Goal: Task Accomplishment & Management: Complete application form

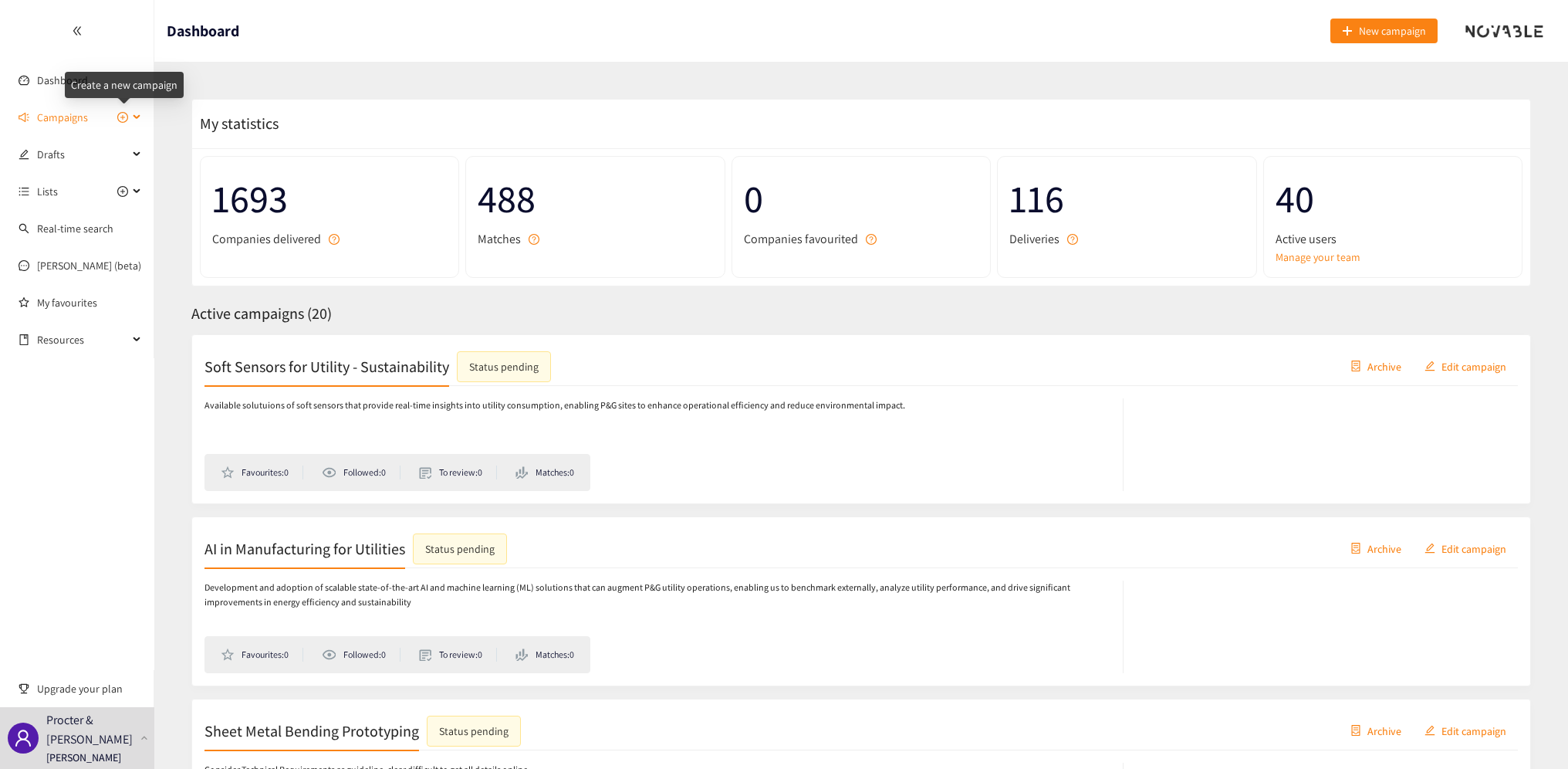
click at [125, 115] on icon "plus-circle" at bounding box center [123, 117] width 11 height 11
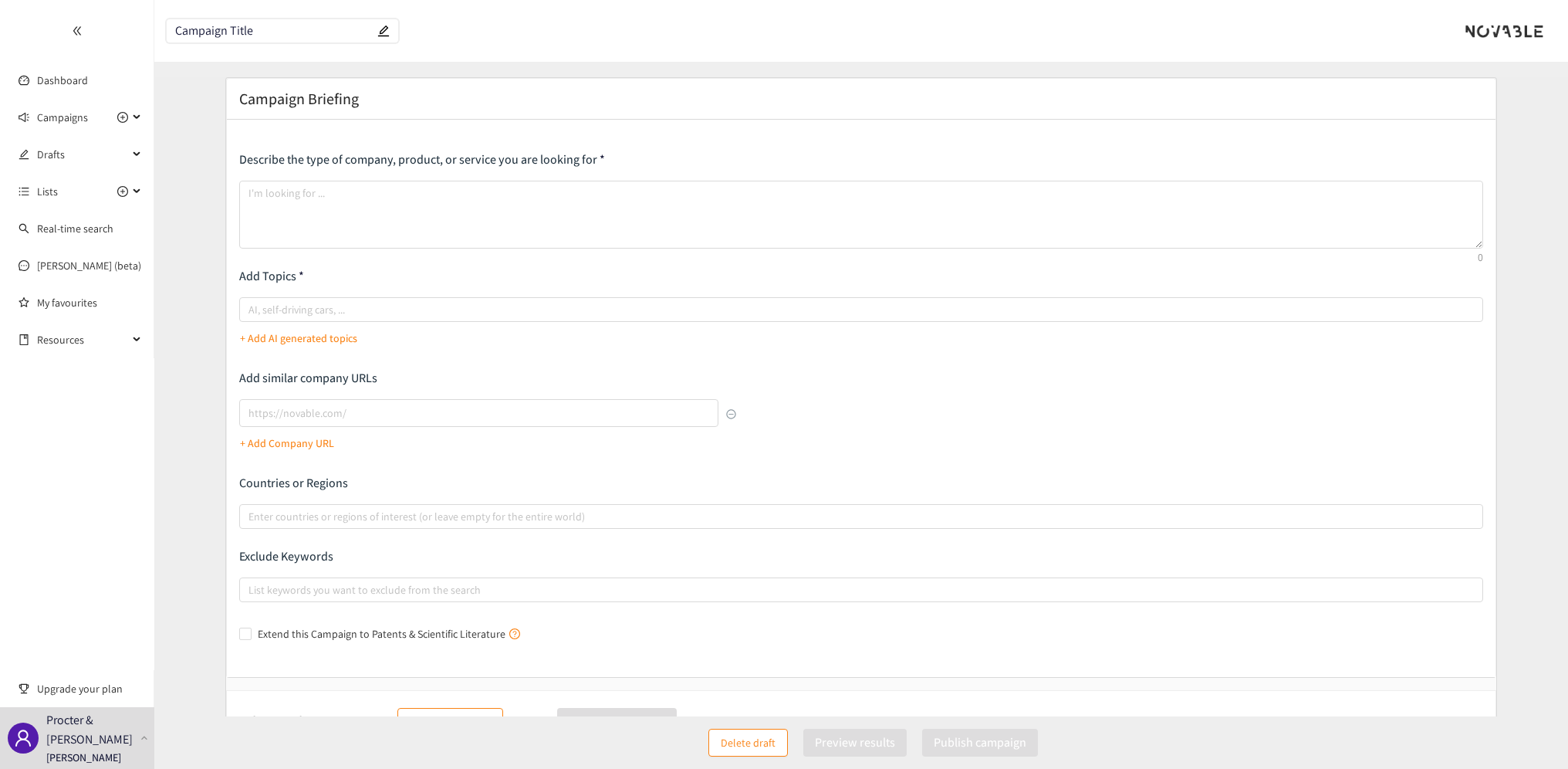
click at [217, 24] on input "Campaign Title" at bounding box center [275, 31] width 199 height 13
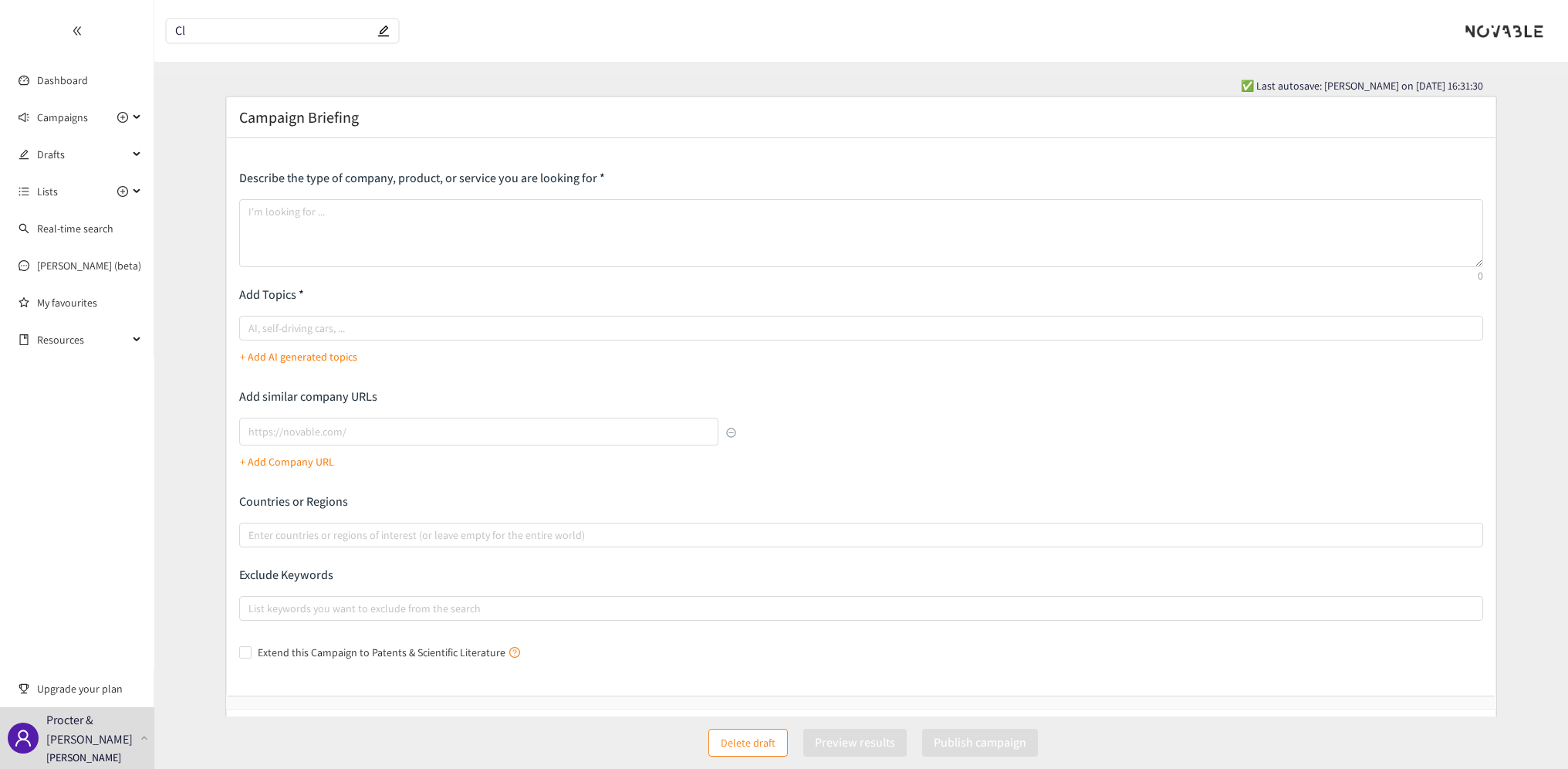
type input "C"
click at [138, 114] on div "Campaigns" at bounding box center [77, 117] width 154 height 31
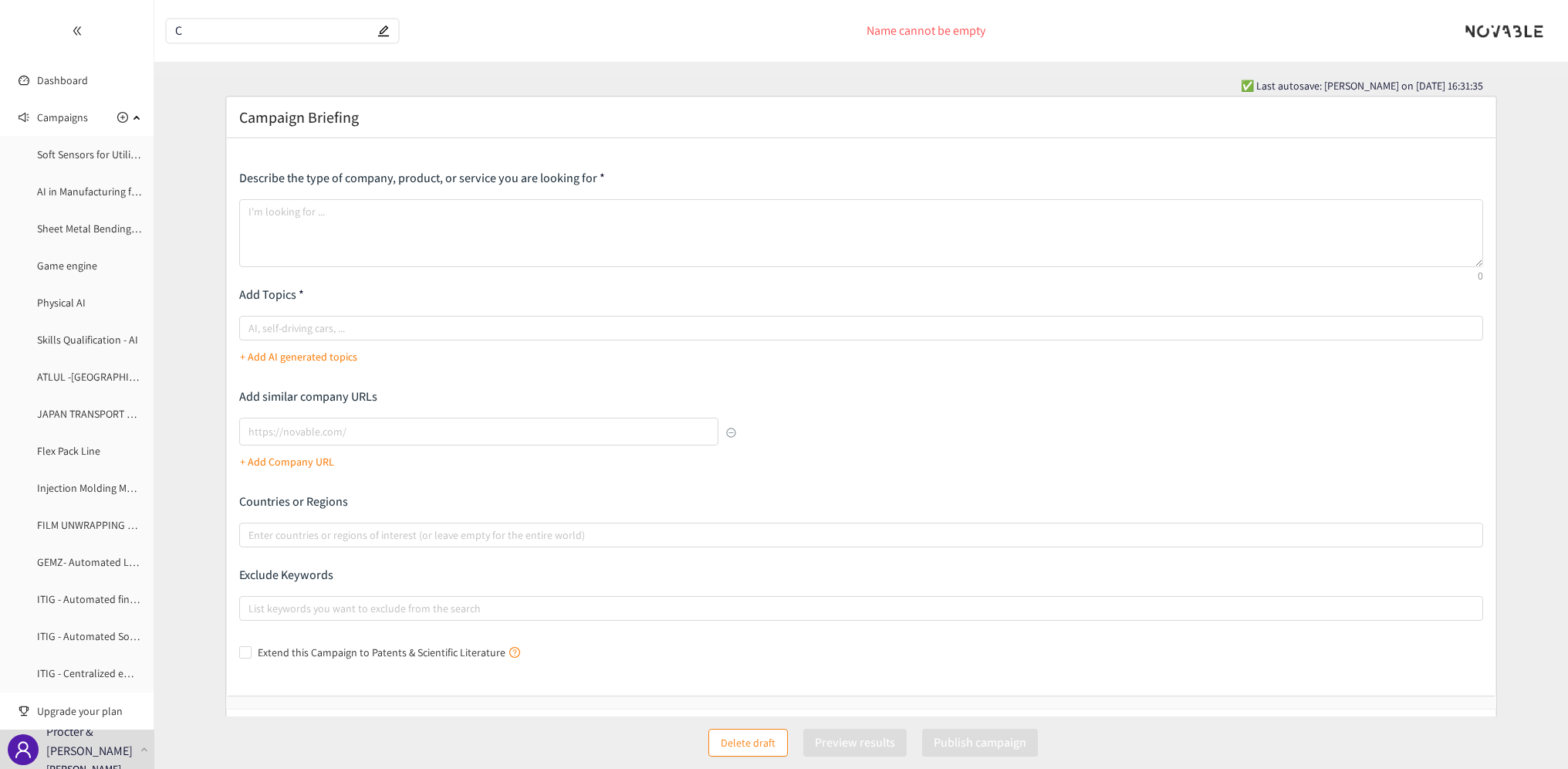
click at [219, 38] on span "C" at bounding box center [283, 31] width 232 height 23
click at [727, 745] on span "Delete draft" at bounding box center [748, 743] width 54 height 17
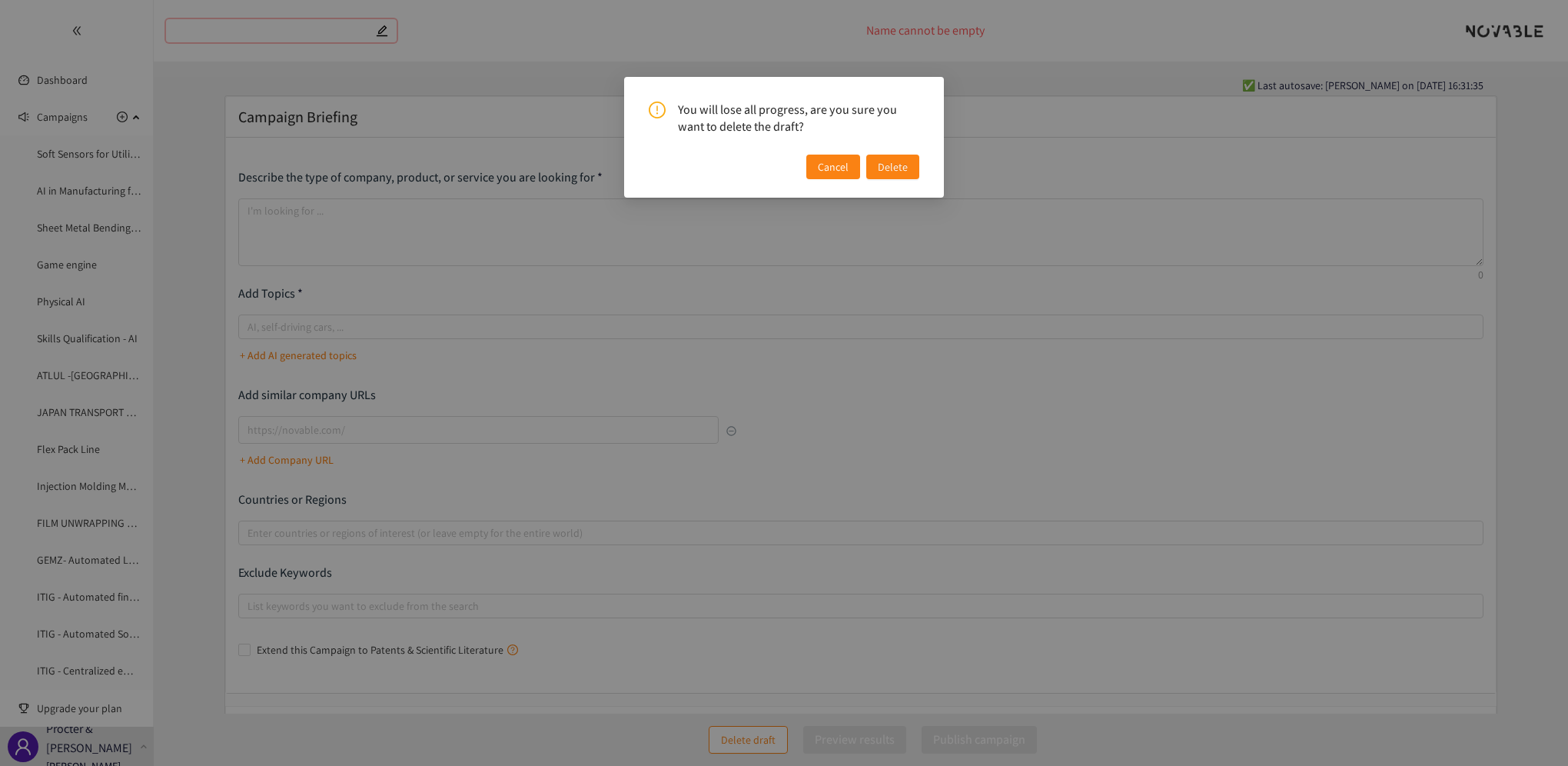
click at [901, 157] on button "Delete" at bounding box center [892, 166] width 53 height 24
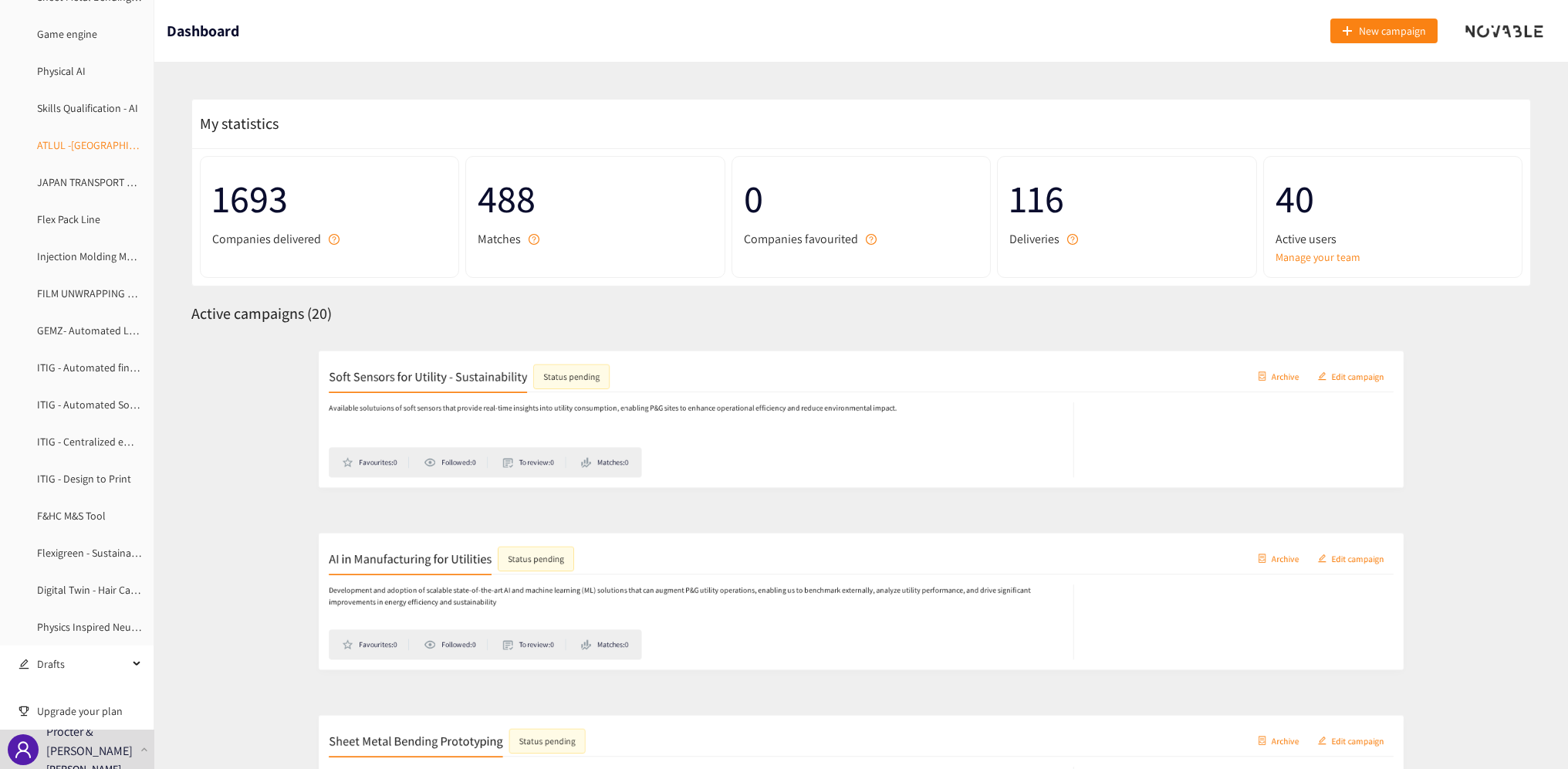
scroll to position [386, 0]
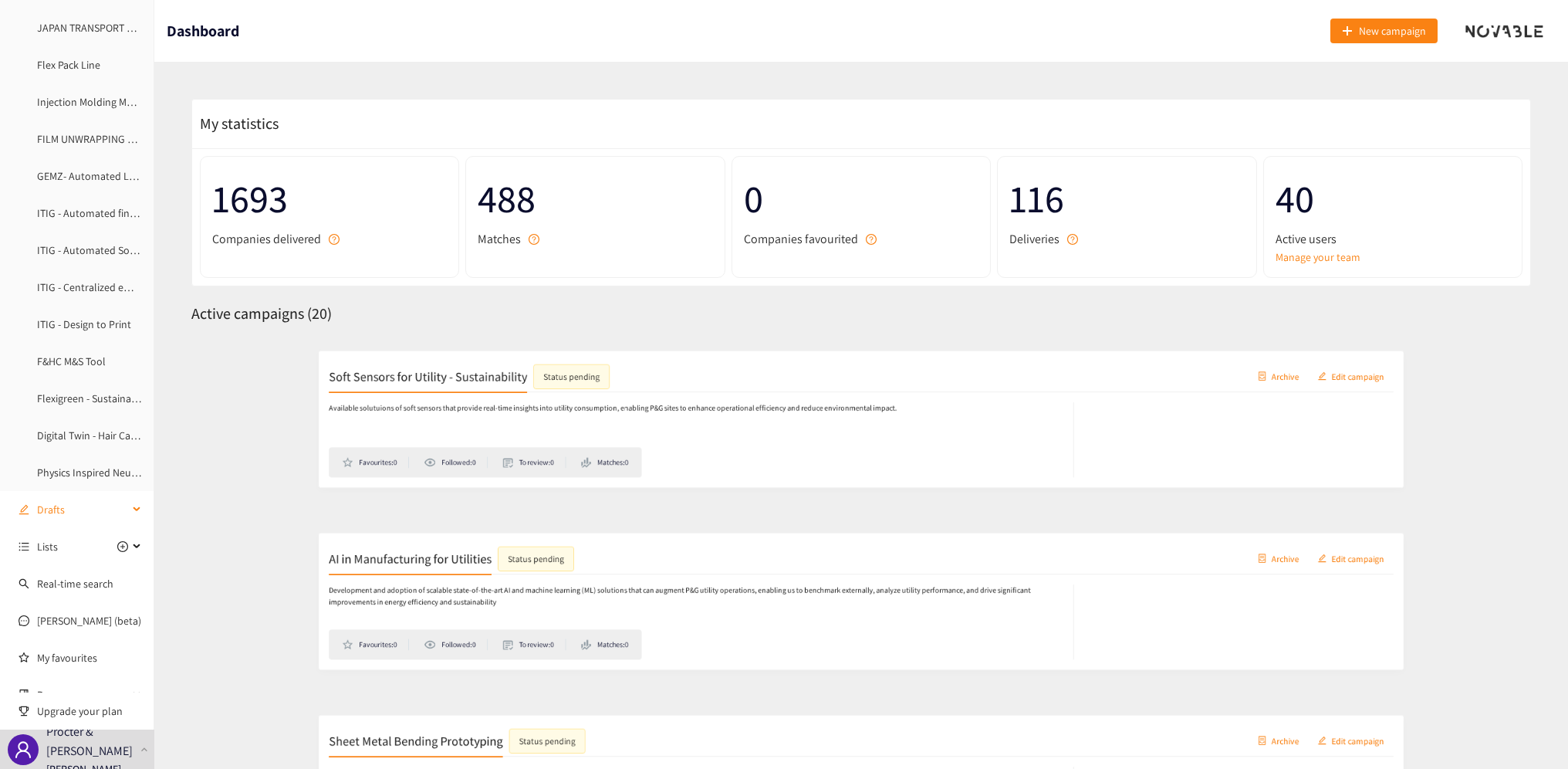
click at [124, 508] on div "Drafts" at bounding box center [77, 509] width 154 height 31
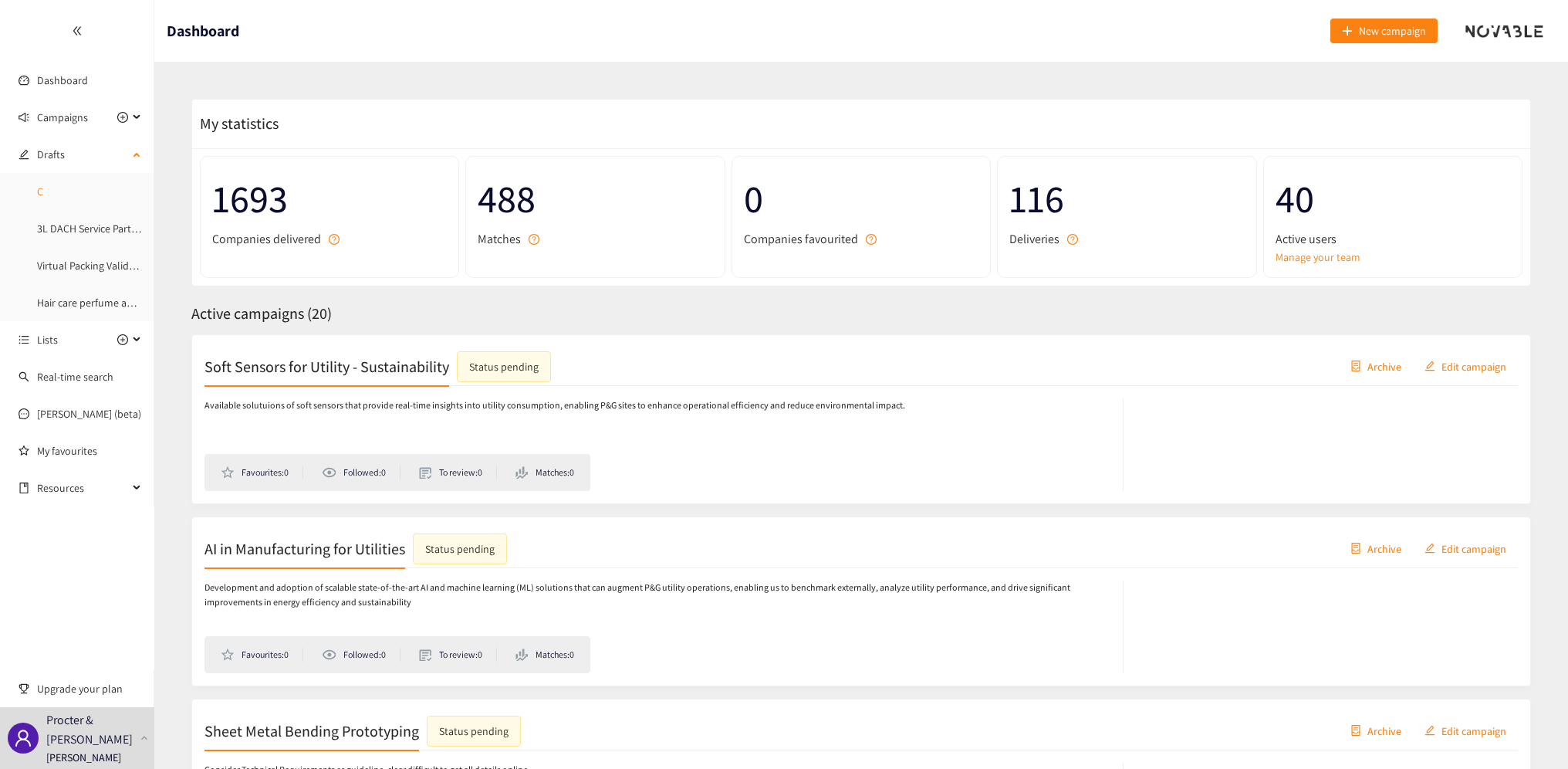
click at [43, 189] on link "C" at bounding box center [39, 191] width 7 height 14
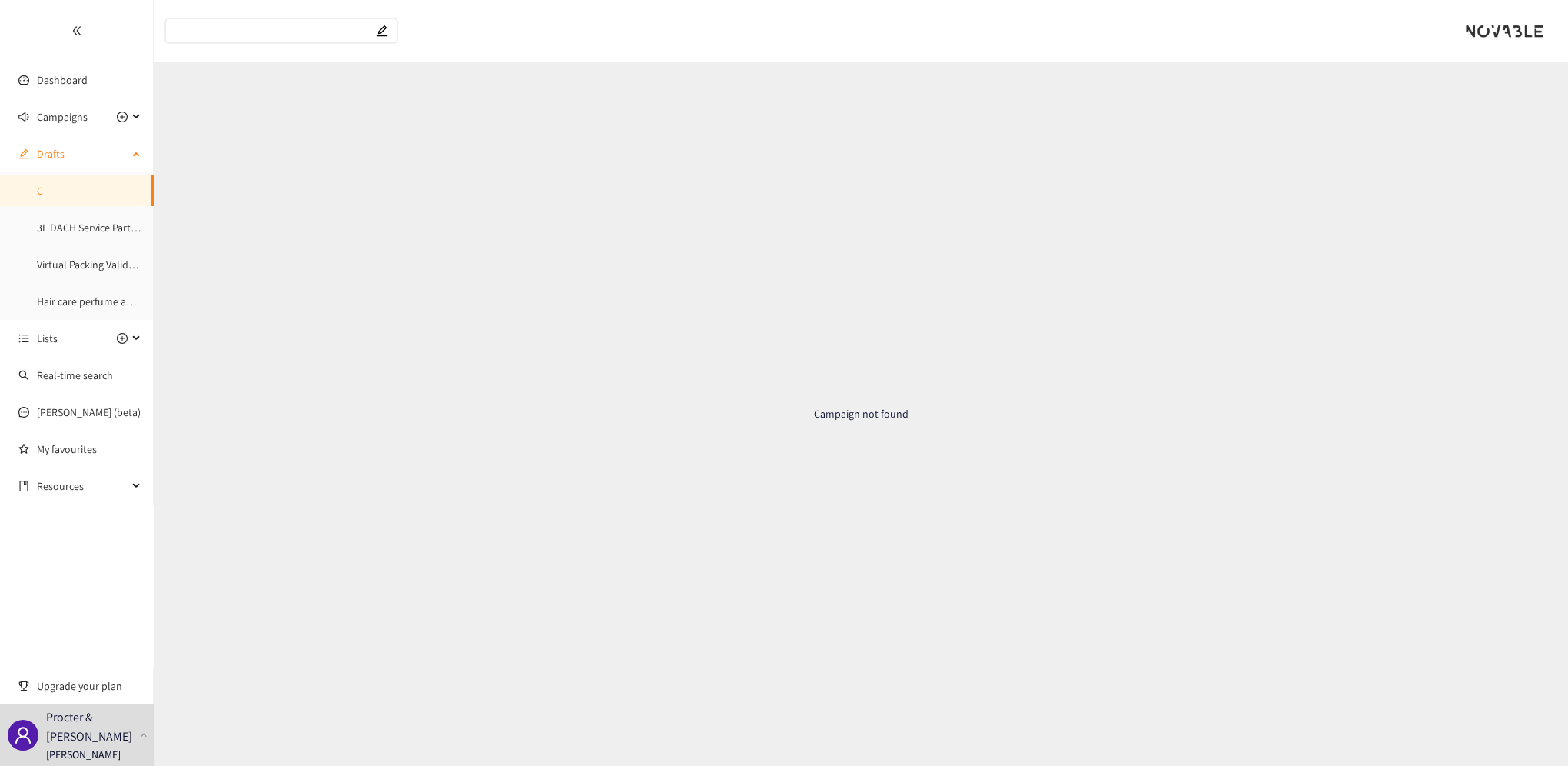
click at [41, 193] on link "C" at bounding box center [39, 190] width 7 height 14
click at [52, 231] on link "3L DACH Service Partner Laundry" at bounding box center [110, 227] width 149 height 14
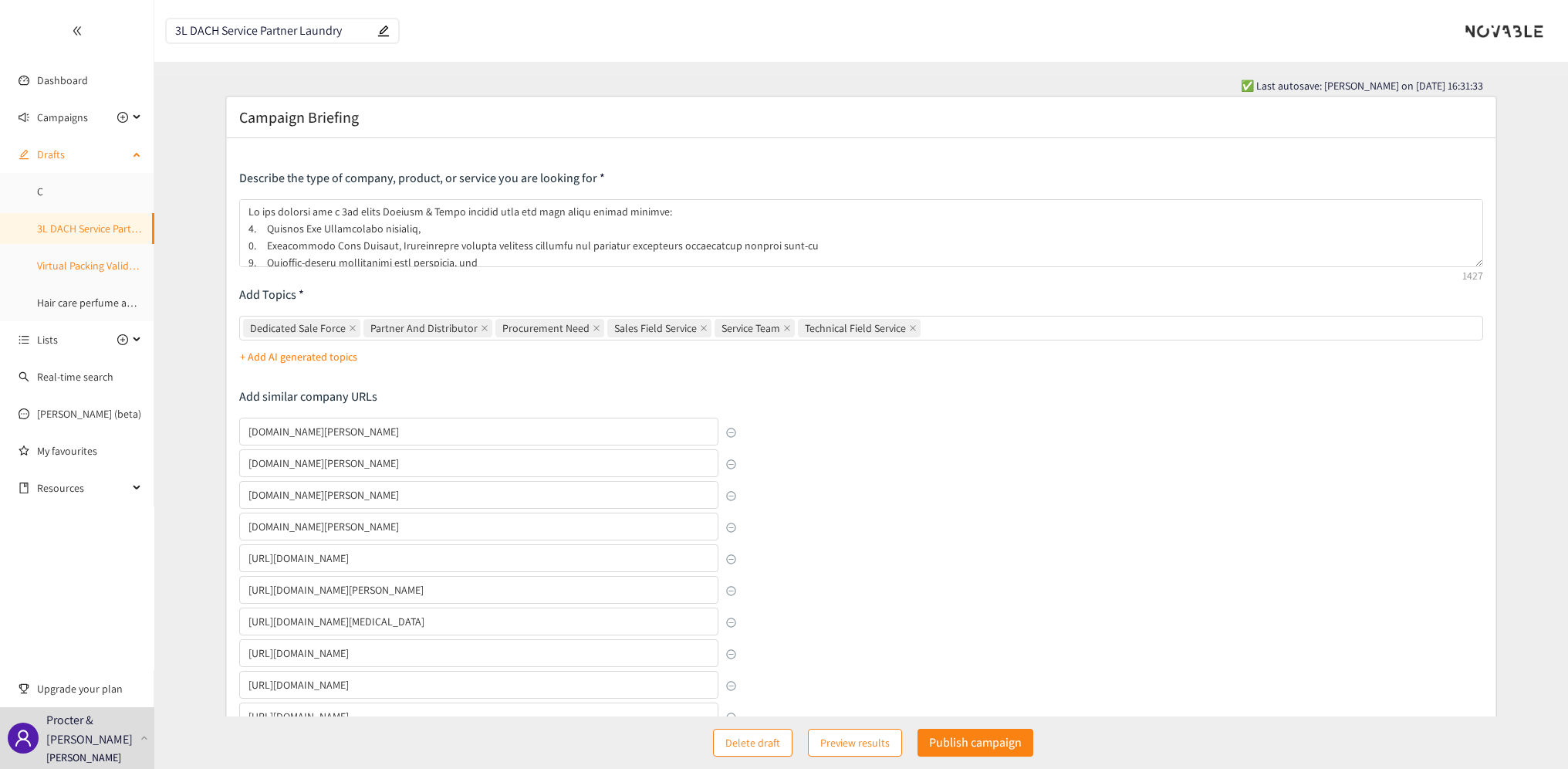
click at [98, 272] on link "Virtual Packing Validation" at bounding box center [94, 265] width 115 height 14
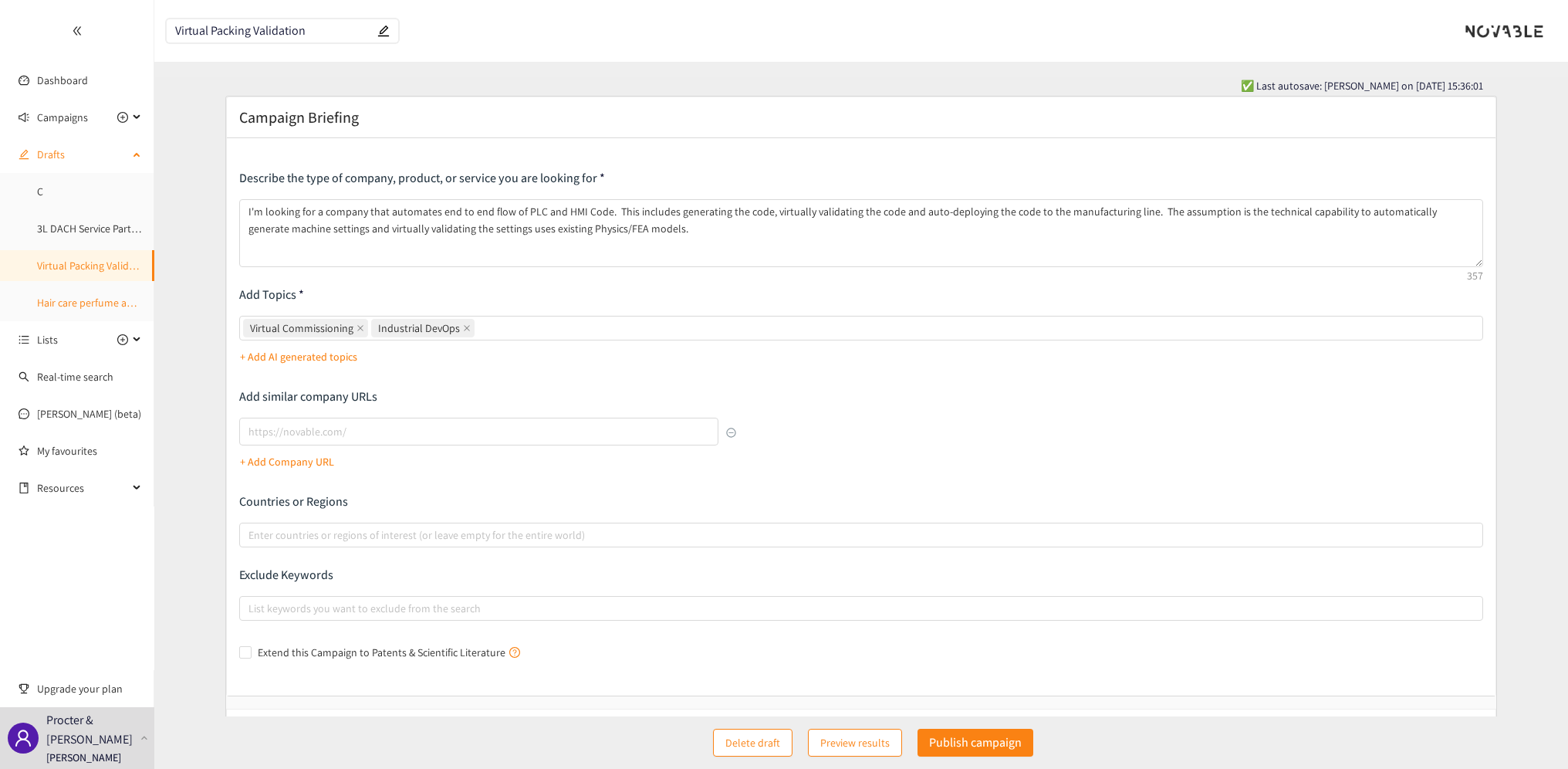
click at [85, 306] on link "Hair care perfume automation" at bounding box center [106, 302] width 139 height 14
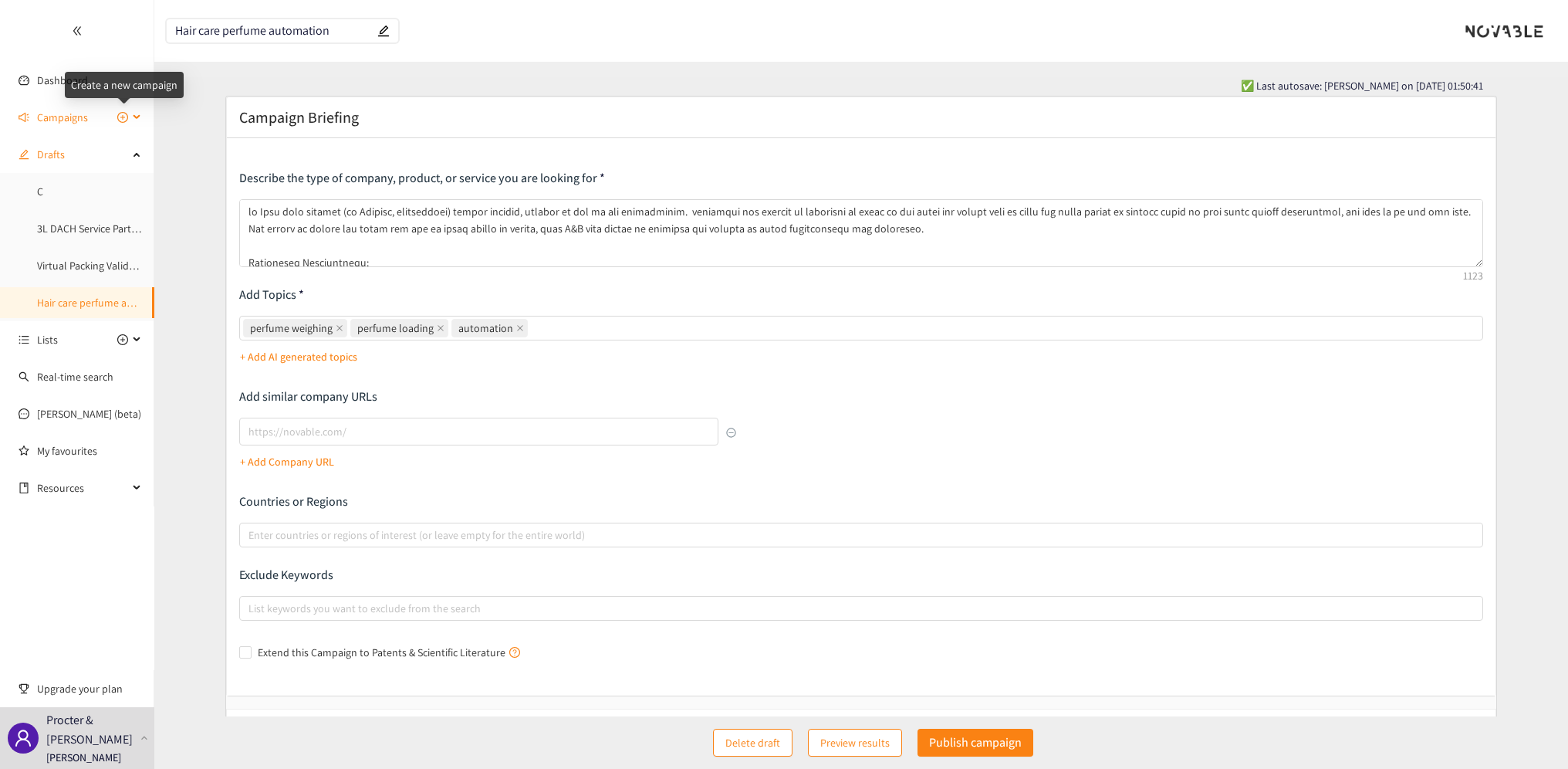
click at [120, 119] on icon "plus-circle" at bounding box center [123, 117] width 11 height 11
type input "Campaign Title"
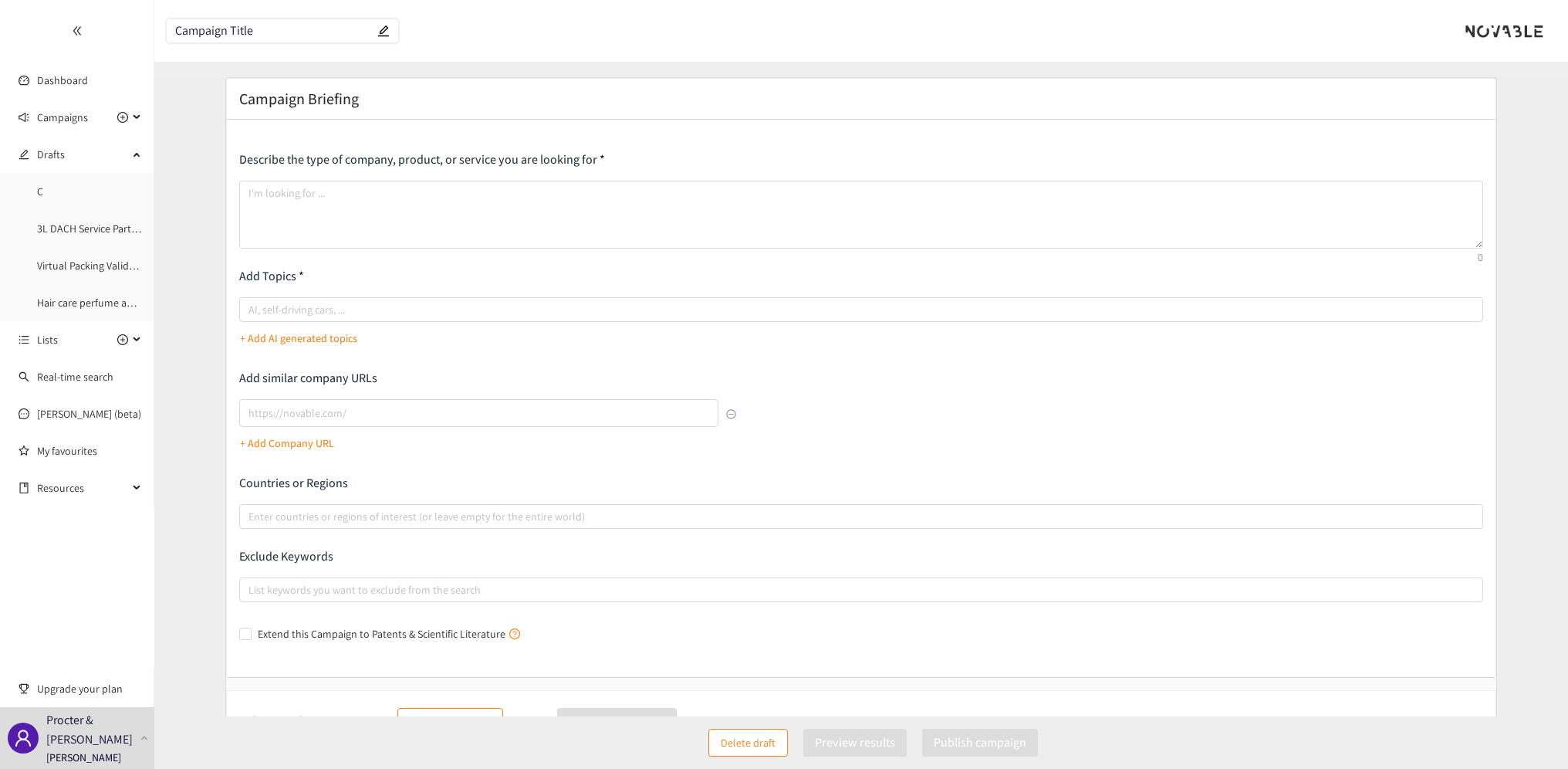
click at [280, 29] on input "Campaign Title" at bounding box center [275, 31] width 199 height 13
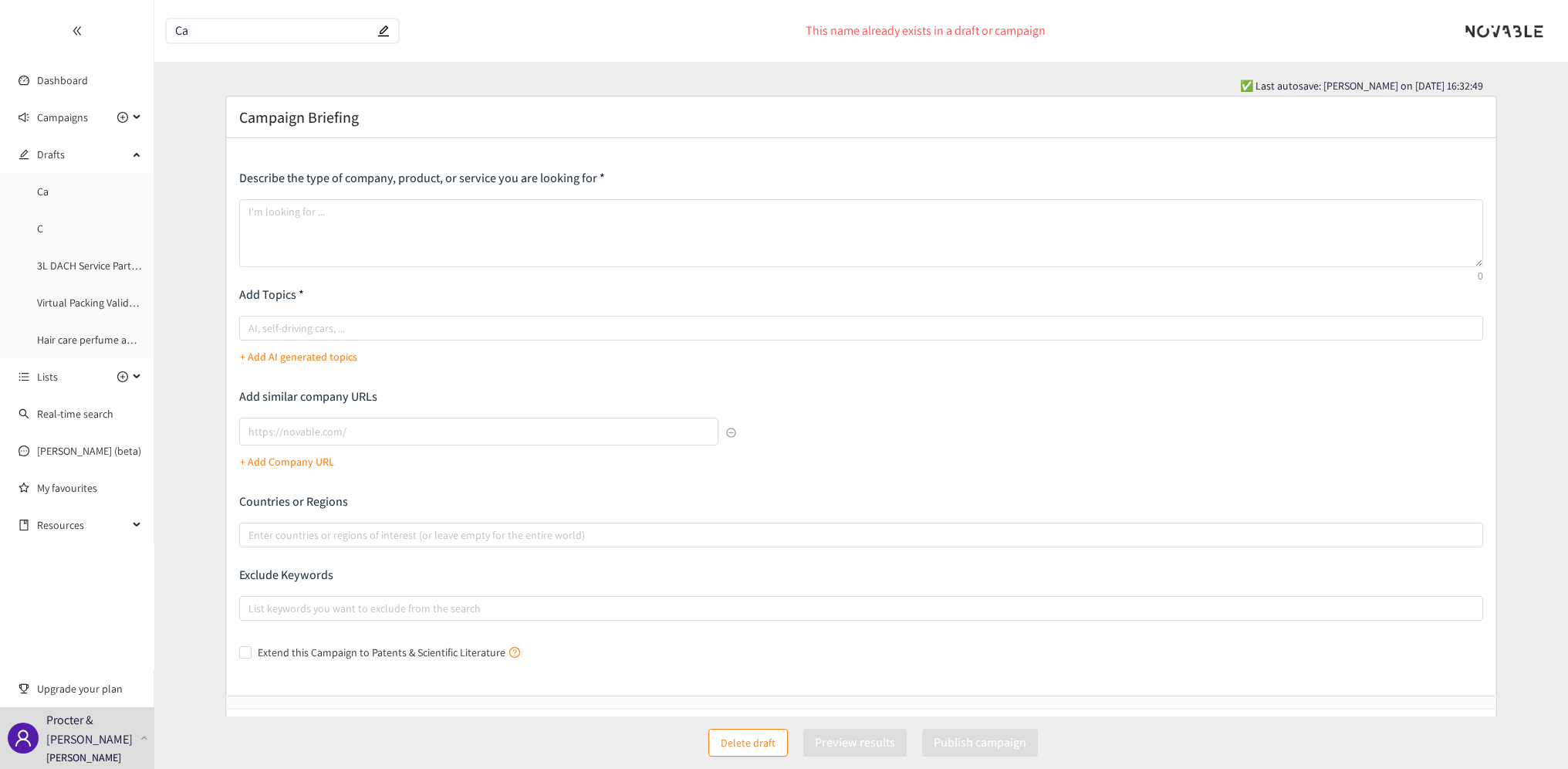
drag, startPoint x: 250, startPoint y: 30, endPoint x: 172, endPoint y: 37, distance: 78.3
click at [172, 37] on span "Ca" at bounding box center [283, 31] width 232 height 23
drag, startPoint x: 197, startPoint y: 32, endPoint x: 168, endPoint y: 24, distance: 30.1
click at [168, 24] on span "Cal" at bounding box center [283, 31] width 232 height 23
drag, startPoint x: 176, startPoint y: 32, endPoint x: 196, endPoint y: 34, distance: 20.1
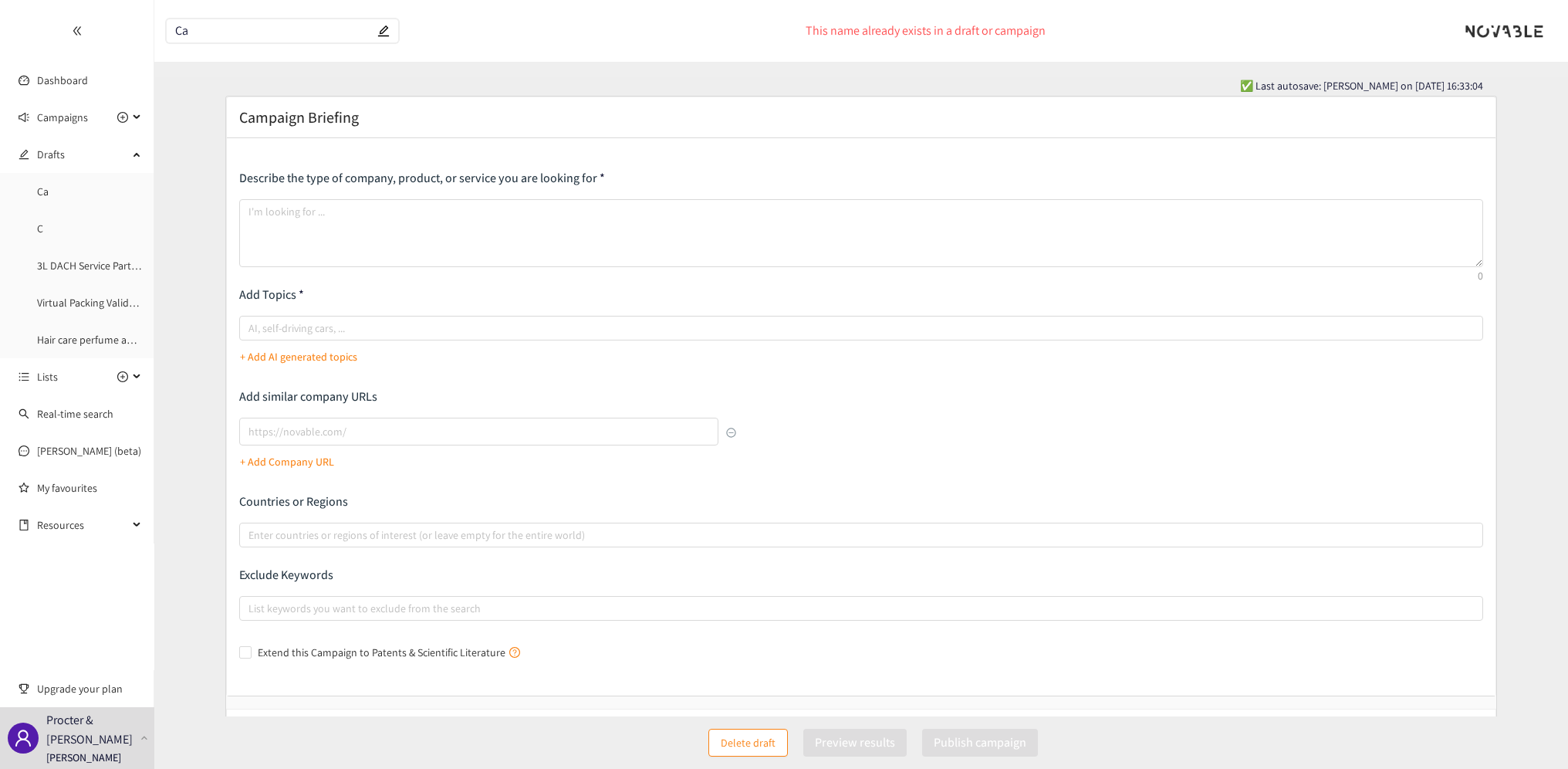
click at [196, 34] on input "Ca" at bounding box center [275, 31] width 199 height 13
click at [381, 31] on icon "edit" at bounding box center [383, 30] width 12 height 12
click at [383, 31] on icon "edit" at bounding box center [383, 30] width 12 height 12
drag, startPoint x: 182, startPoint y: 28, endPoint x: 192, endPoint y: 28, distance: 10.0
click at [192, 28] on input "Ca" at bounding box center [275, 31] width 199 height 13
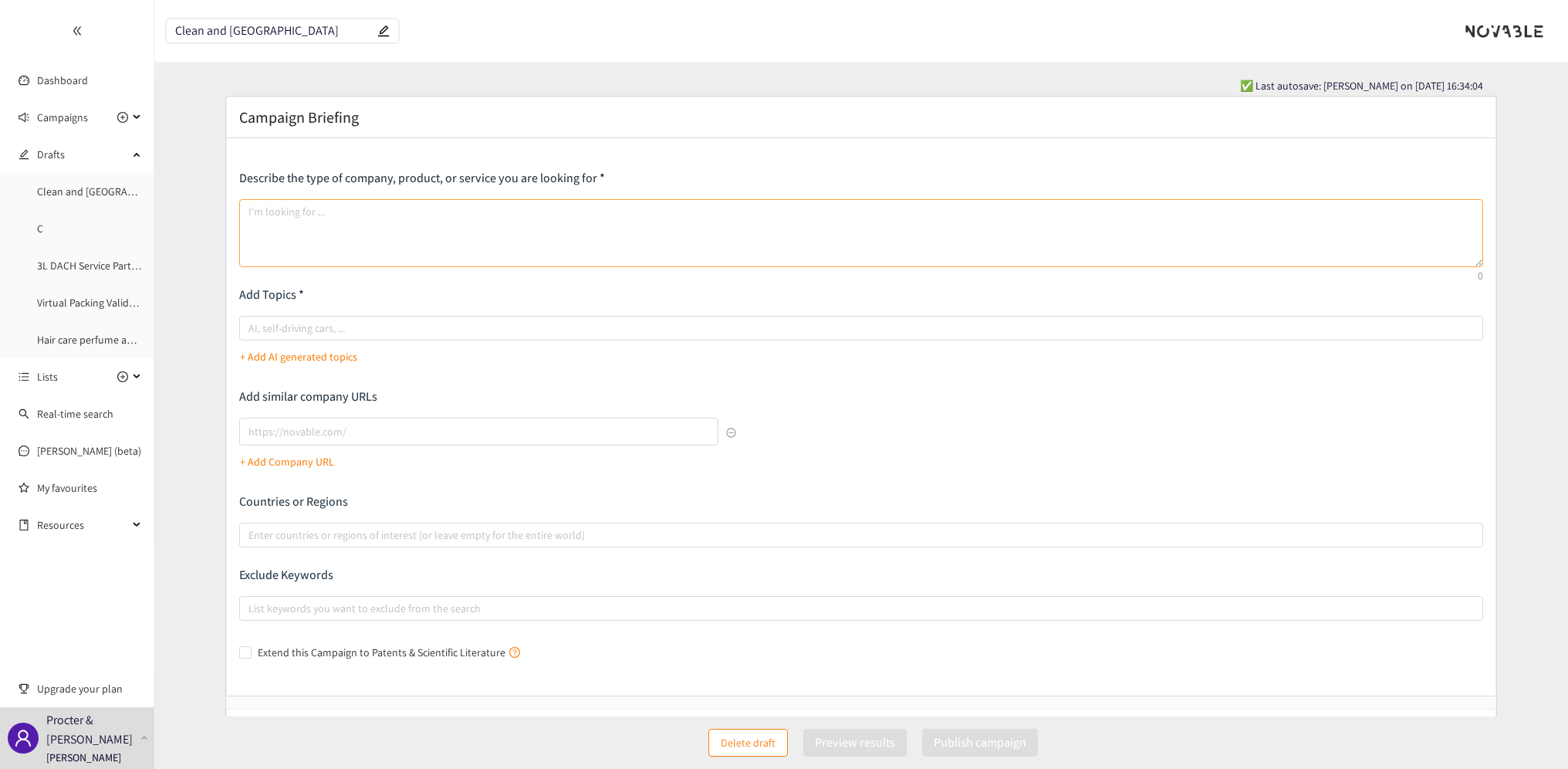
type input "Clean and [GEOGRAPHIC_DATA]"
click at [311, 229] on textarea at bounding box center [862, 233] width 1245 height 68
click at [304, 436] on input "lookalikes url" at bounding box center [479, 432] width 480 height 28
click at [272, 430] on input "lookalikes url" at bounding box center [479, 432] width 480 height 28
paste input "[URL][DOMAIN_NAME]"
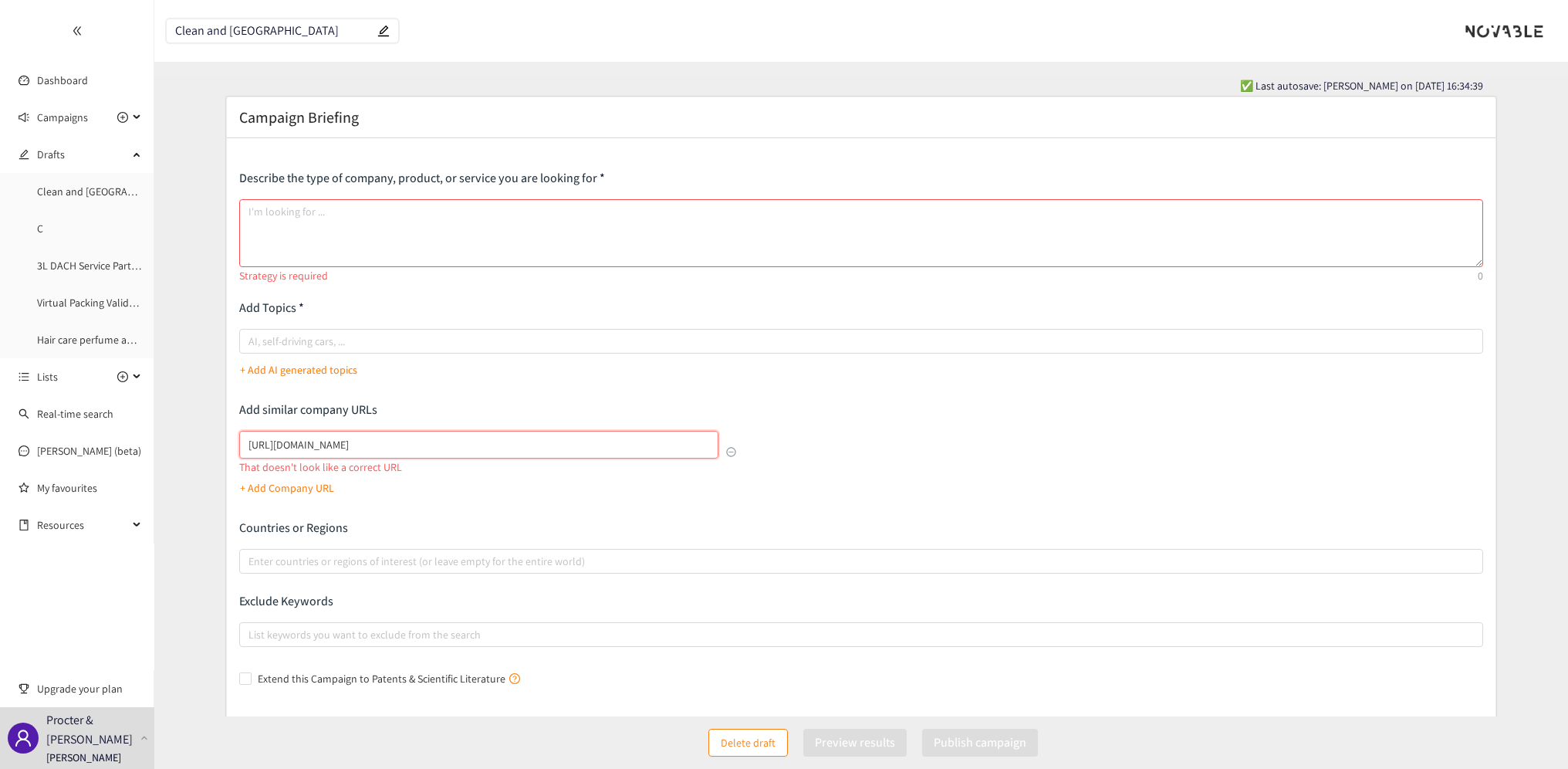
drag, startPoint x: 281, startPoint y: 442, endPoint x: 233, endPoint y: 443, distance: 48.0
click at [233, 443] on div "Describe the type of company, product, or service you are looking for Strategy …" at bounding box center [862, 430] width 1269 height 584
click at [371, 438] on input "[DOMAIN_NAME][URL]" at bounding box center [479, 445] width 480 height 28
drag, startPoint x: 362, startPoint y: 444, endPoint x: 235, endPoint y: 443, distance: 127.0
click at [235, 443] on div "Describe the type of company, product, or service you are looking for Strategy …" at bounding box center [862, 430] width 1269 height 584
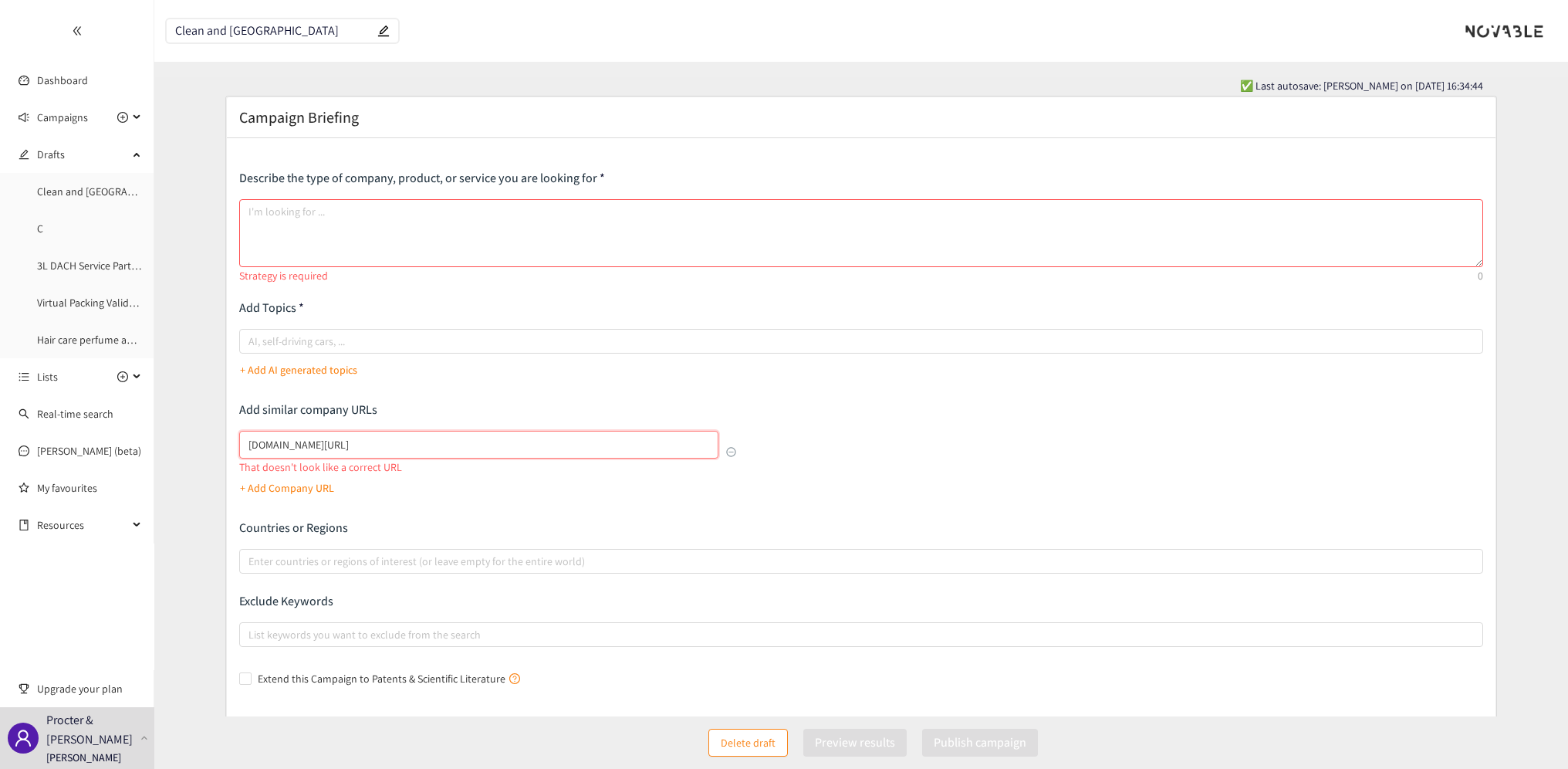
paste input "[URL][DOMAIN_NAME]"
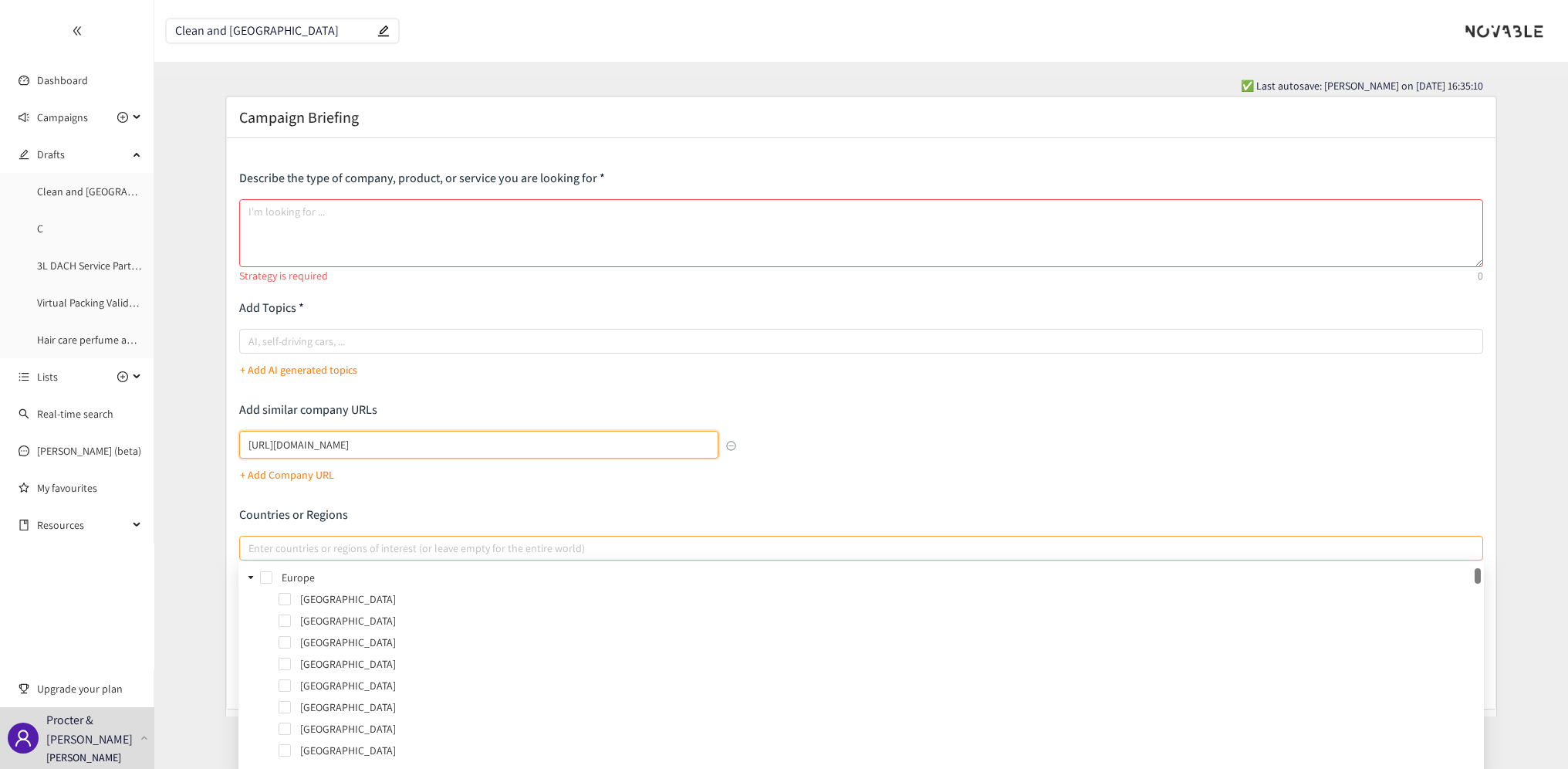
click at [313, 542] on div at bounding box center [853, 548] width 1222 height 19
type input "[URL][DOMAIN_NAME]"
click at [252, 542] on input "Enter countries or regions of interest (or leave empty for the entire world)" at bounding box center [250, 548] width 3 height 19
click at [289, 700] on span at bounding box center [284, 703] width 12 height 12
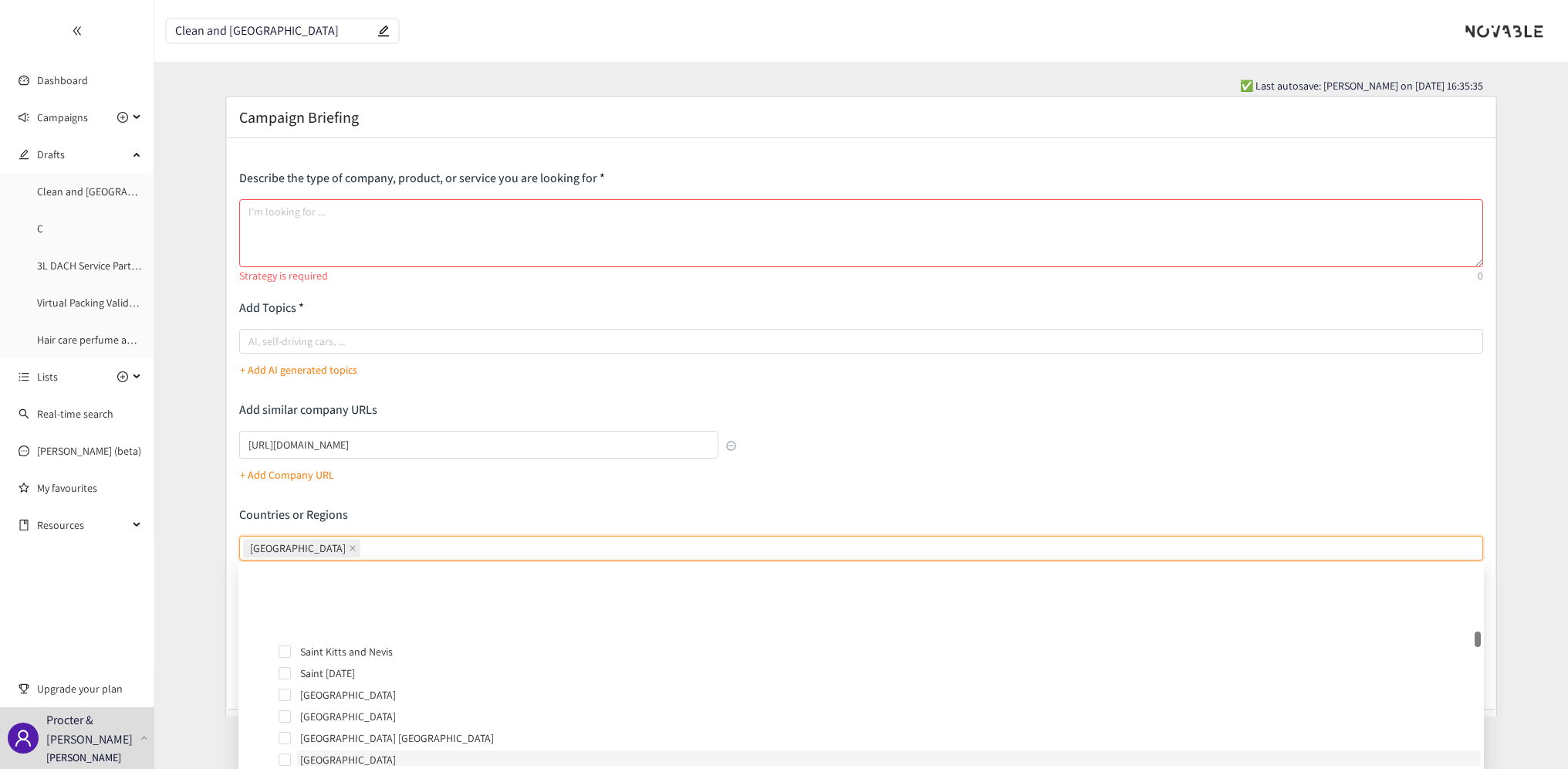
scroll to position [1776, 0]
click at [288, 682] on span at bounding box center [284, 682] width 12 height 12
click at [285, 594] on span at bounding box center [284, 598] width 12 height 12
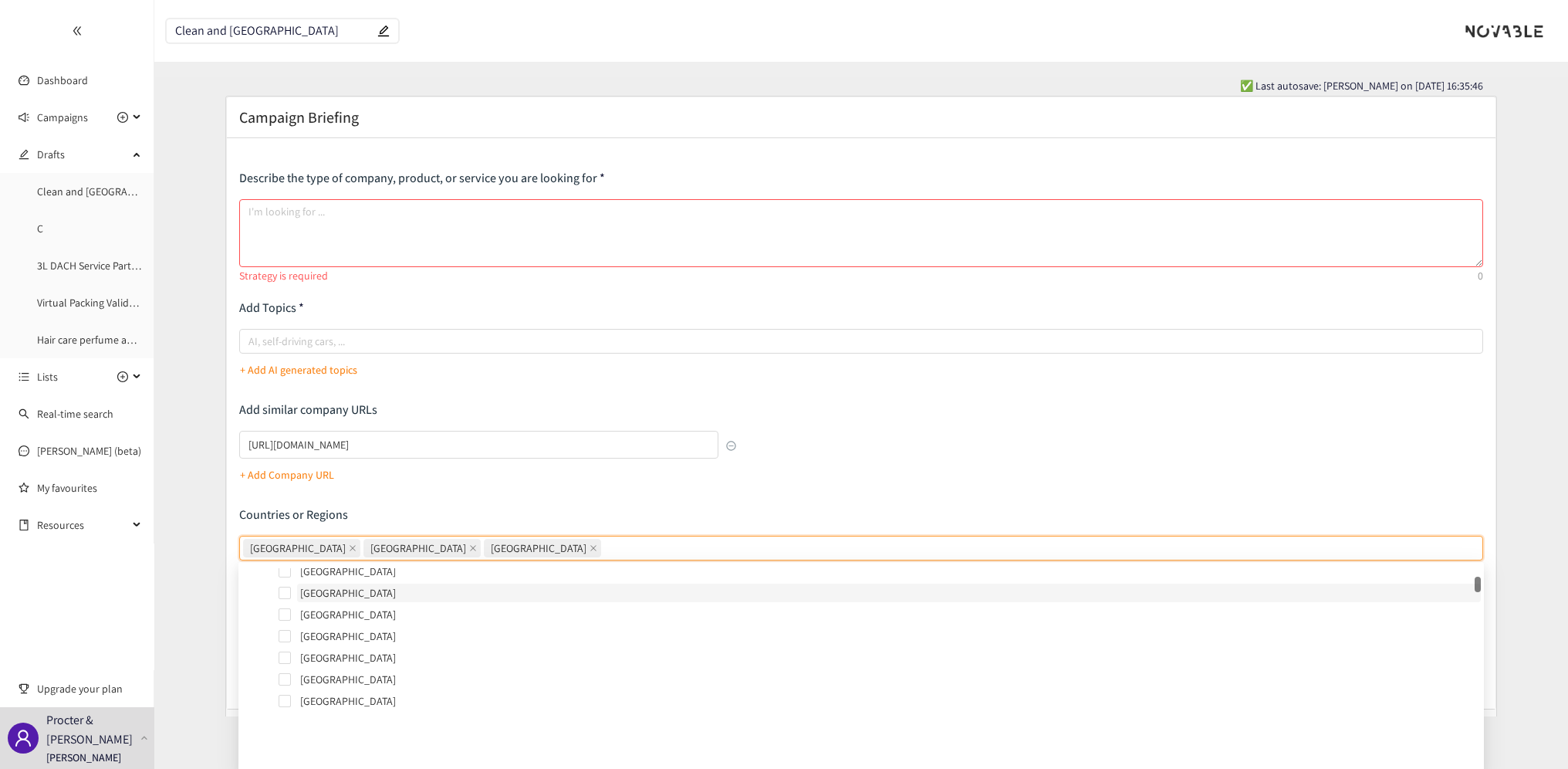
scroll to position [0, 0]
click at [484, 547] on span "[GEOGRAPHIC_DATA]" at bounding box center [542, 548] width 117 height 19
click at [605, 547] on input "[GEOGRAPHIC_DATA], [GEOGRAPHIC_DATA], [GEOGRAPHIC_DATA] [GEOGRAPHIC_DATA] [GEOG…" at bounding box center [606, 548] width 3 height 19
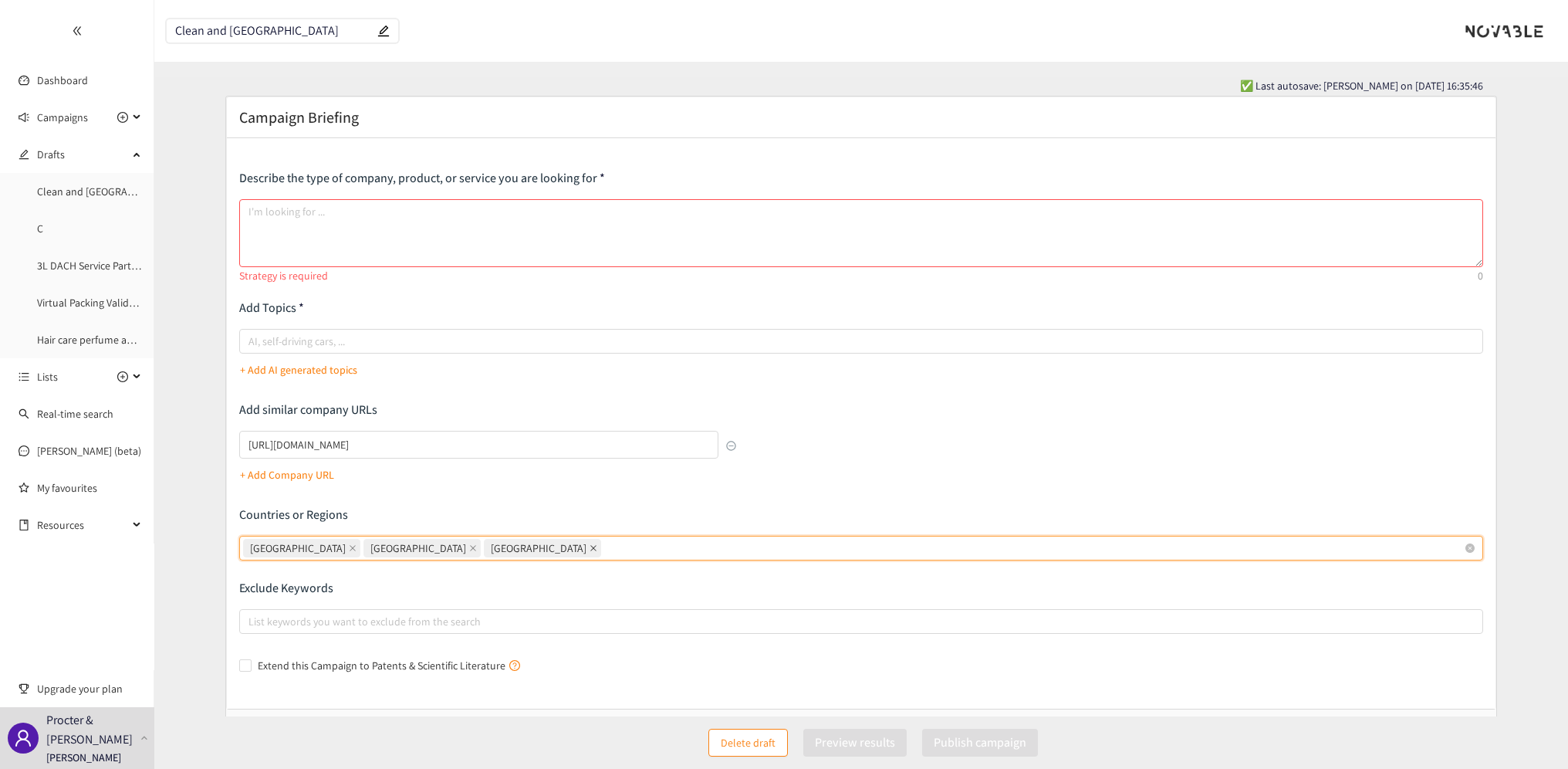
click at [590, 546] on icon "close" at bounding box center [593, 548] width 8 height 8
click at [605, 546] on input "[GEOGRAPHIC_DATA], [GEOGRAPHIC_DATA], [GEOGRAPHIC_DATA] [GEOGRAPHIC_DATA] [GEOG…" at bounding box center [606, 548] width 3 height 19
click at [469, 549] on icon "close" at bounding box center [473, 548] width 8 height 8
click at [484, 549] on input "[GEOGRAPHIC_DATA], [GEOGRAPHIC_DATA] [GEOGRAPHIC_DATA] [GEOGRAPHIC_DATA]" at bounding box center [484, 548] width 3 height 19
click at [296, 549] on span "[GEOGRAPHIC_DATA]" at bounding box center [301, 548] width 117 height 19
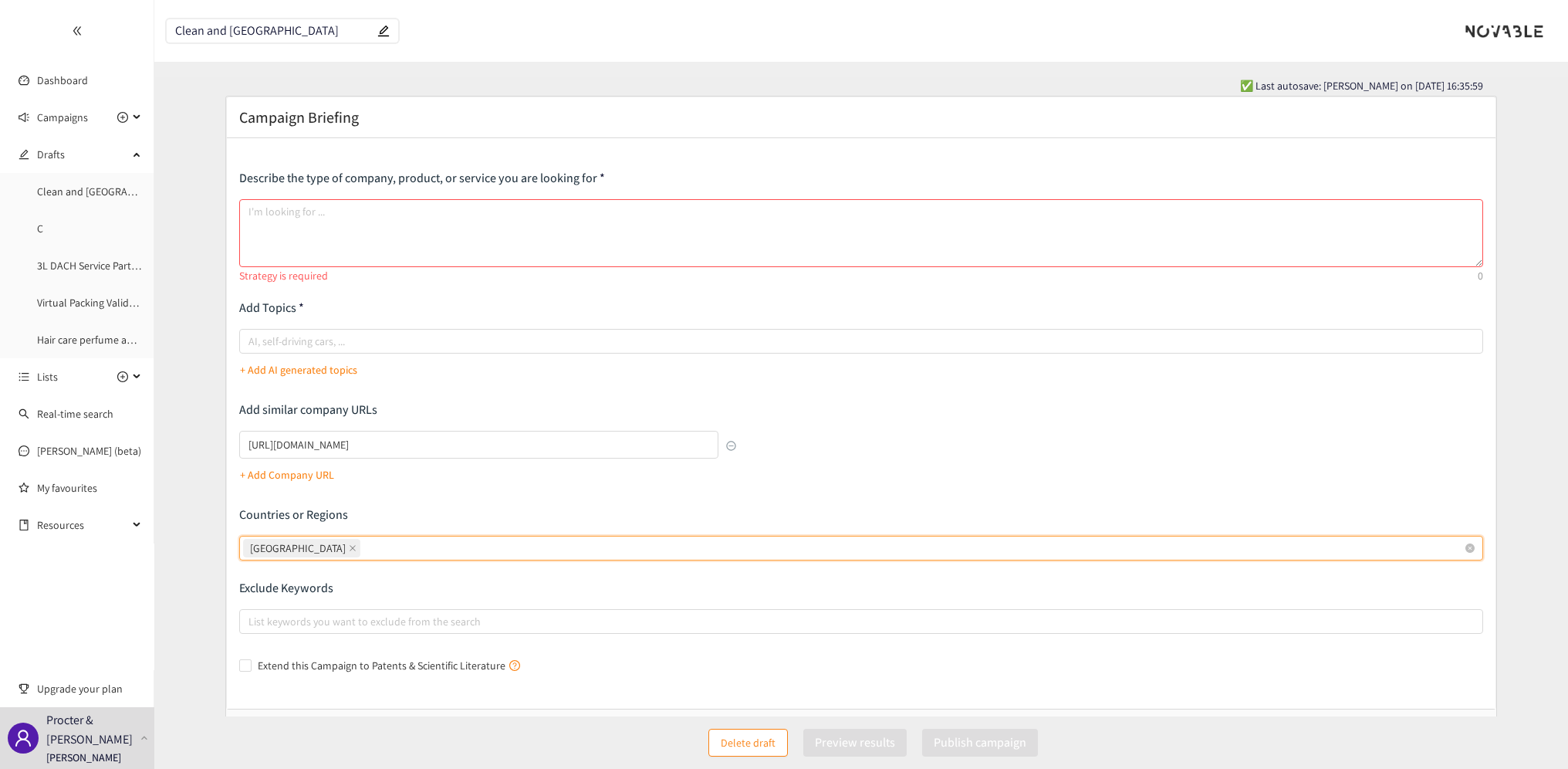
click at [363, 549] on input "[GEOGRAPHIC_DATA] [GEOGRAPHIC_DATA]" at bounding box center [364, 548] width 3 height 19
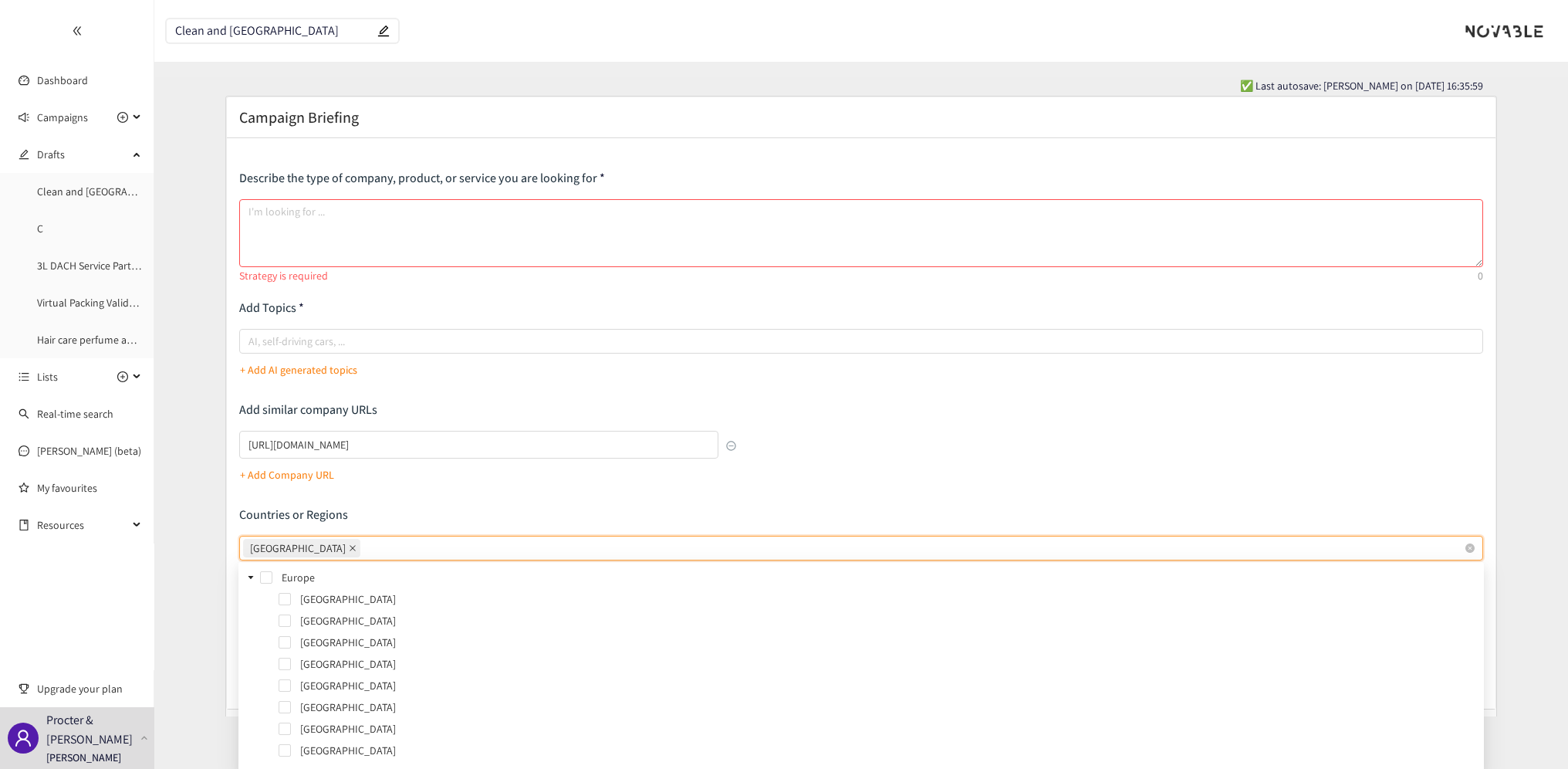
click at [349, 549] on icon "close" at bounding box center [353, 548] width 8 height 8
click at [363, 549] on input "[GEOGRAPHIC_DATA]" at bounding box center [364, 548] width 3 height 19
click at [267, 588] on span at bounding box center [266, 586] width 12 height 12
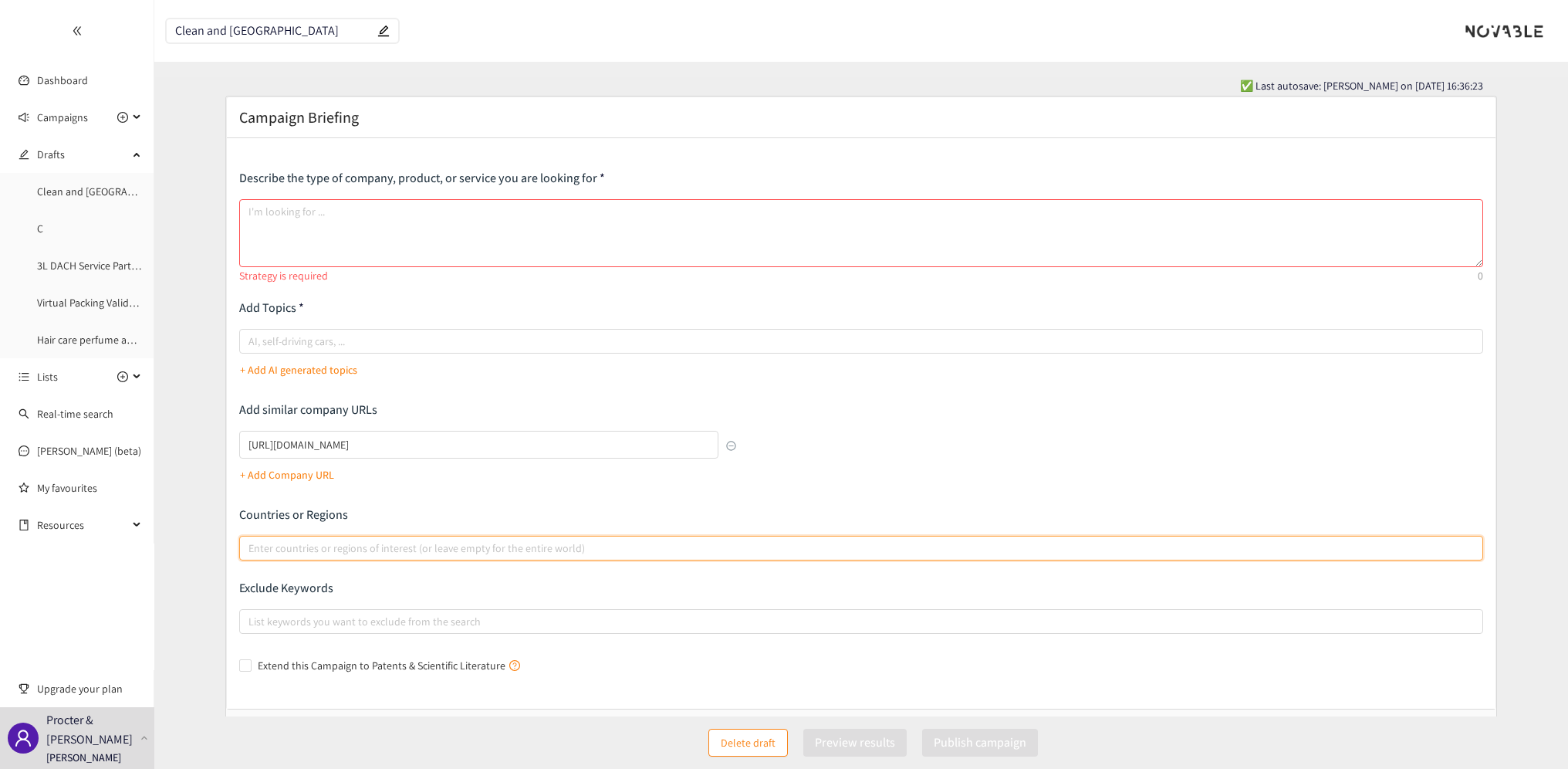
click at [290, 550] on div at bounding box center [853, 548] width 1222 height 19
click at [252, 550] on input "Enter countries or regions of interest (or leave empty for the entire world)" at bounding box center [250, 548] width 3 height 19
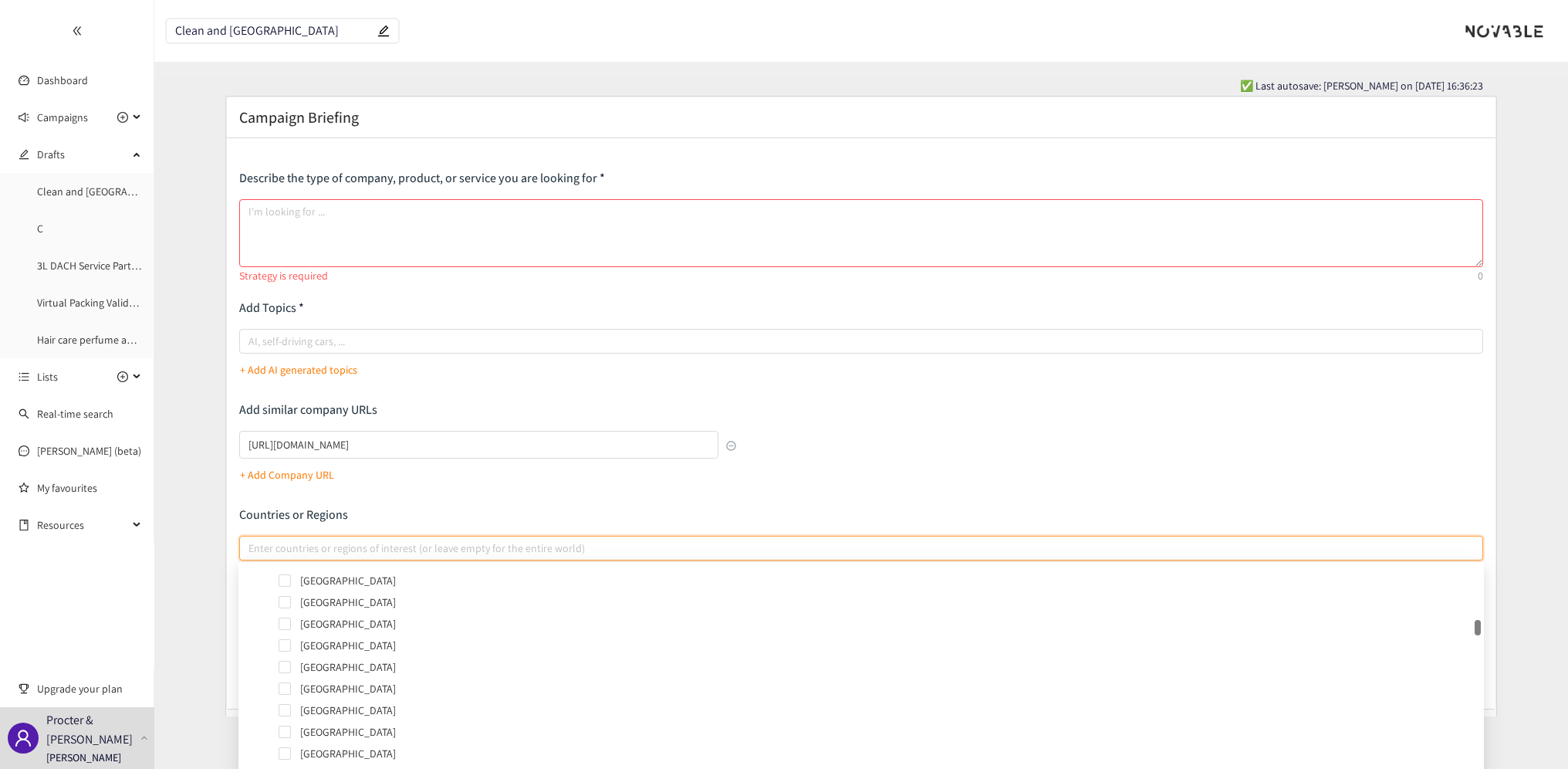
scroll to position [1544, 0]
click at [281, 671] on span at bounding box center [284, 676] width 12 height 12
click at [288, 699] on span at bounding box center [284, 703] width 12 height 12
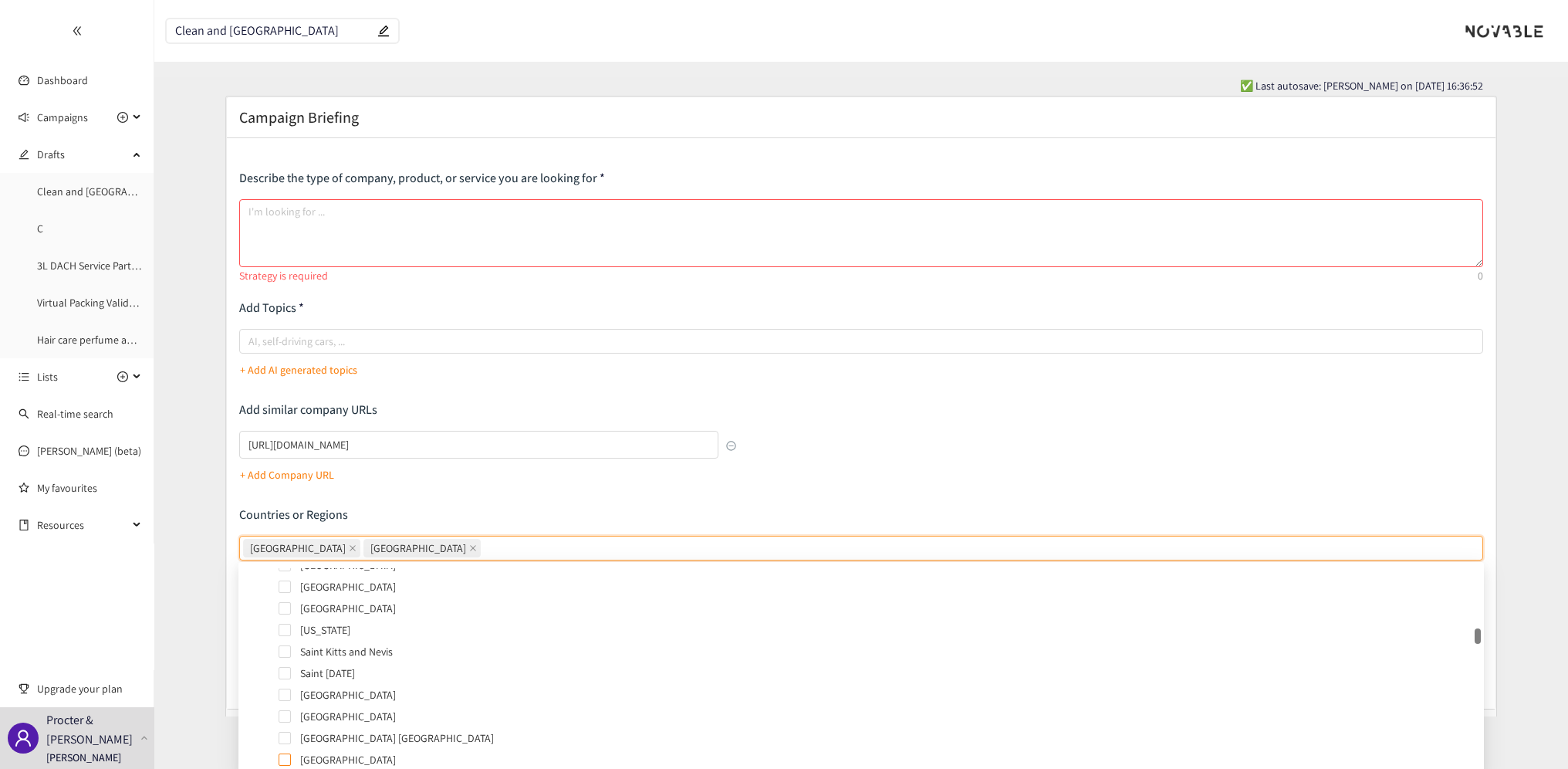
click at [282, 763] on span at bounding box center [284, 759] width 12 height 12
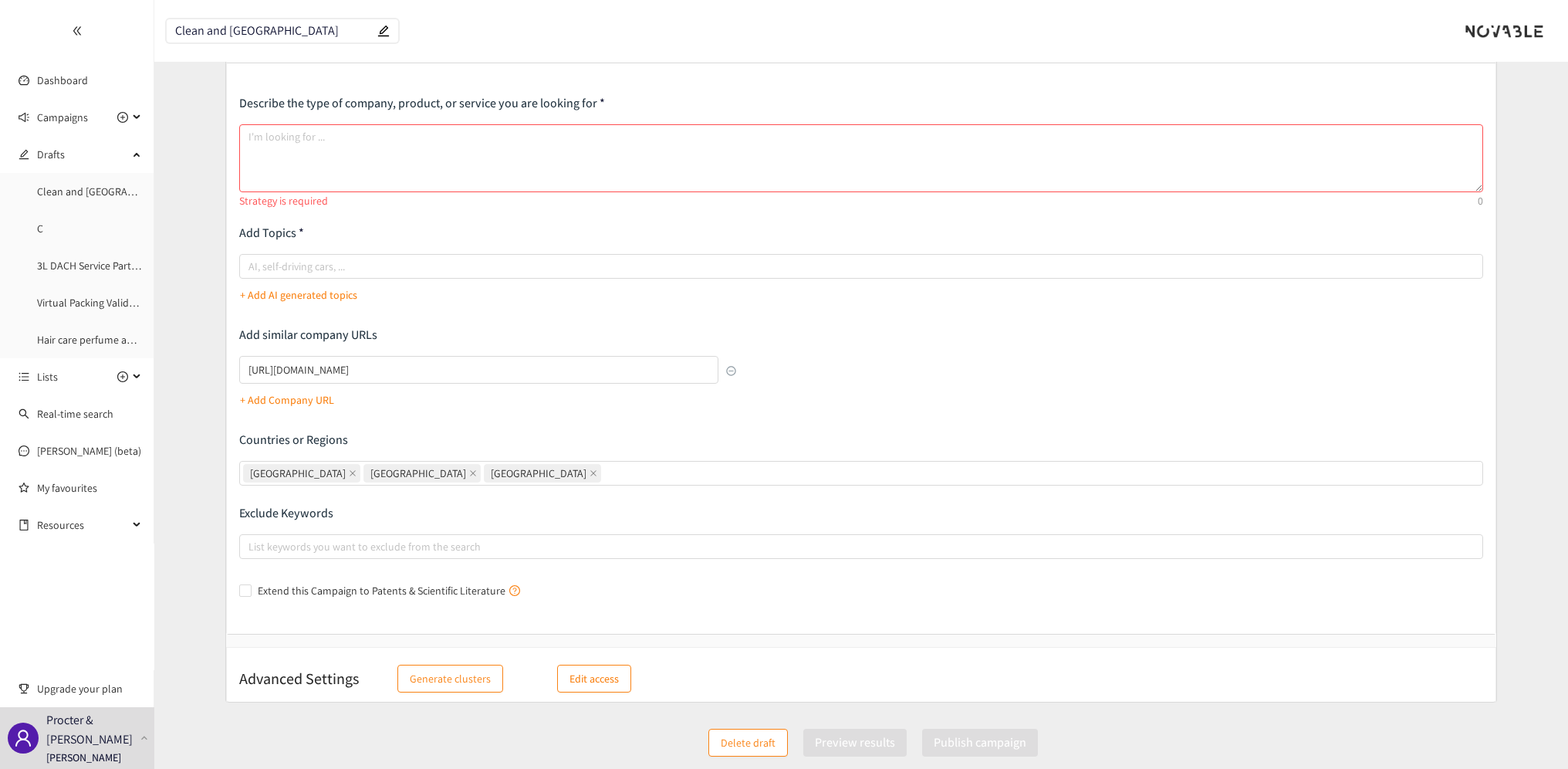
scroll to position [0, 0]
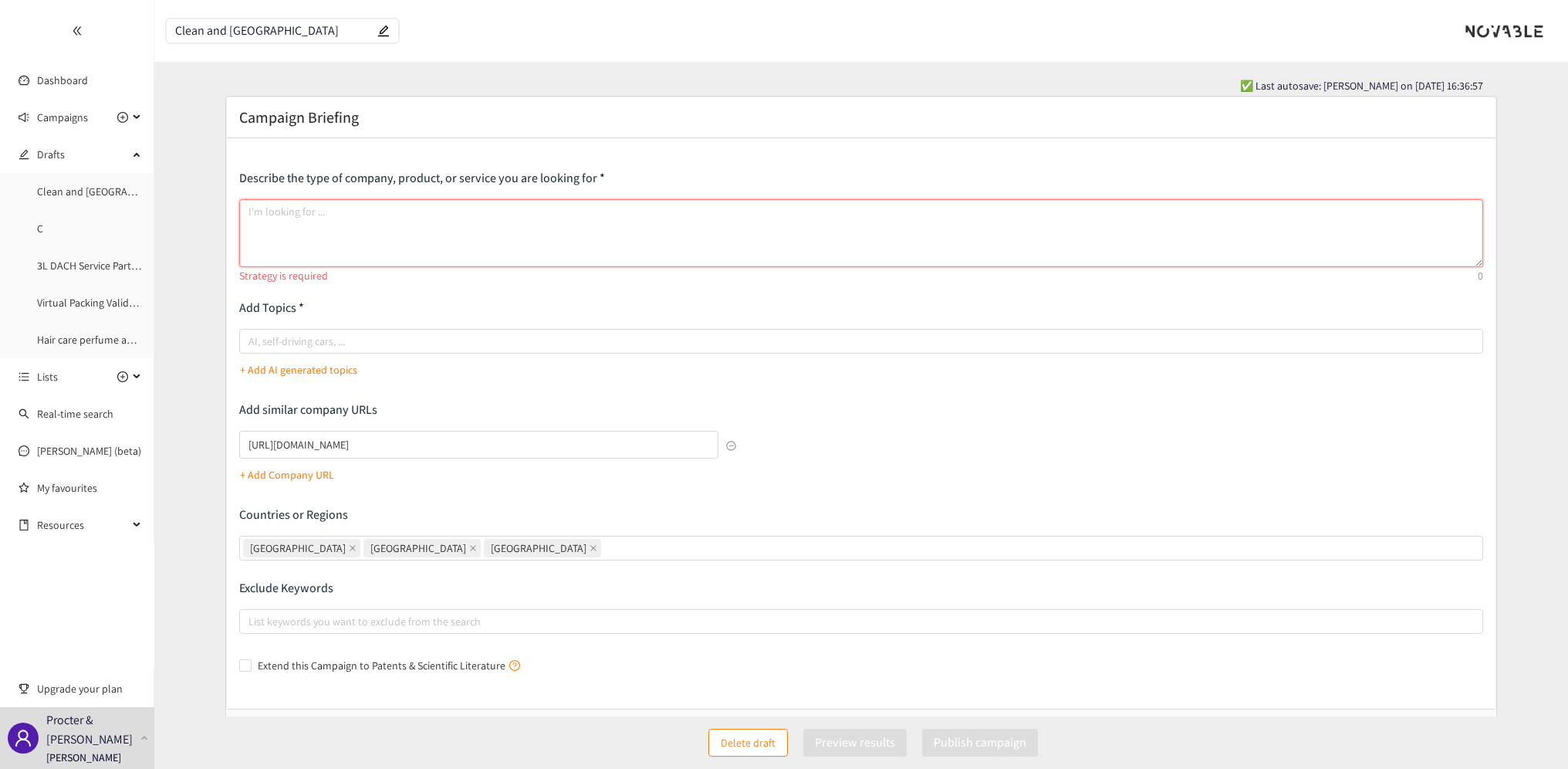
click at [325, 215] on textarea at bounding box center [862, 233] width 1245 height 68
click at [414, 207] on textarea "I am looking for a company that" at bounding box center [862, 233] width 1245 height 68
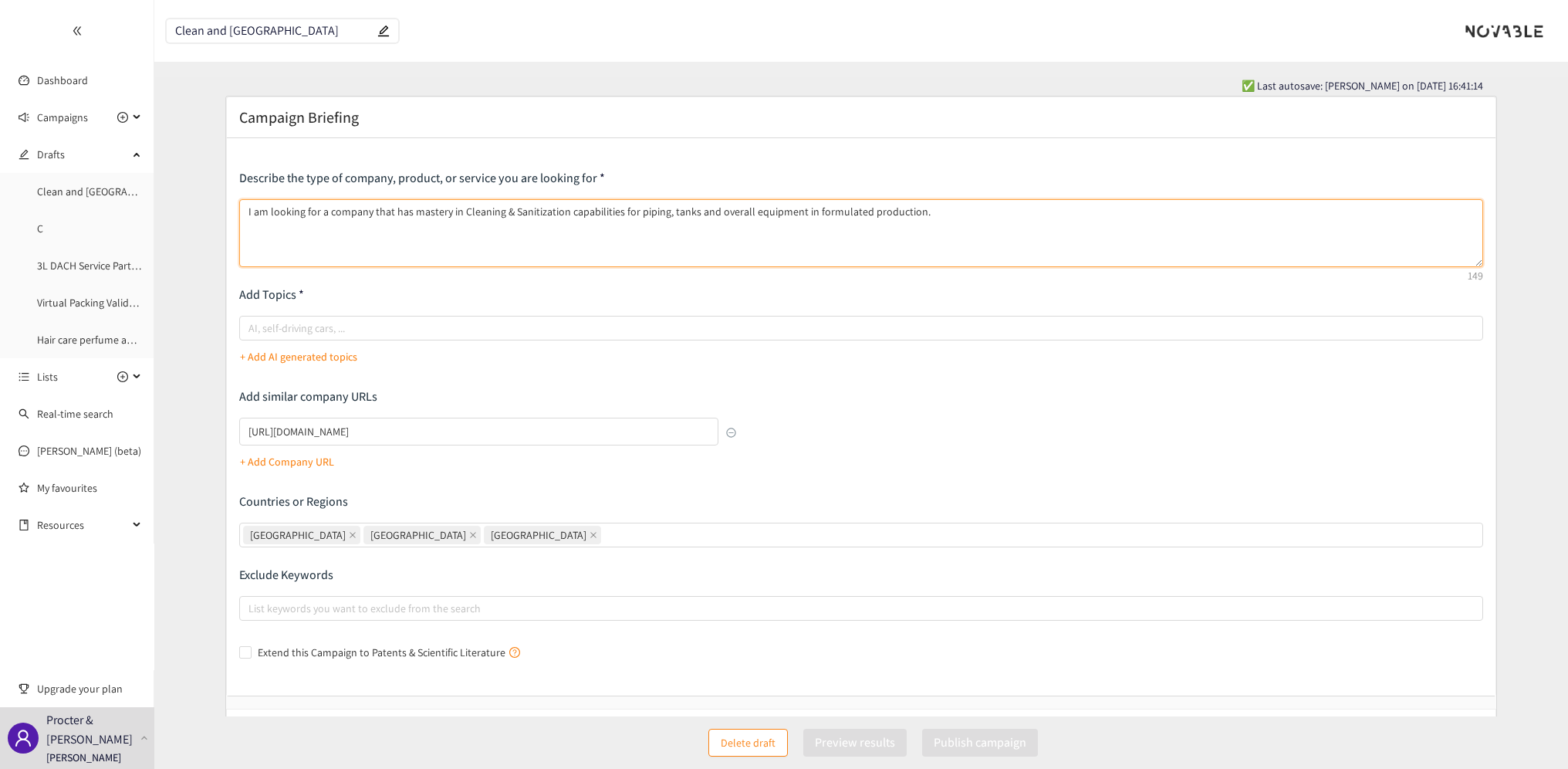
click at [793, 212] on textarea "I am looking for a company that has mastery in Cleaning & Sanitization capabili…" at bounding box center [862, 233] width 1245 height 68
click at [986, 215] on textarea "I am looking for a company that has mastery in Cleaning & Sanitization capabili…" at bounding box center [862, 233] width 1245 height 68
drag, startPoint x: 695, startPoint y: 210, endPoint x: 961, endPoint y: 202, distance: 266.1
click at [961, 202] on textarea "I am looking for a company that has mastery in Cleaning & Sanitization capabili…" at bounding box center [862, 233] width 1245 height 68
click at [665, 208] on textarea "I am looking for a company that has mastery in Cleaning & Sanitization capabili…" at bounding box center [862, 233] width 1245 height 68
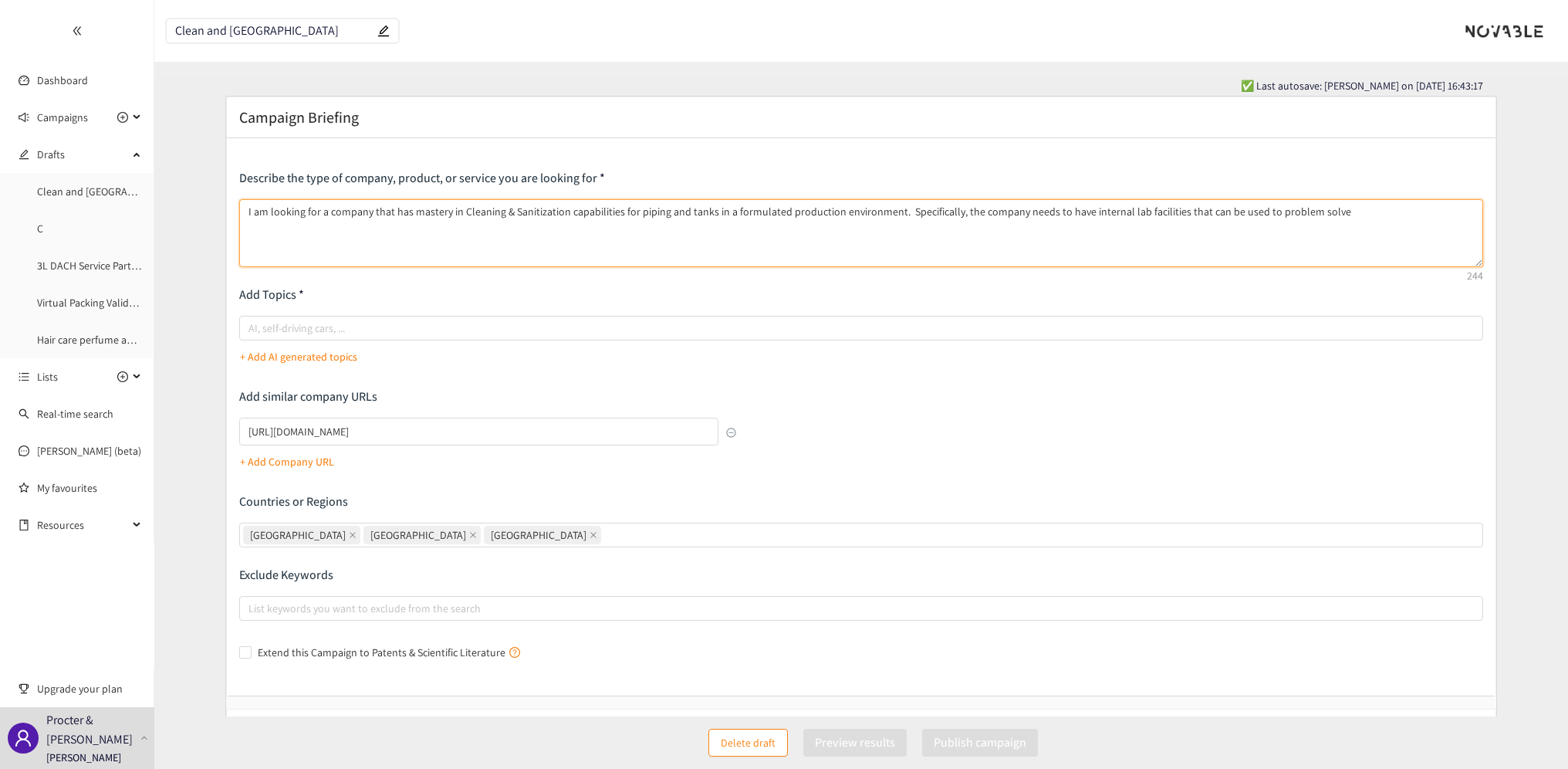
drag, startPoint x: 1243, startPoint y: 211, endPoint x: 1326, endPoint y: 216, distance: 83.2
click at [1326, 216] on textarea "I am looking for a company that has mastery in Cleaning & Sanitization capabili…" at bounding box center [862, 233] width 1245 height 68
click at [1114, 213] on textarea "I am looking for a company that has mastery in Cleaning & Sanitization capabili…" at bounding box center [862, 233] width 1245 height 68
click at [1113, 210] on textarea "I am looking for a company that has mastery in Cleaning & Sanitization capabili…" at bounding box center [862, 233] width 1245 height 68
click at [1421, 216] on textarea "I am looking for a company that has mastery in Cleaning & Sanitization capabili…" at bounding box center [862, 233] width 1245 height 68
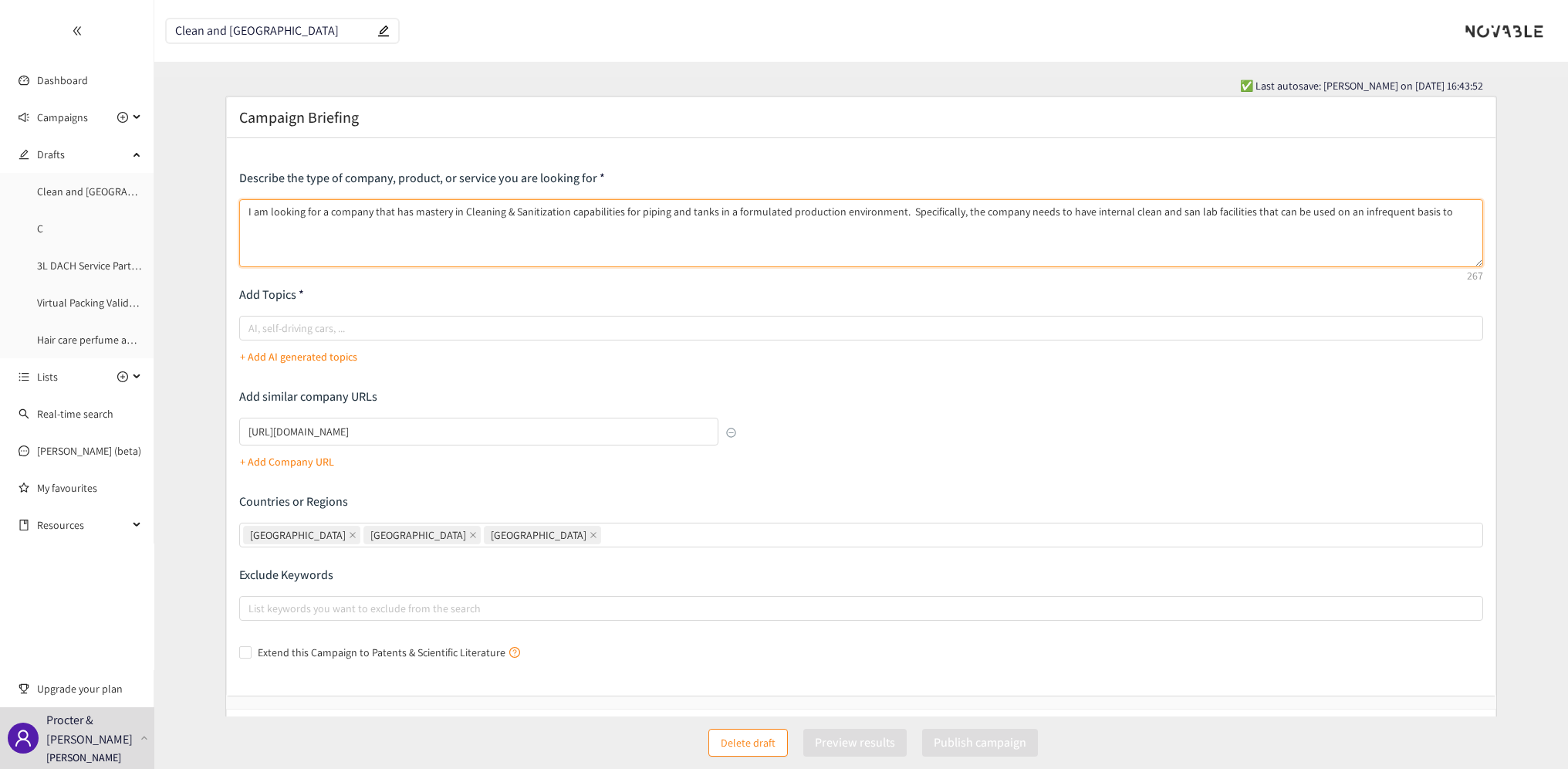
drag, startPoint x: 1337, startPoint y: 210, endPoint x: 1424, endPoint y: 210, distance: 87.0
click at [1424, 210] on textarea "I am looking for a company that has mastery in Cleaning & Sanitization capabili…" at bounding box center [862, 233] width 1245 height 68
click at [1418, 215] on textarea "I am looking for a company that has mastery in Cleaning & Sanitization capabili…" at bounding box center [862, 233] width 1245 height 68
click at [1189, 209] on textarea "I am looking for a company that has mastery in Cleaning & Sanitization capabili…" at bounding box center [862, 233] width 1245 height 68
click at [555, 230] on textarea "I am looking for a company that has mastery in Cleaning & Sanitization capabili…" at bounding box center [862, 233] width 1245 height 68
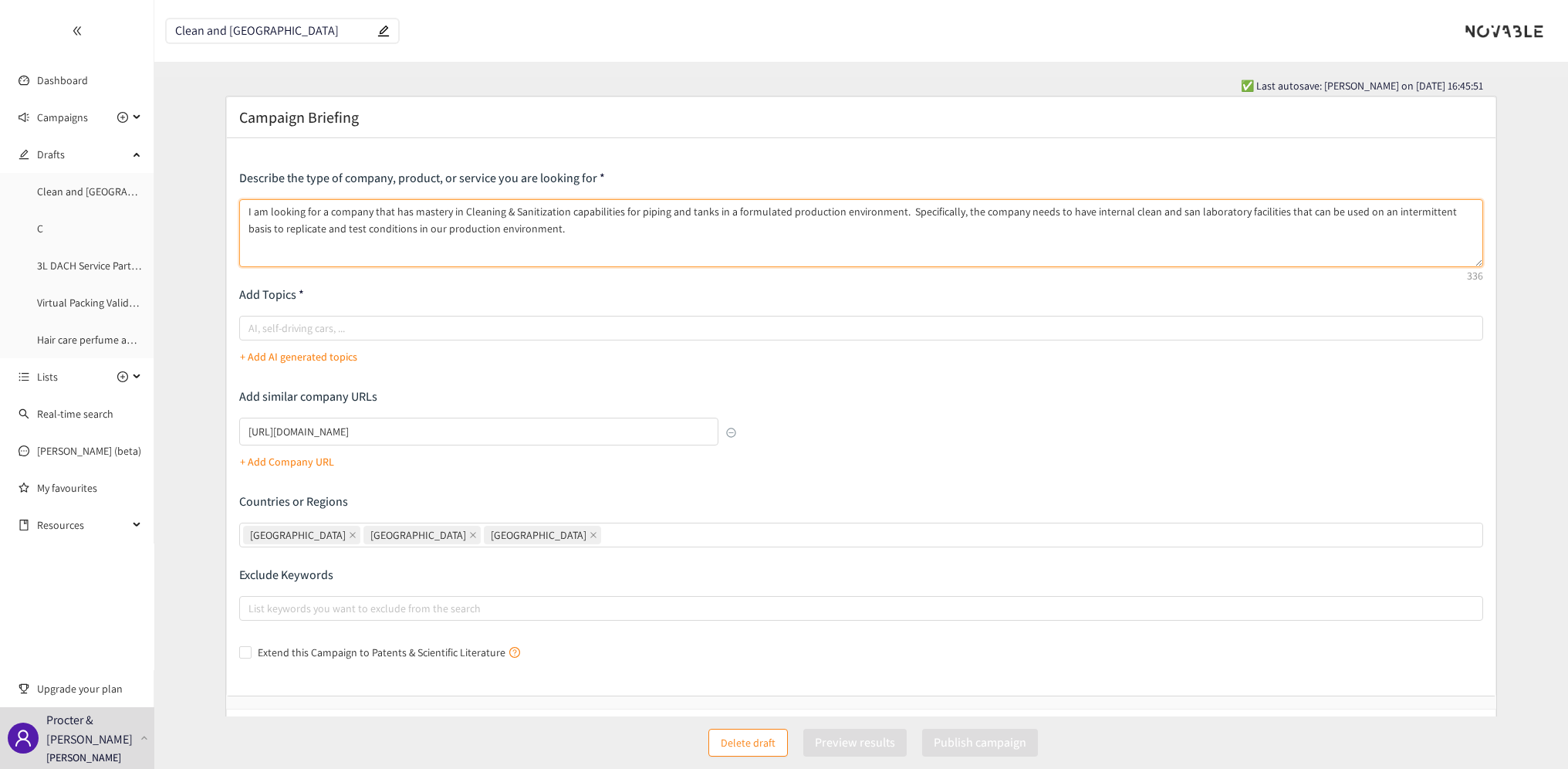
click at [534, 228] on textarea "I am looking for a company that has mastery in Cleaning & Sanitization capabili…" at bounding box center [862, 233] width 1245 height 68
click at [288, 230] on textarea "I am looking for a company that has mastery in Cleaning & Sanitization capabili…" at bounding box center [862, 233] width 1245 height 68
click at [503, 228] on textarea "I am looking for a company that has mastery in Cleaning & Sanitization capabili…" at bounding box center [862, 233] width 1245 height 68
click at [508, 223] on textarea "I am looking for a company that has mastery in Cleaning & Sanitization capabili…" at bounding box center [862, 233] width 1245 height 68
drag, startPoint x: 505, startPoint y: 227, endPoint x: 644, endPoint y: 235, distance: 139.2
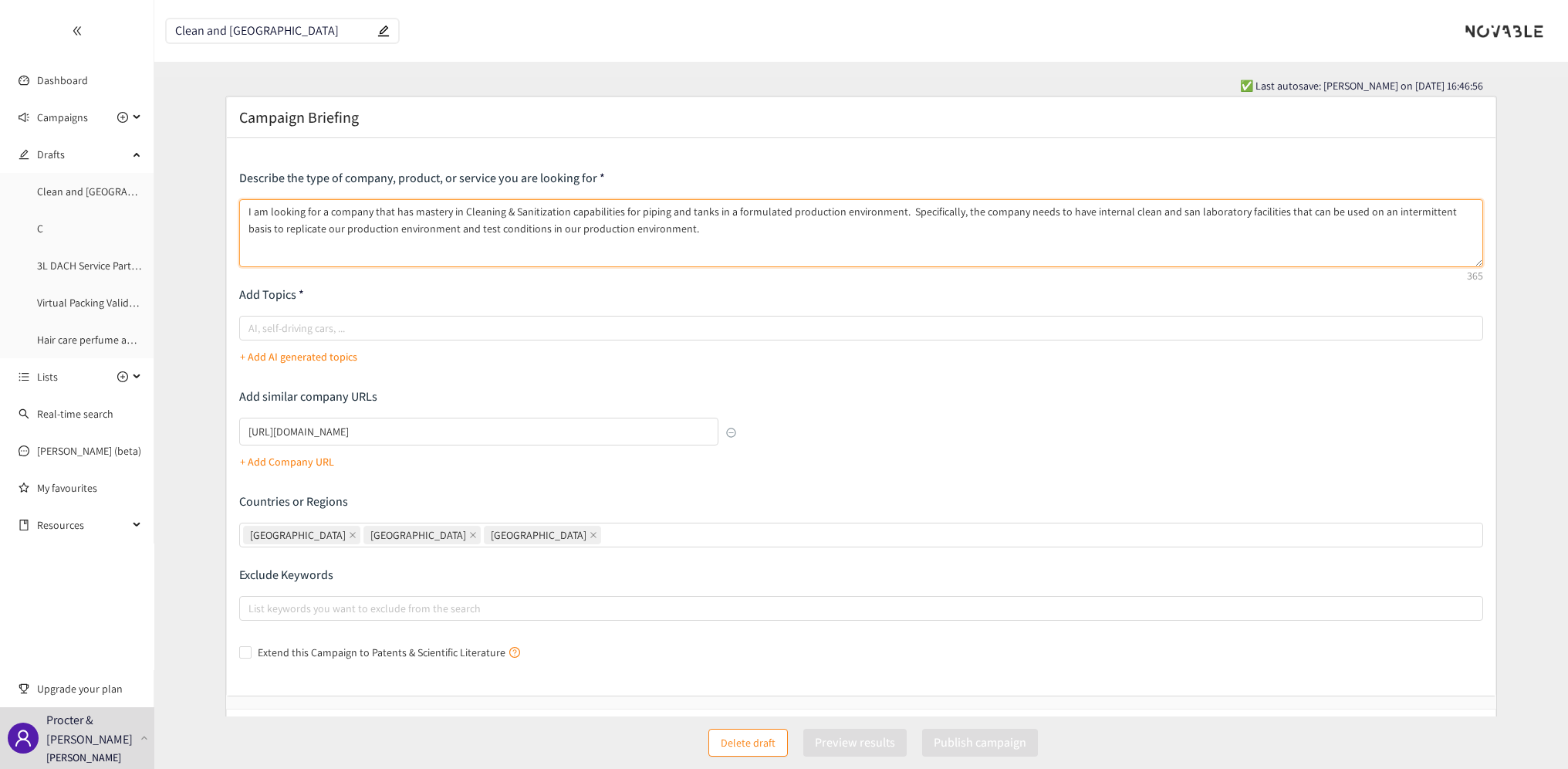
click at [644, 235] on textarea "I am looking for a company that has mastery in Cleaning & Sanitization capabili…" at bounding box center [862, 233] width 1245 height 68
click at [457, 228] on textarea "I am looking for a company that has mastery in Cleaning & Sanitization capabili…" at bounding box center [862, 233] width 1245 height 68
click at [545, 228] on textarea "I am looking for a company that has mastery in Cleaning & Sanitization capabili…" at bounding box center [862, 233] width 1245 height 68
click at [648, 232] on textarea "I am looking for a company that has mastery in Cleaning & Sanitization capabili…" at bounding box center [862, 233] width 1245 height 68
click at [612, 225] on textarea "I am looking for a company that has mastery in Cleaning & Sanitization capabili…" at bounding box center [862, 233] width 1245 height 68
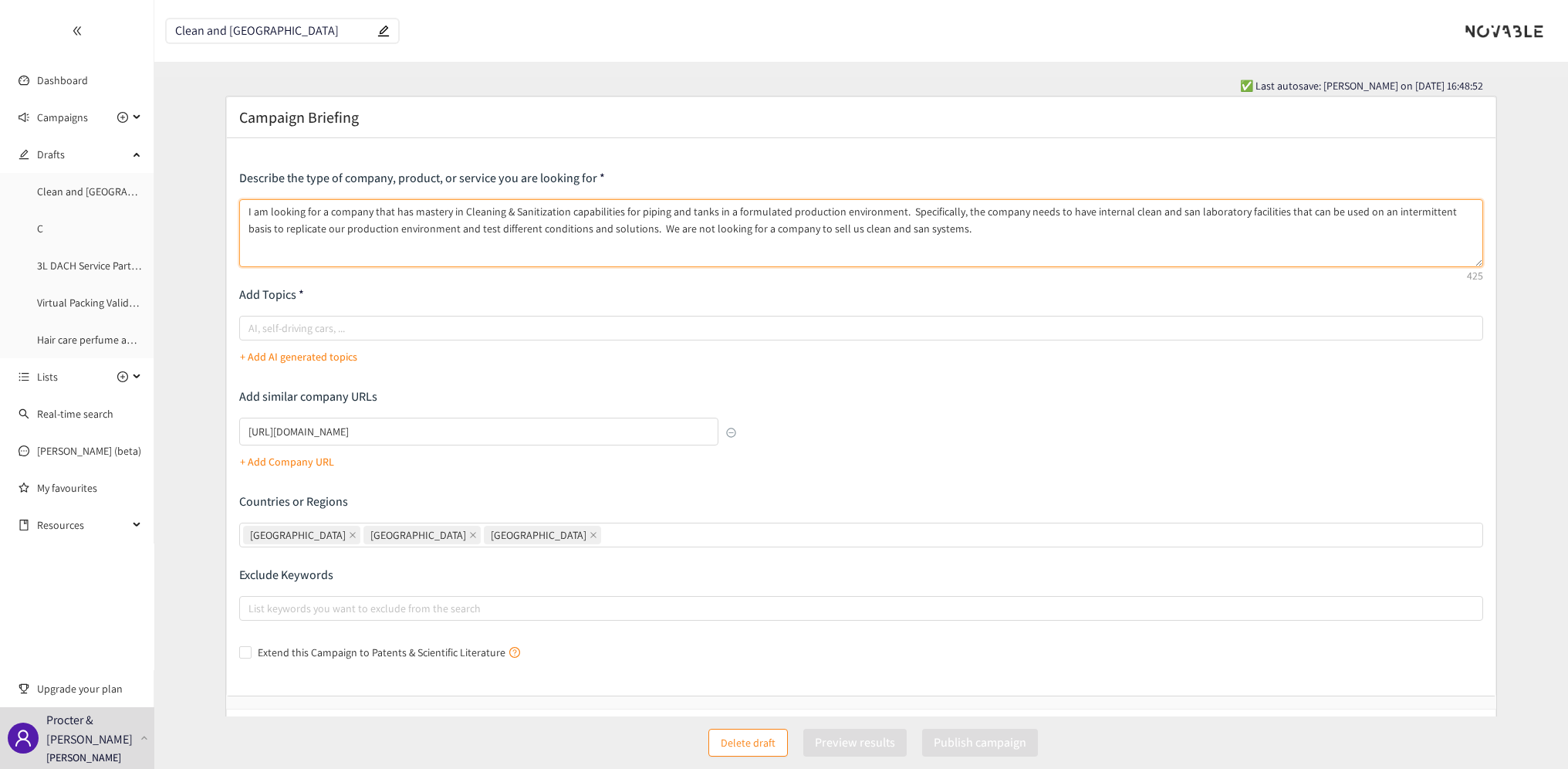
click at [614, 223] on textarea "I am looking for a company that has mastery in Cleaning & Sanitization capabili…" at bounding box center [862, 233] width 1245 height 68
drag, startPoint x: 724, startPoint y: 225, endPoint x: 796, endPoint y: 228, distance: 72.1
click at [796, 228] on textarea "I am looking for a company that has mastery in Cleaning & Sanitization capabili…" at bounding box center [862, 233] width 1245 height 68
click at [965, 224] on textarea "I am looking for a company that has mastery in Cleaning & Sanitization capabili…" at bounding box center [862, 233] width 1245 height 68
click at [1061, 228] on textarea "I am looking for a company that has mastery in Cleaning & Sanitization capabili…" at bounding box center [862, 233] width 1245 height 68
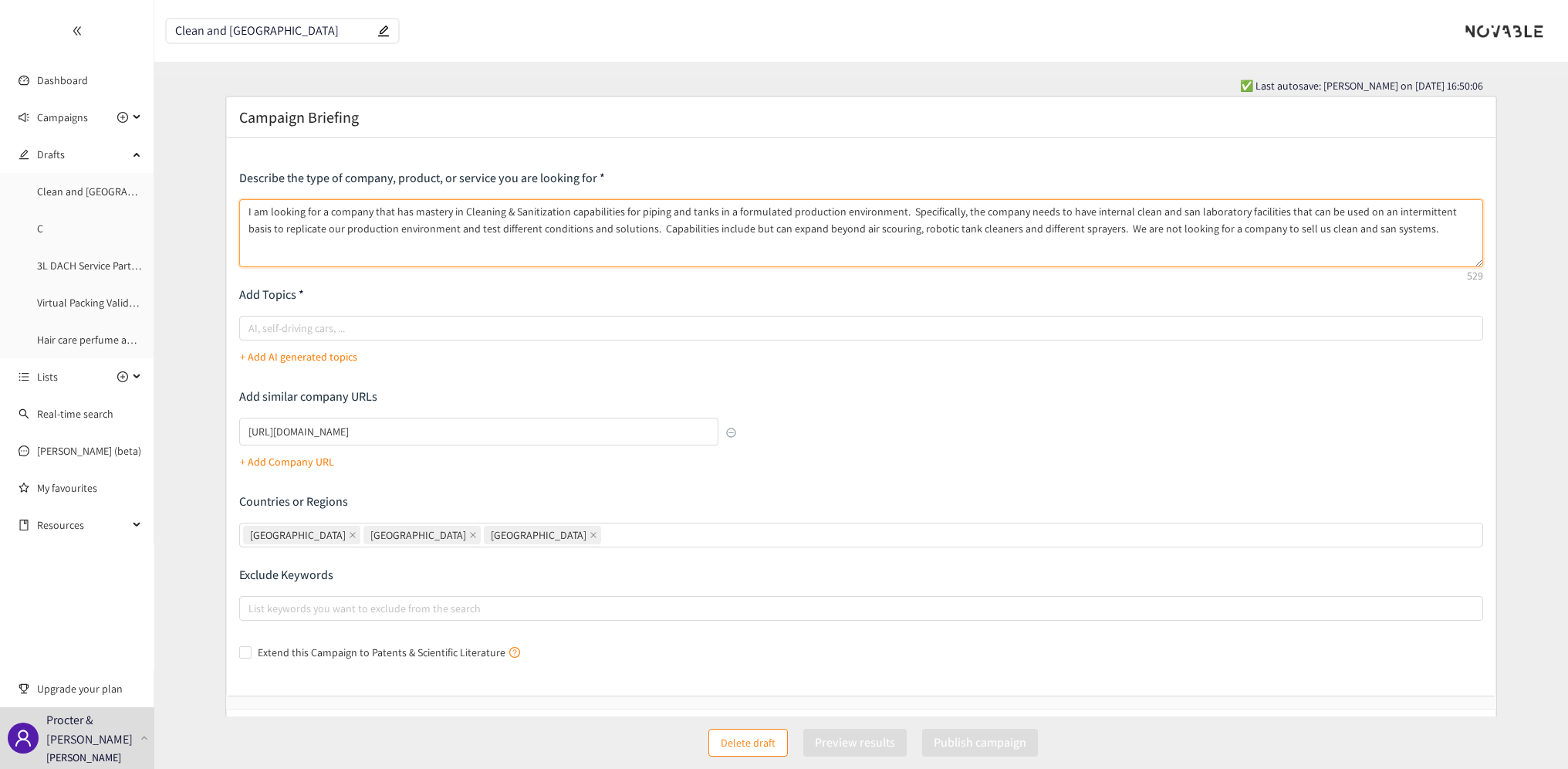
click at [1368, 229] on textarea "I am looking for a company that has mastery in Cleaning & Sanitization capabili…" at bounding box center [862, 233] width 1245 height 68
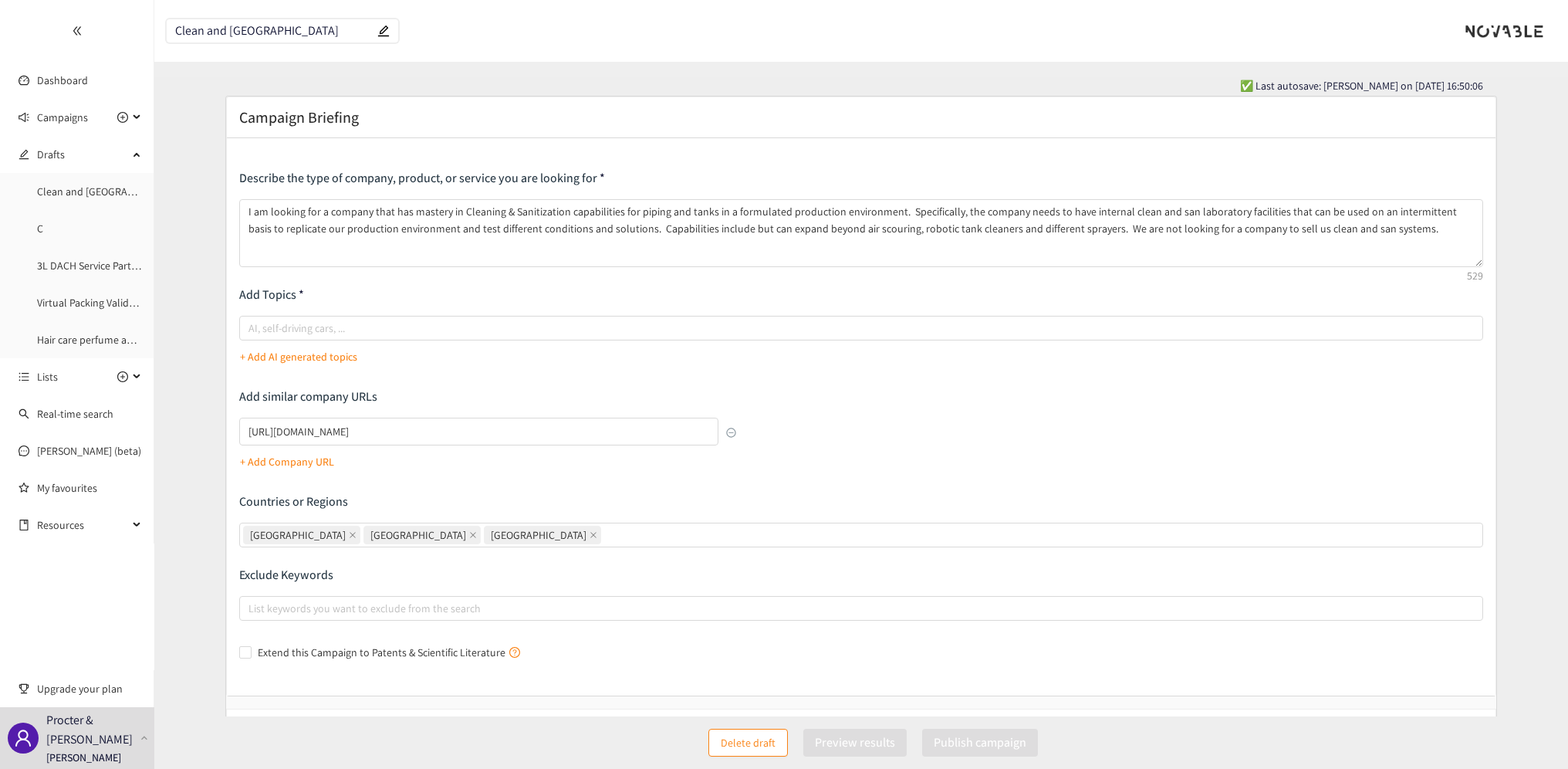
click at [312, 352] on p "+ Add AI generated topics" at bounding box center [299, 357] width 117 height 17
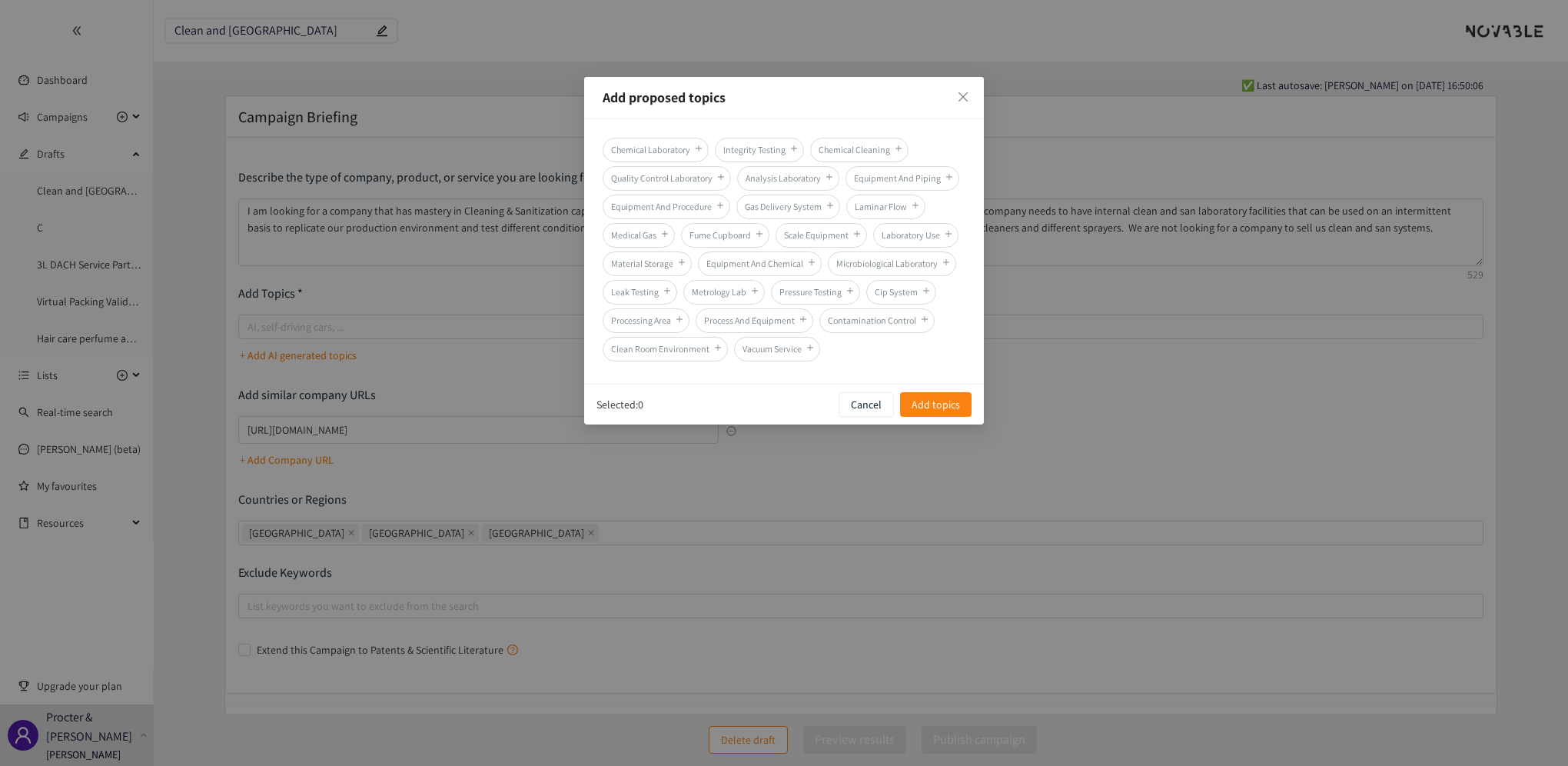
click at [799, 181] on span "Analysis Laboratory" at bounding box center [787, 179] width 102 height 24
click at [838, 321] on span "Contamination Control" at bounding box center [876, 321] width 115 height 24
click at [935, 406] on span "Add topics" at bounding box center [936, 404] width 49 height 17
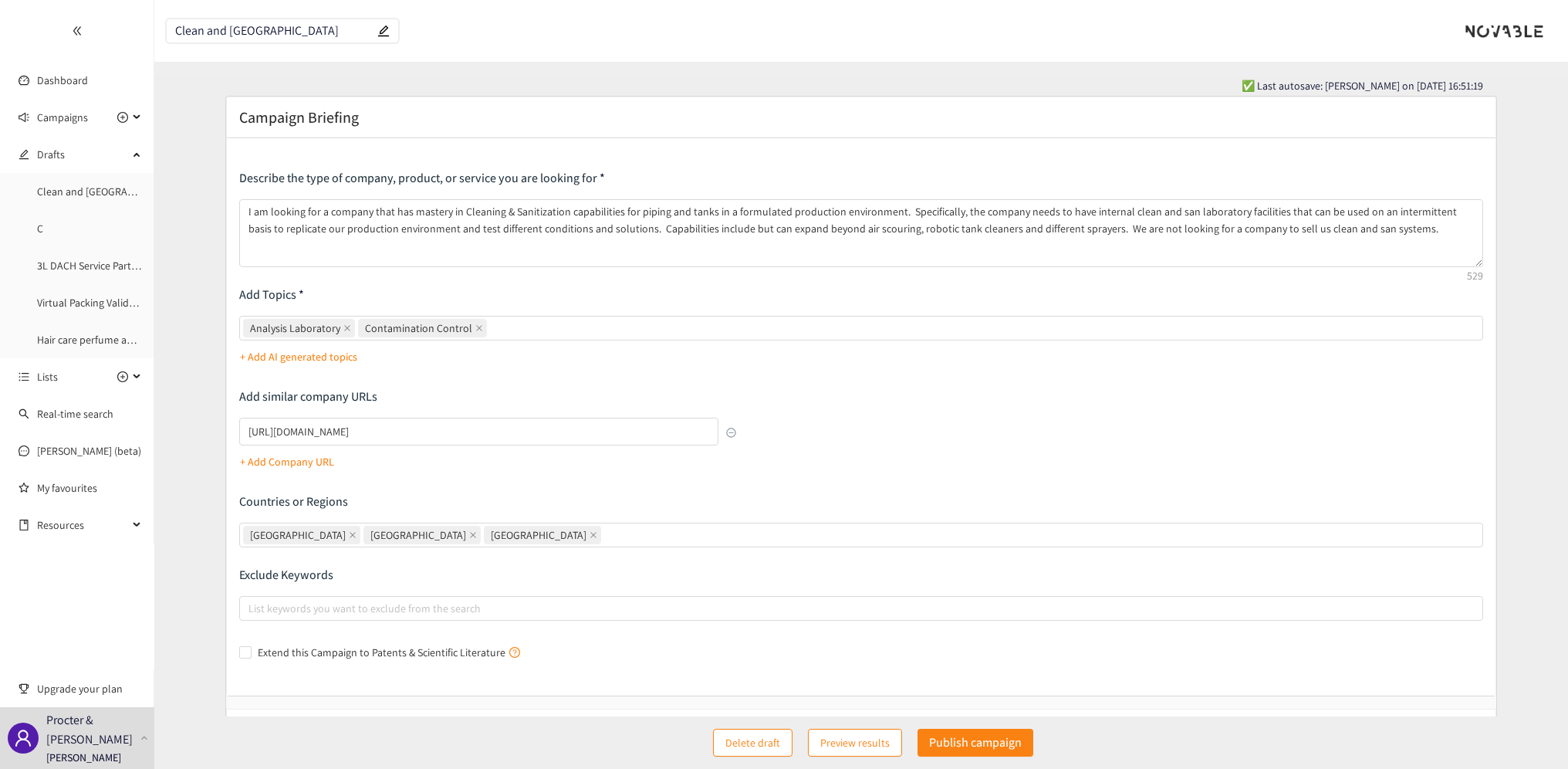
click at [310, 355] on p "+ Add AI generated topics" at bounding box center [299, 357] width 117 height 17
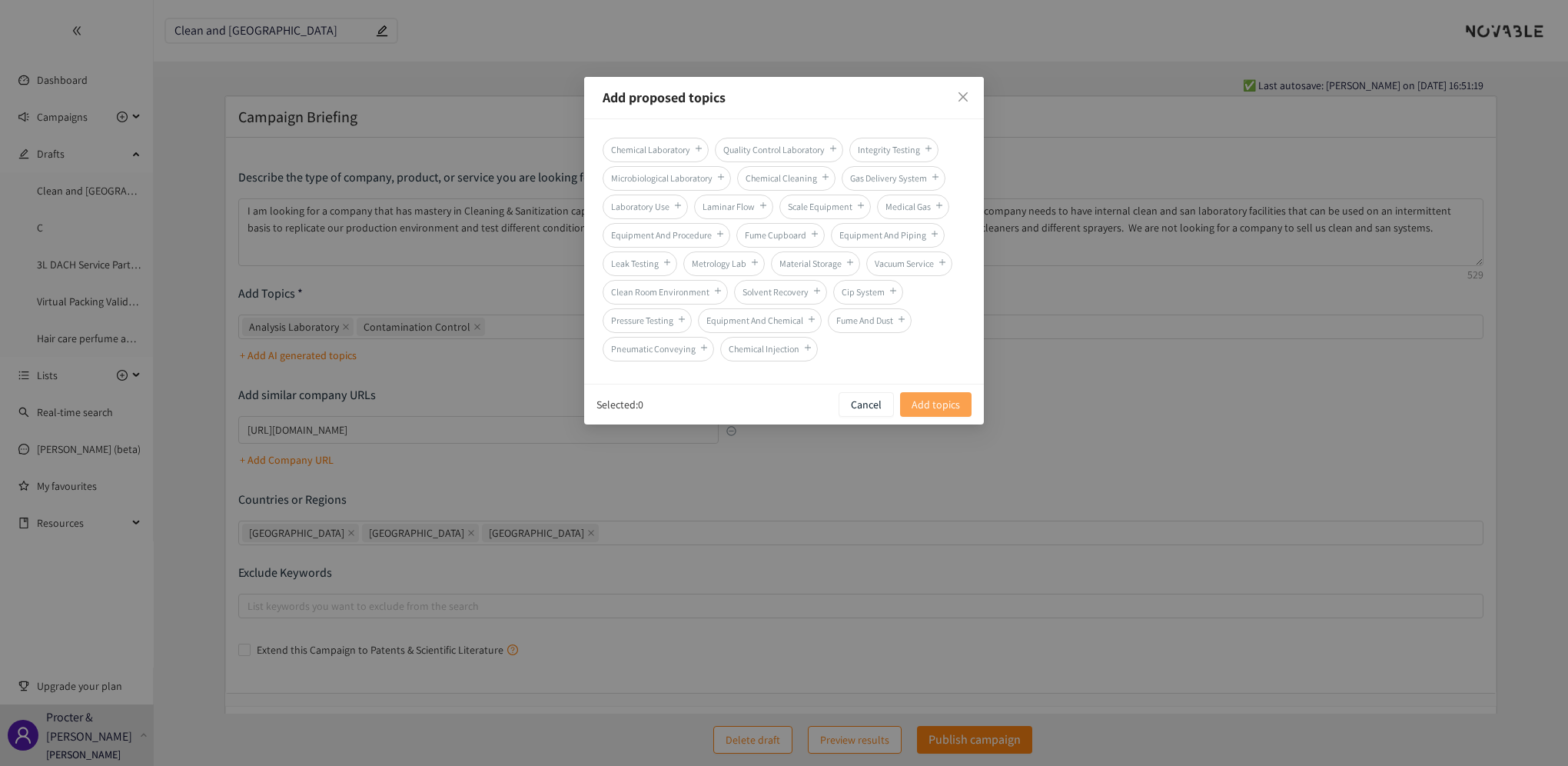
click at [923, 403] on span "Add topics" at bounding box center [936, 404] width 49 height 17
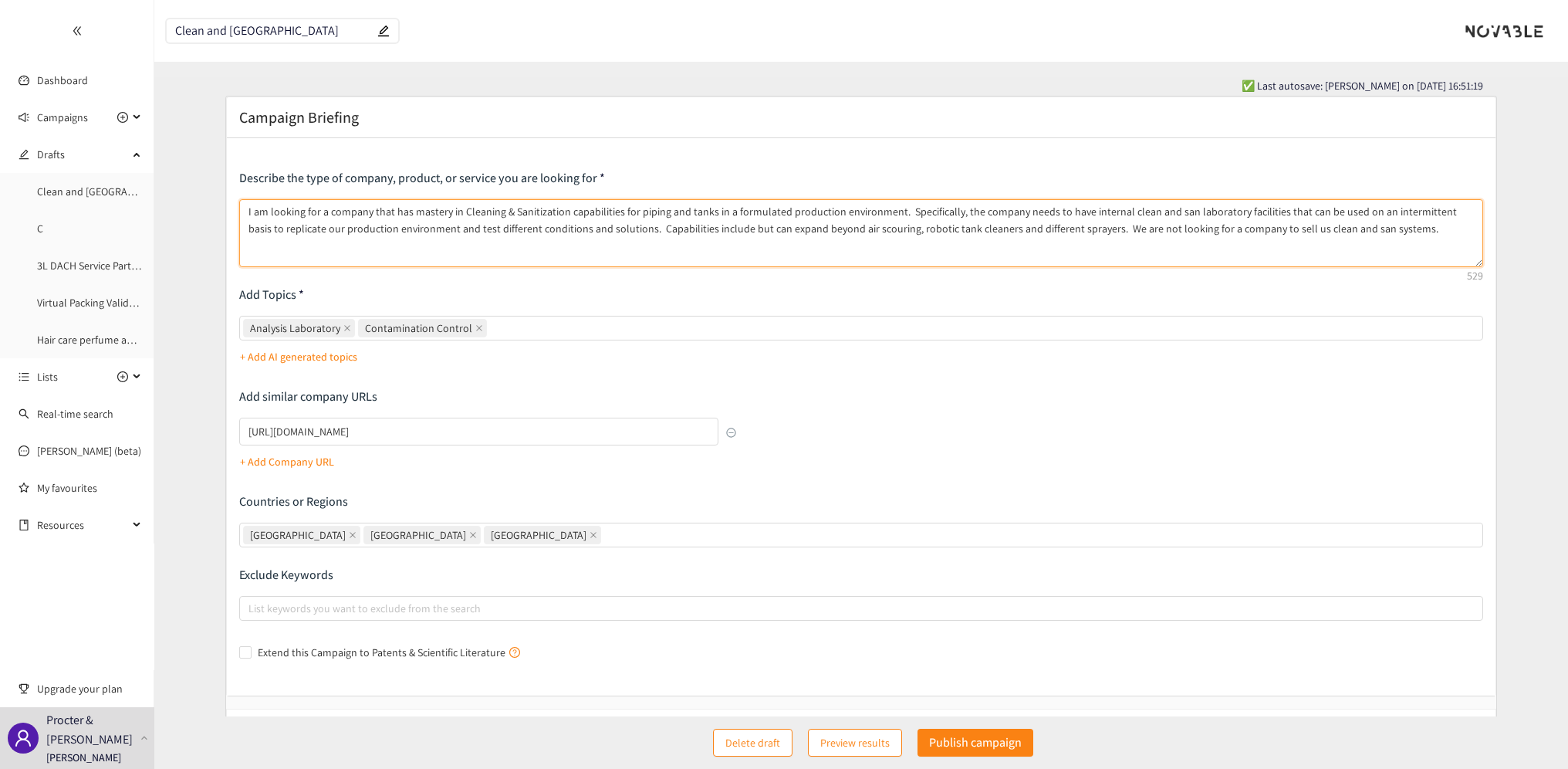
click at [1351, 214] on textarea "I am looking for a company that has mastery in Cleaning & Sanitization capabili…" at bounding box center [862, 233] width 1245 height 68
drag, startPoint x: 1315, startPoint y: 211, endPoint x: 1337, endPoint y: 206, distance: 22.6
click at [1337, 206] on textarea "I am looking for a company that has mastery in Cleaning & Sanitization capabili…" at bounding box center [862, 233] width 1245 height 68
drag, startPoint x: 318, startPoint y: 209, endPoint x: 367, endPoint y: 204, distance: 49.3
click at [367, 204] on textarea "I am looking for a company that has mastery in Cleaning & Sanitization capabili…" at bounding box center [862, 233] width 1245 height 68
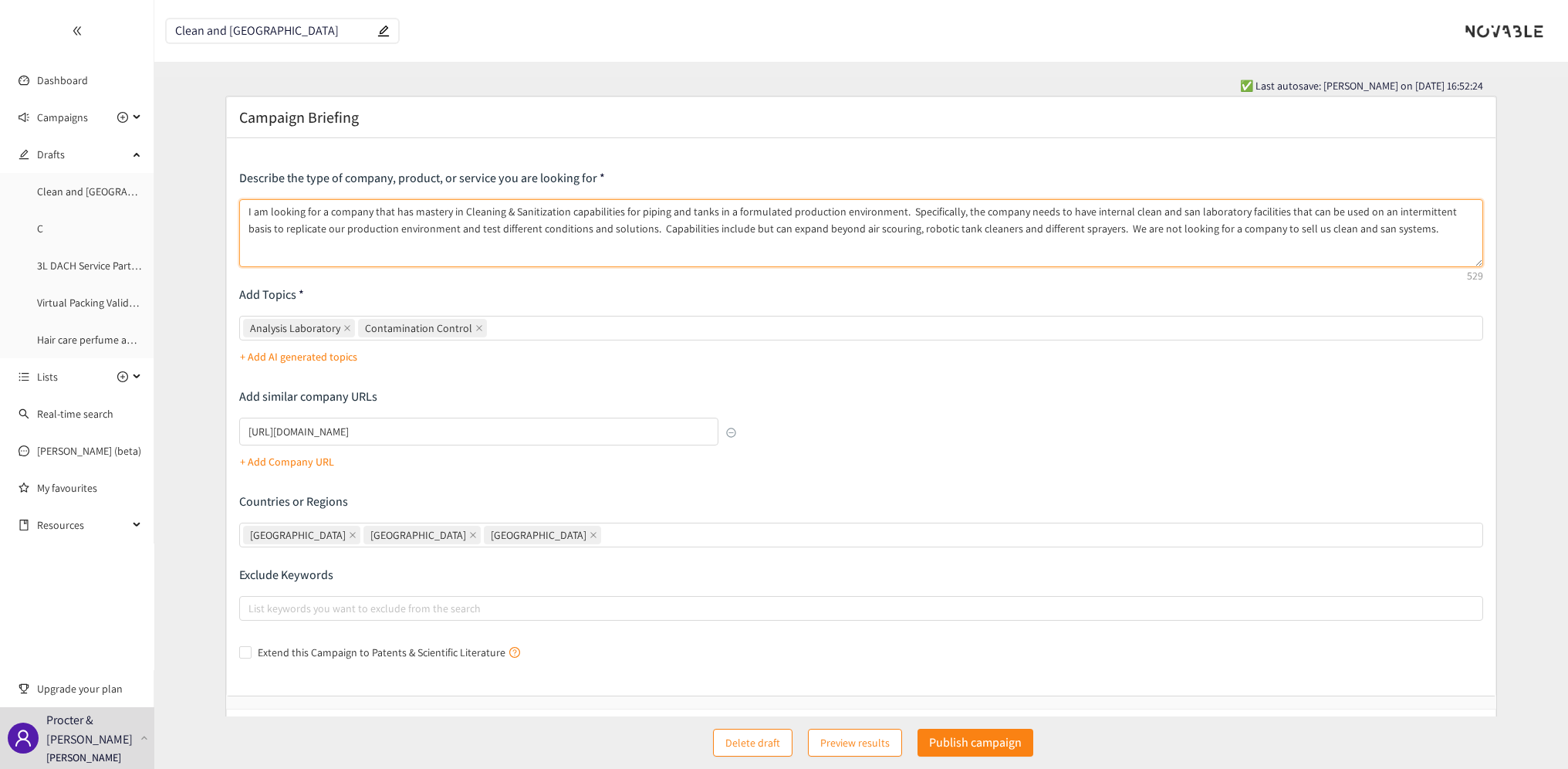
drag, startPoint x: 951, startPoint y: 214, endPoint x: 1013, endPoint y: 213, distance: 62.0
click at [1013, 213] on textarea "I am looking for a company that has mastery in Cleaning & Sanitization capabili…" at bounding box center [862, 233] width 1245 height 68
drag, startPoint x: 1335, startPoint y: 212, endPoint x: 1351, endPoint y: 213, distance: 16.0
click at [1351, 213] on textarea "I am looking for a company that has mastery in Cleaning & Sanitization capabili…" at bounding box center [862, 233] width 1245 height 68
click at [866, 225] on textarea "I am looking for a company that has mastery in Cleaning & Sanitization capabili…" at bounding box center [862, 233] width 1245 height 68
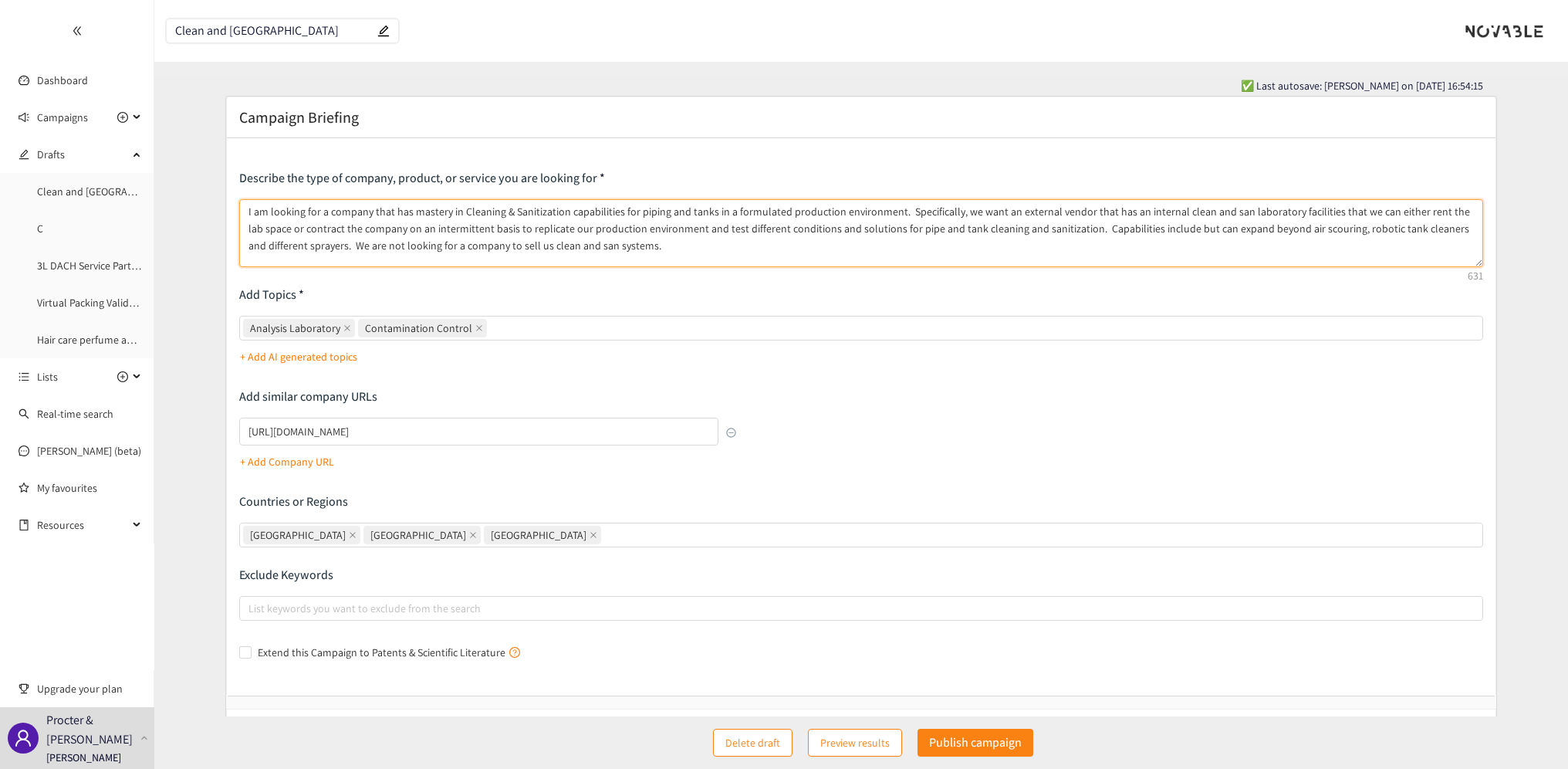
click at [1313, 211] on textarea "I am looking for a company that has mastery in Cleaning & Sanitization capabili…" at bounding box center [862, 233] width 1245 height 68
click at [776, 232] on textarea "I am looking for a company that has mastery in Cleaning & Sanitization capabili…" at bounding box center [862, 233] width 1245 height 68
drag, startPoint x: 1362, startPoint y: 210, endPoint x: 258, endPoint y: 232, distance: 1104.2
click at [258, 232] on textarea "I am looking for a company that has mastery in Cleaning & Sanitization capabili…" at bounding box center [862, 233] width 1245 height 68
click at [701, 225] on textarea "I am looking for a company that has mastery in Cleaning & Sanitization capabili…" at bounding box center [862, 233] width 1245 height 68
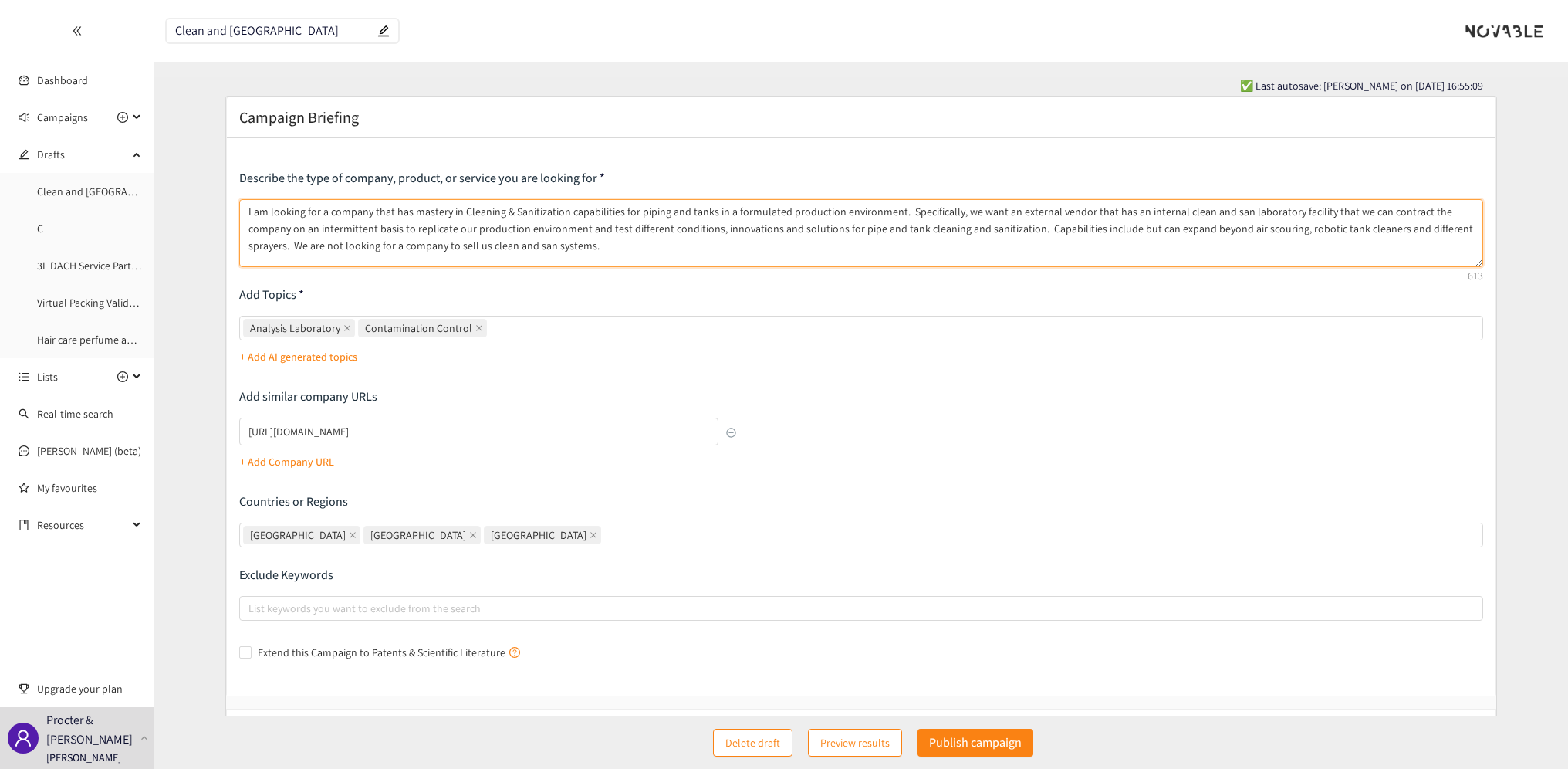
type textarea "I am looking for a company that has mastery in Cleaning & Sanitization capabili…"
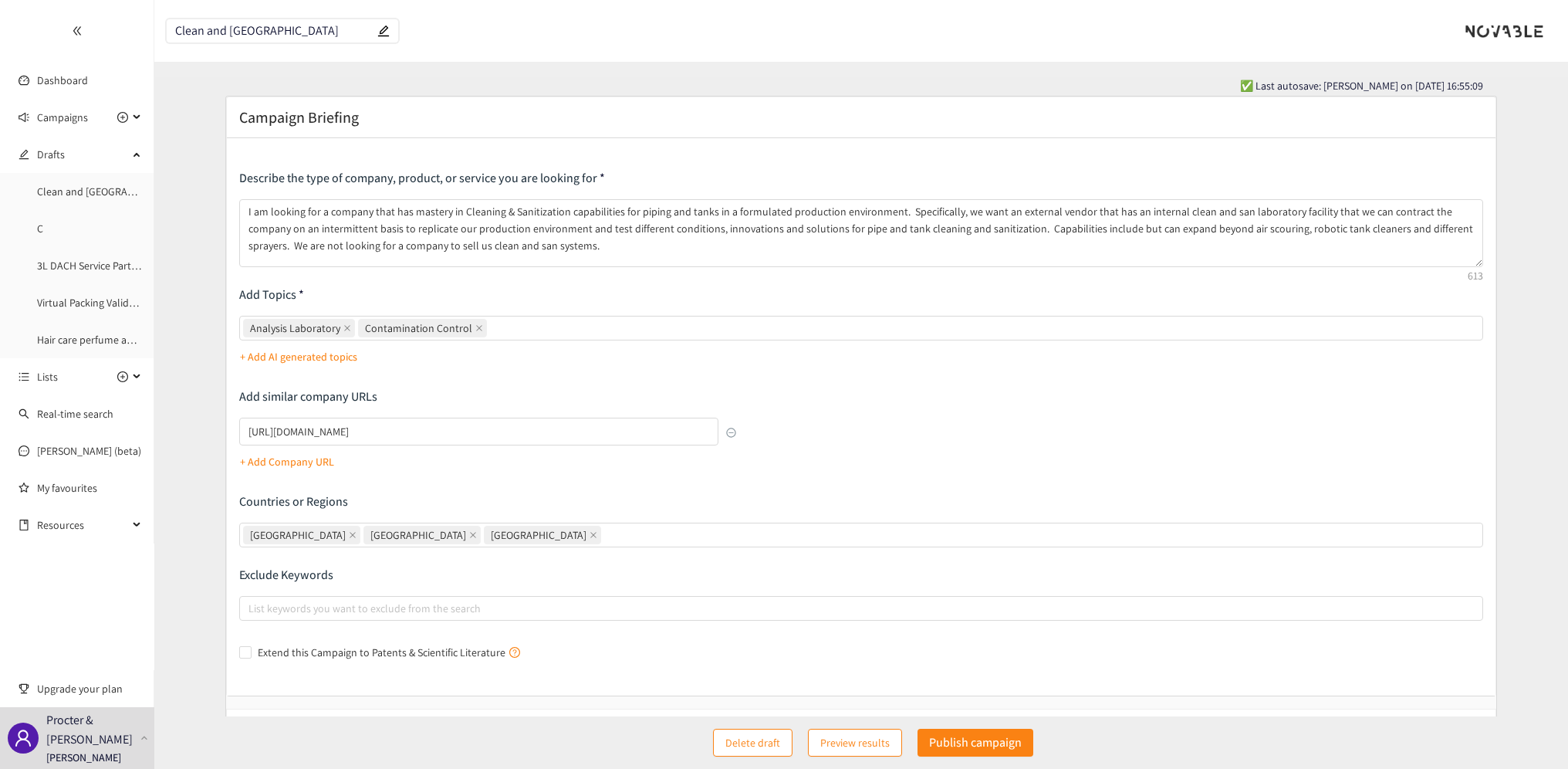
click at [301, 349] on p "+ Add AI generated topics" at bounding box center [299, 357] width 117 height 17
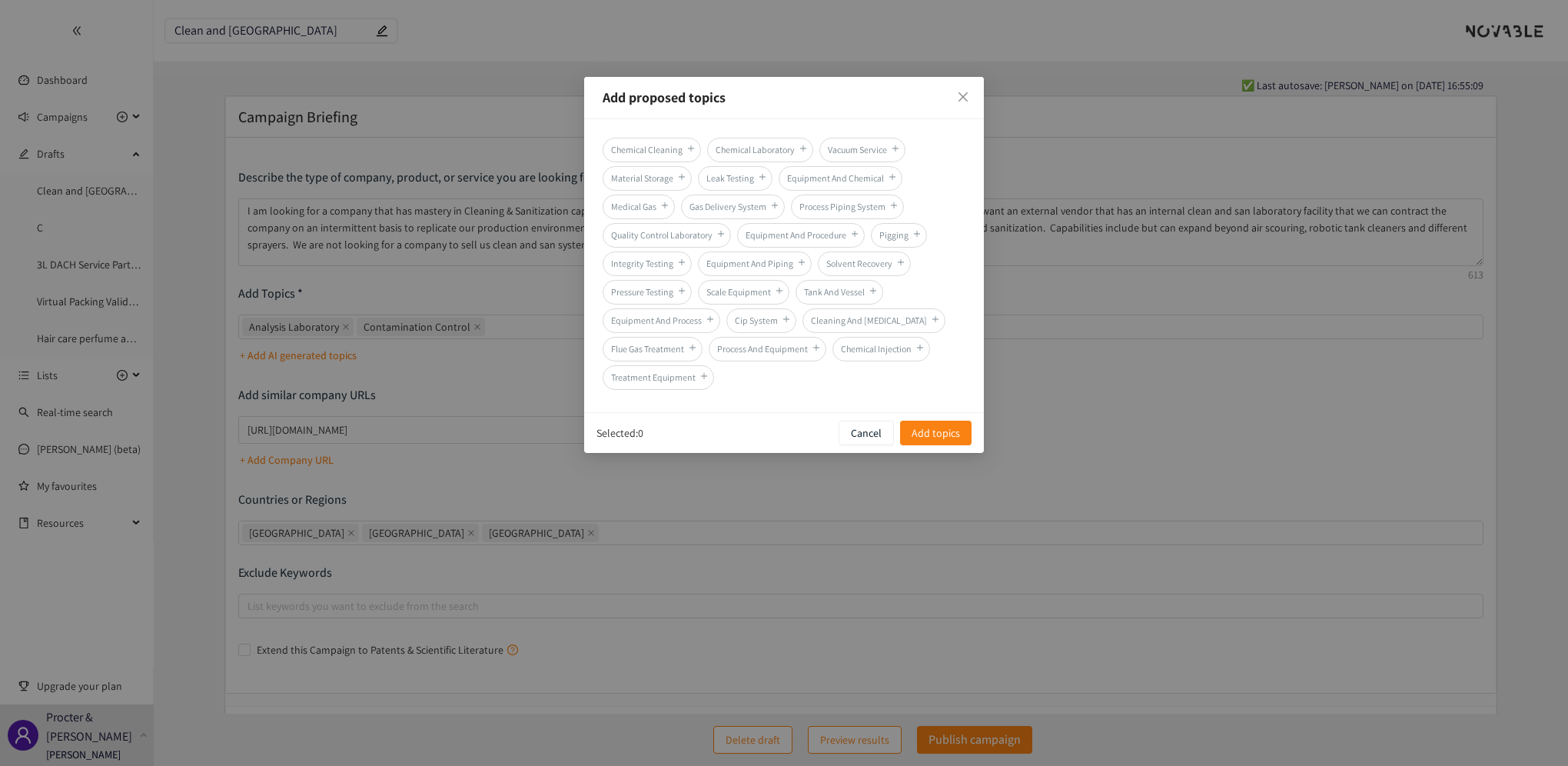
click at [845, 205] on span "Process Piping System" at bounding box center [847, 207] width 113 height 24
click at [895, 236] on span "Pigging" at bounding box center [899, 235] width 56 height 24
click at [754, 323] on span "Cip System" at bounding box center [761, 321] width 70 height 24
click at [938, 427] on span "Add topics" at bounding box center [936, 433] width 49 height 17
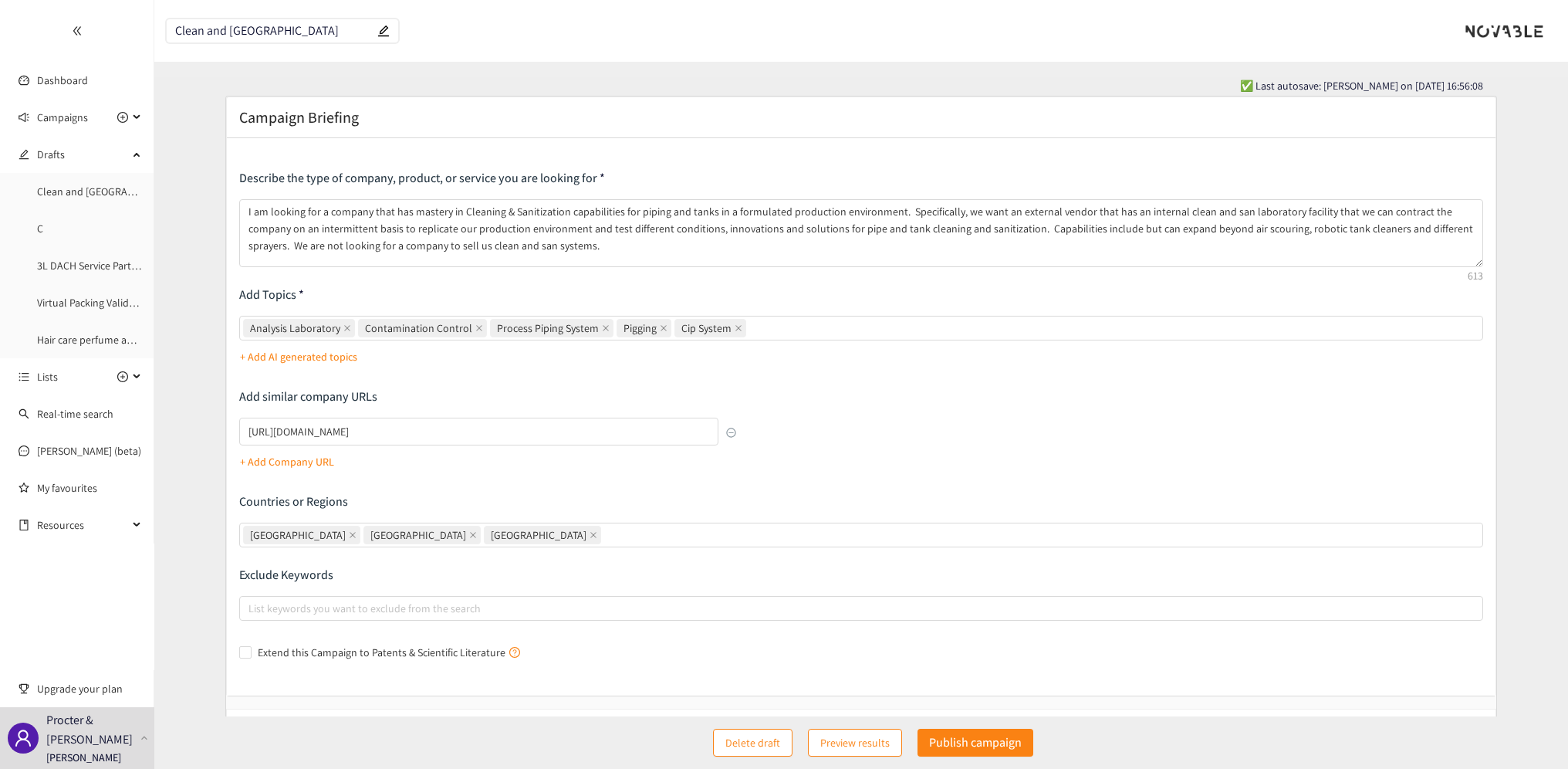
drag, startPoint x: 697, startPoint y: 330, endPoint x: 367, endPoint y: 343, distance: 330.3
click at [367, 343] on div "Analysis Laboratory Contamination Control Process Piping System Pigging Cip Sys…" at bounding box center [862, 342] width 1245 height 54
drag, startPoint x: 368, startPoint y: 437, endPoint x: 215, endPoint y: 438, distance: 153.0
click at [215, 438] on form "Campaign Briefing Describe the type of company, product, or service you are loo…" at bounding box center [861, 430] width 1414 height 669
click at [243, 460] on p "+ Add Company URL" at bounding box center [287, 462] width 94 height 17
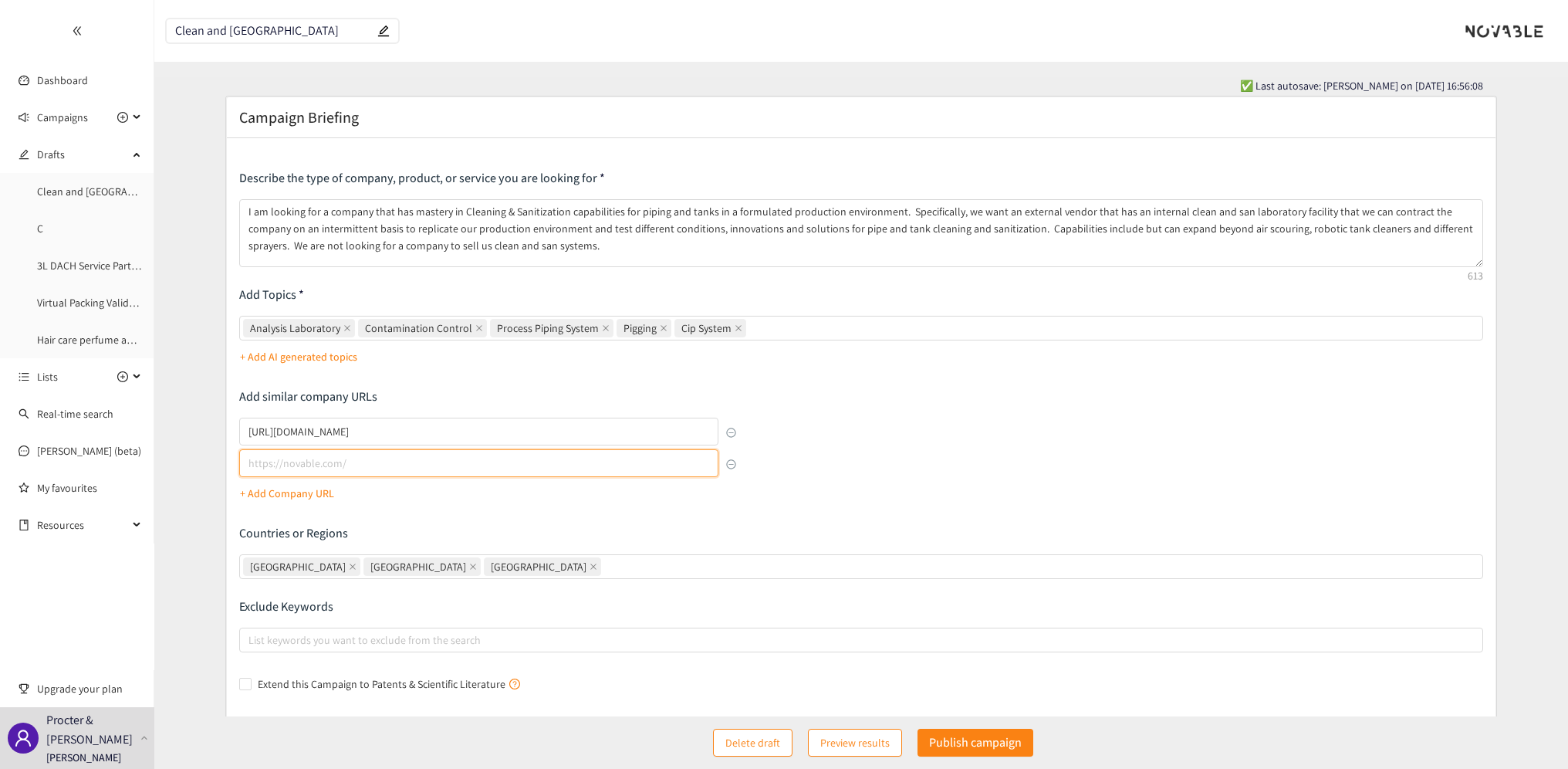
click at [264, 458] on input "lookalikes url" at bounding box center [479, 463] width 480 height 28
paste input "[URL][DOMAIN_NAME][PERSON_NAME]"
type input "[URL][DOMAIN_NAME][PERSON_NAME]"
click at [614, 512] on div "Describe the type of company, product, or service you are looking for I am look…" at bounding box center [862, 433] width 1245 height 527
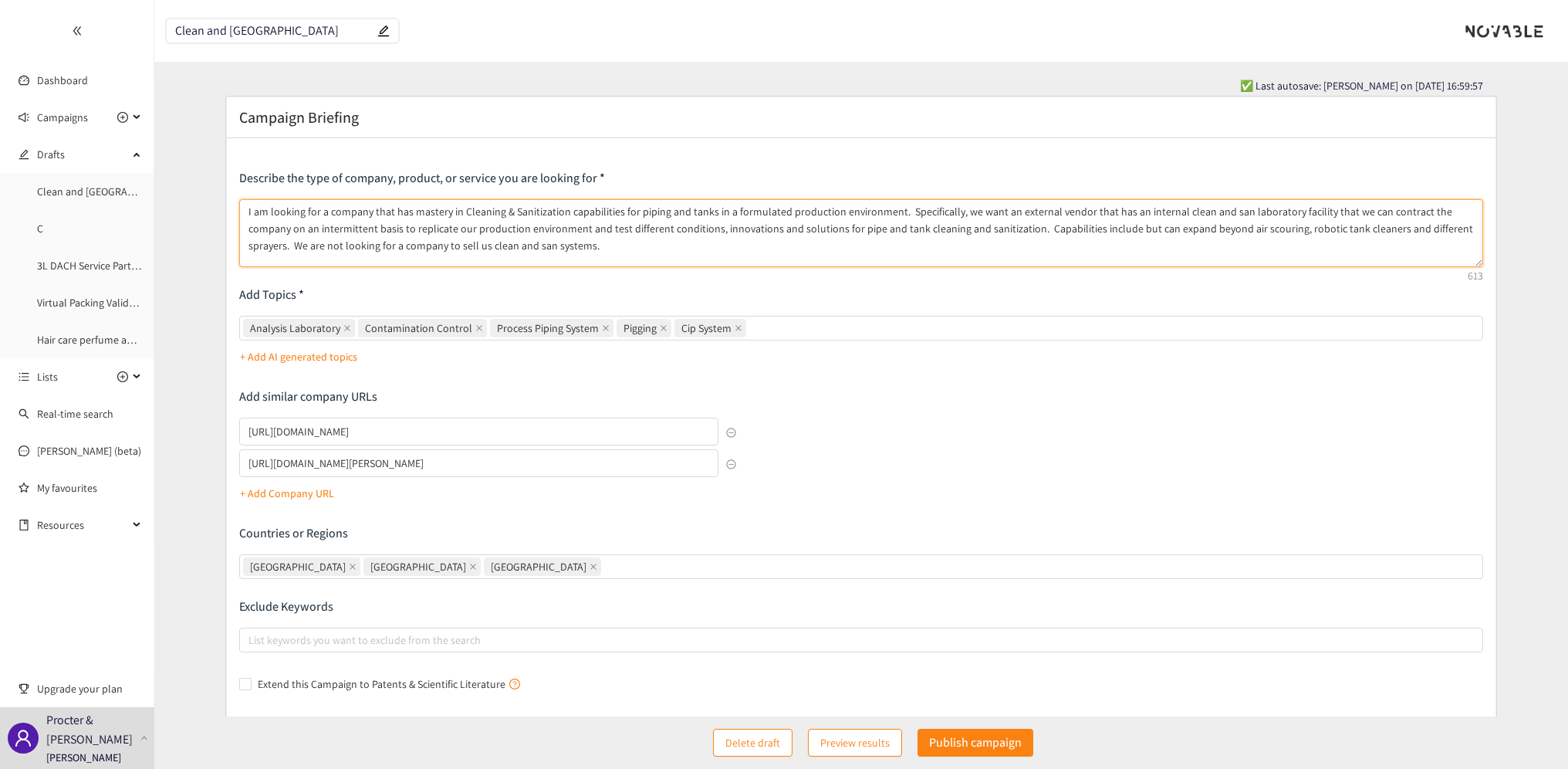
drag, startPoint x: 1129, startPoint y: 210, endPoint x: 1164, endPoint y: 208, distance: 35.1
click at [1164, 208] on textarea "I am looking for a company that has mastery in Cleaning & Sanitization capabili…" at bounding box center [862, 233] width 1245 height 68
drag, startPoint x: 1065, startPoint y: 228, endPoint x: 1082, endPoint y: 227, distance: 17.0
click at [1082, 227] on textarea "I am looking for a company that has mastery in Cleaning & Sanitization capabili…" at bounding box center [862, 233] width 1245 height 68
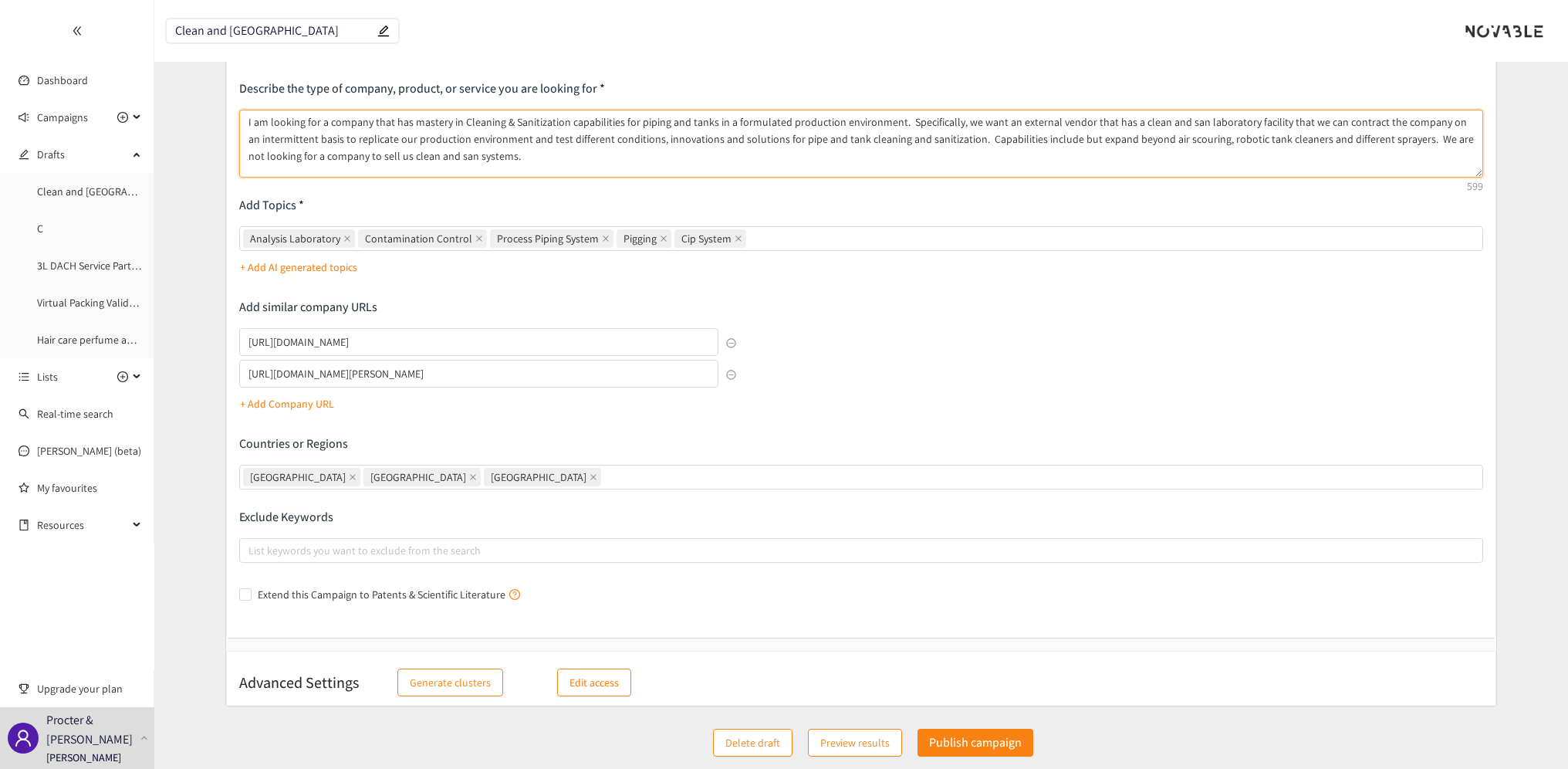
scroll to position [93, 0]
type textarea "I am looking for a company that has mastery in Cleaning & Sanitization capabili…"
click at [594, 673] on p "Edit access" at bounding box center [594, 679] width 50 height 17
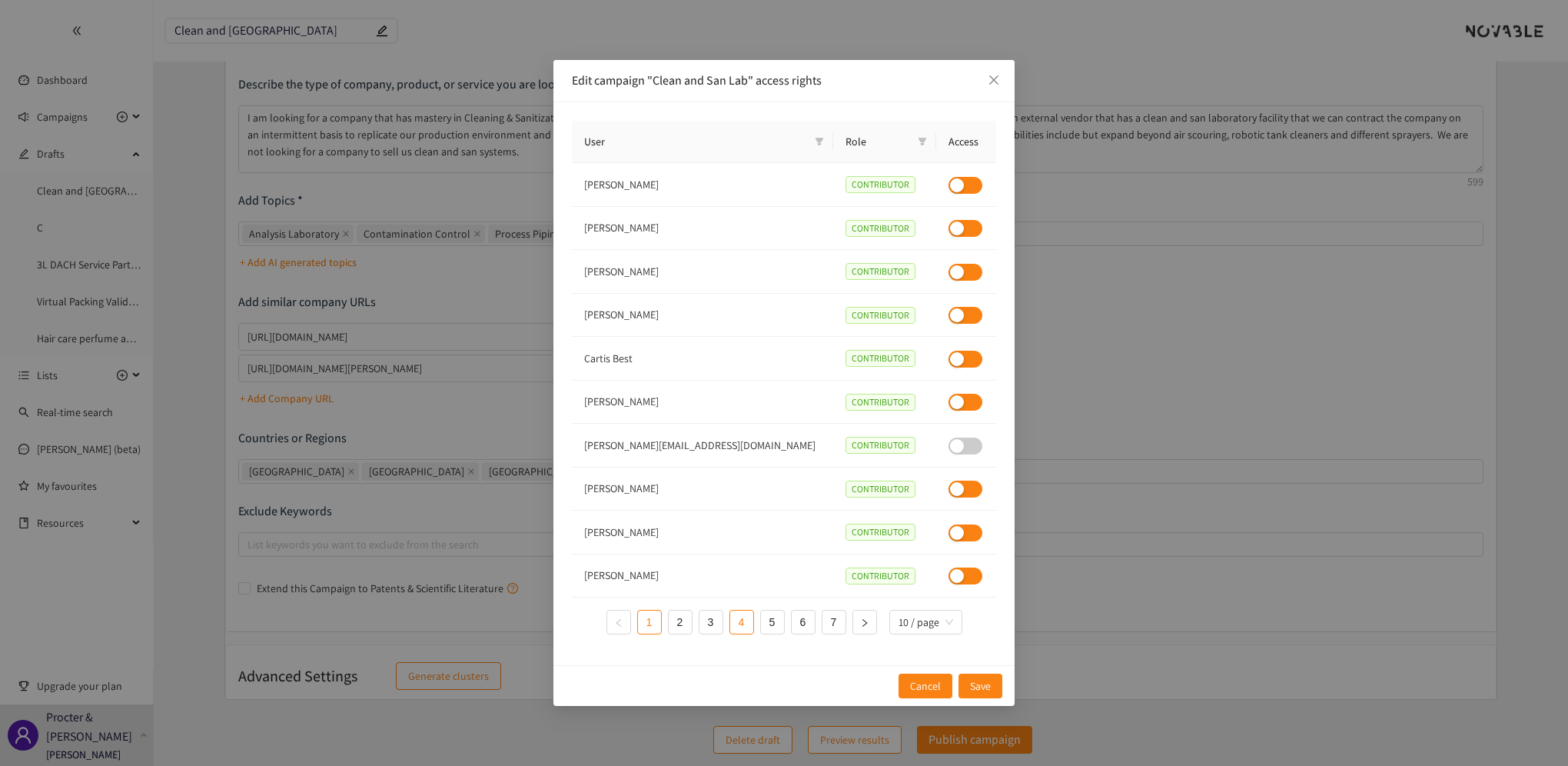
click at [738, 623] on link "4" at bounding box center [741, 622] width 23 height 23
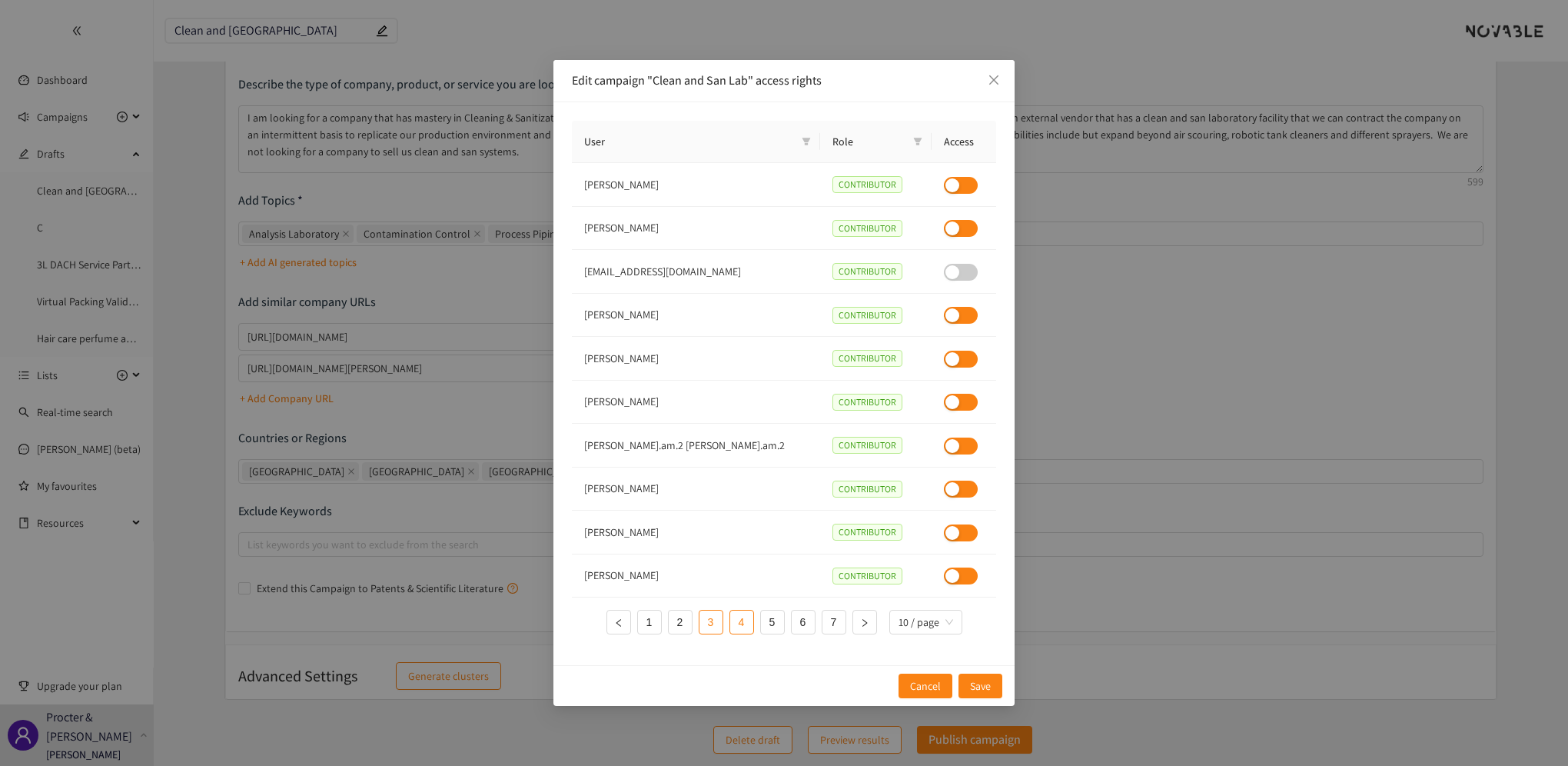
click at [715, 625] on link "3" at bounding box center [711, 622] width 23 height 23
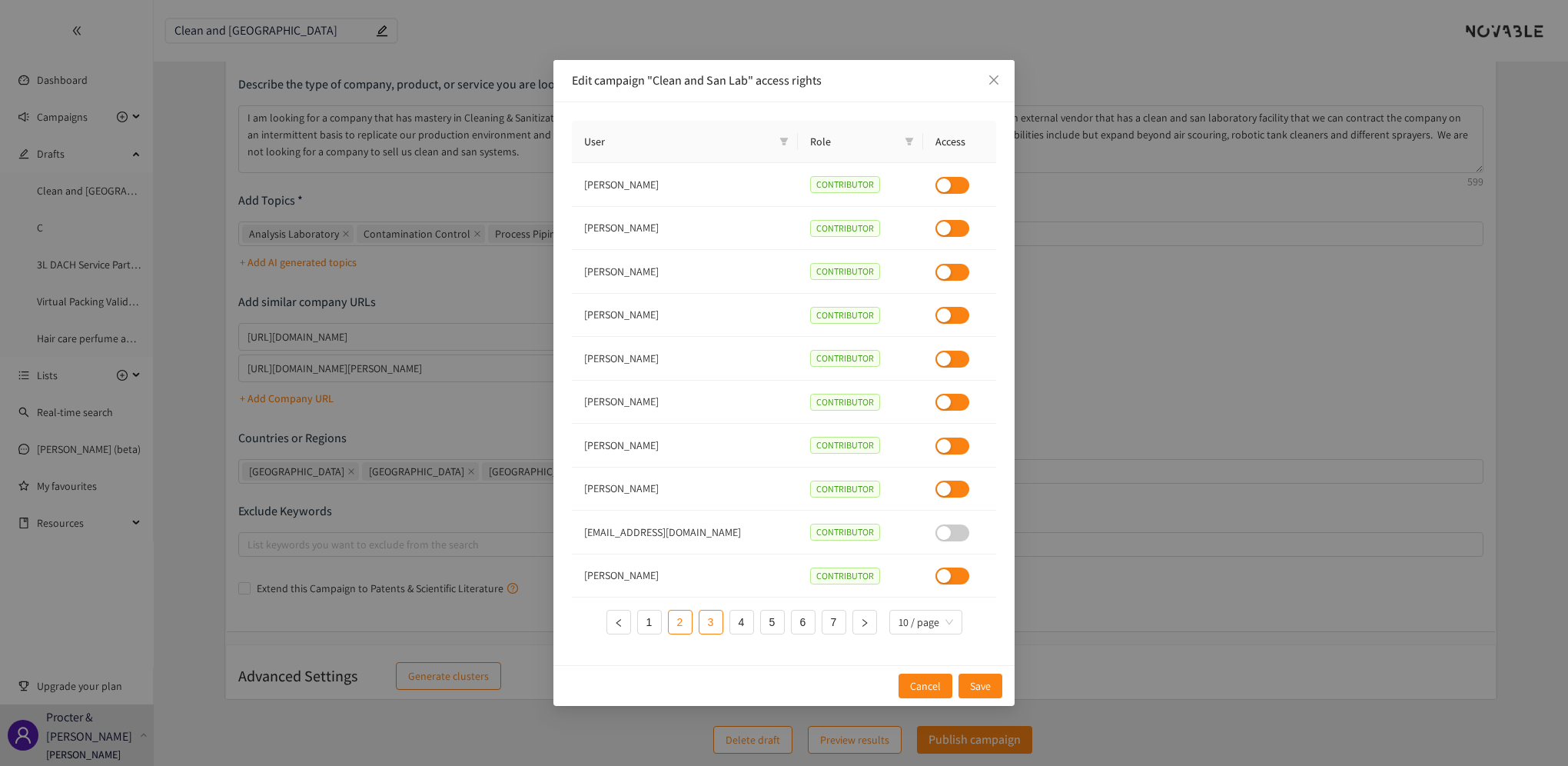
click at [689, 626] on link "2" at bounding box center [680, 622] width 23 height 23
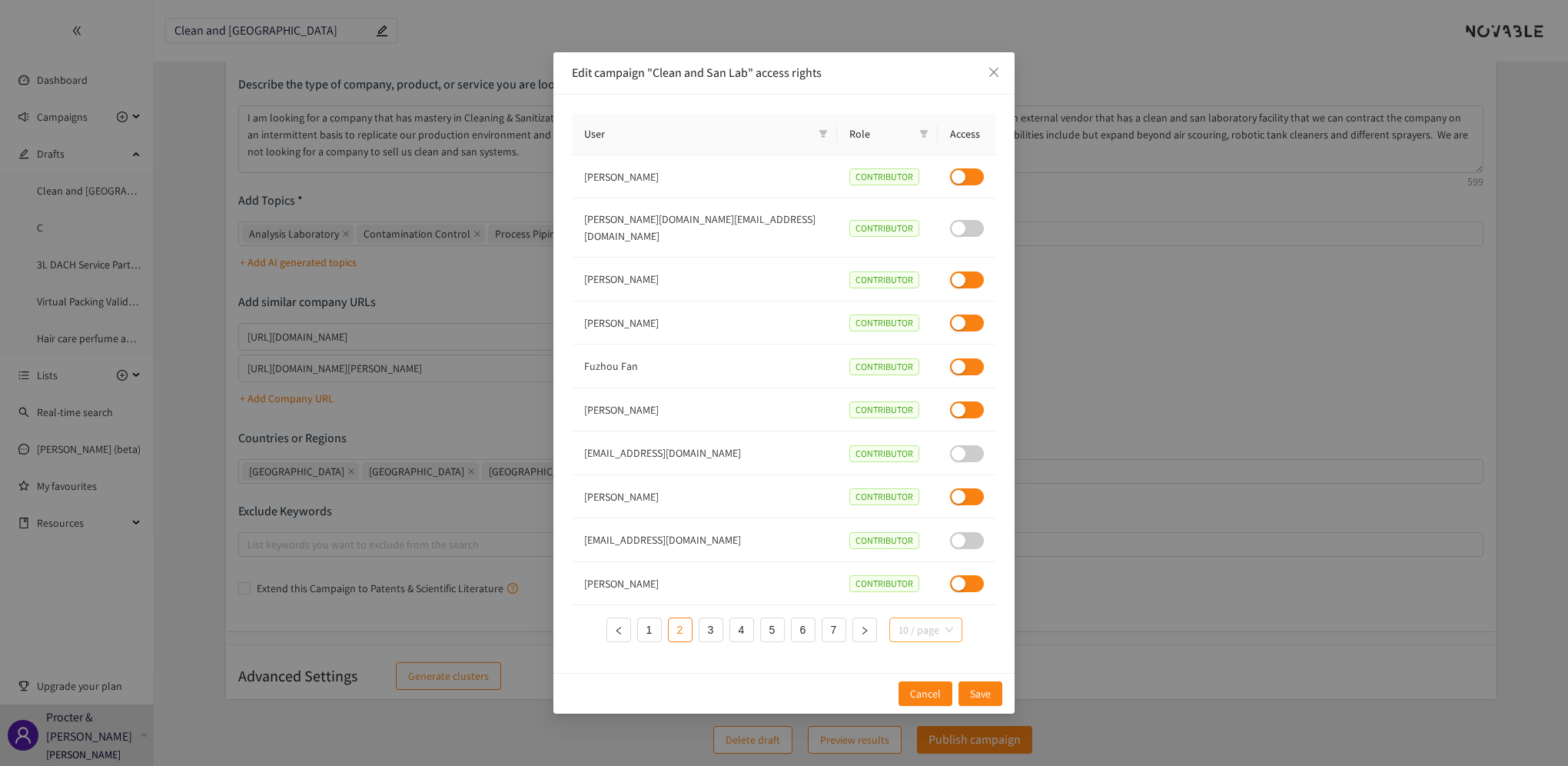
click at [945, 624] on span "10 / page" at bounding box center [926, 629] width 54 height 23
click at [994, 582] on td at bounding box center [967, 584] width 58 height 44
click at [971, 685] on span "Save" at bounding box center [980, 693] width 21 height 17
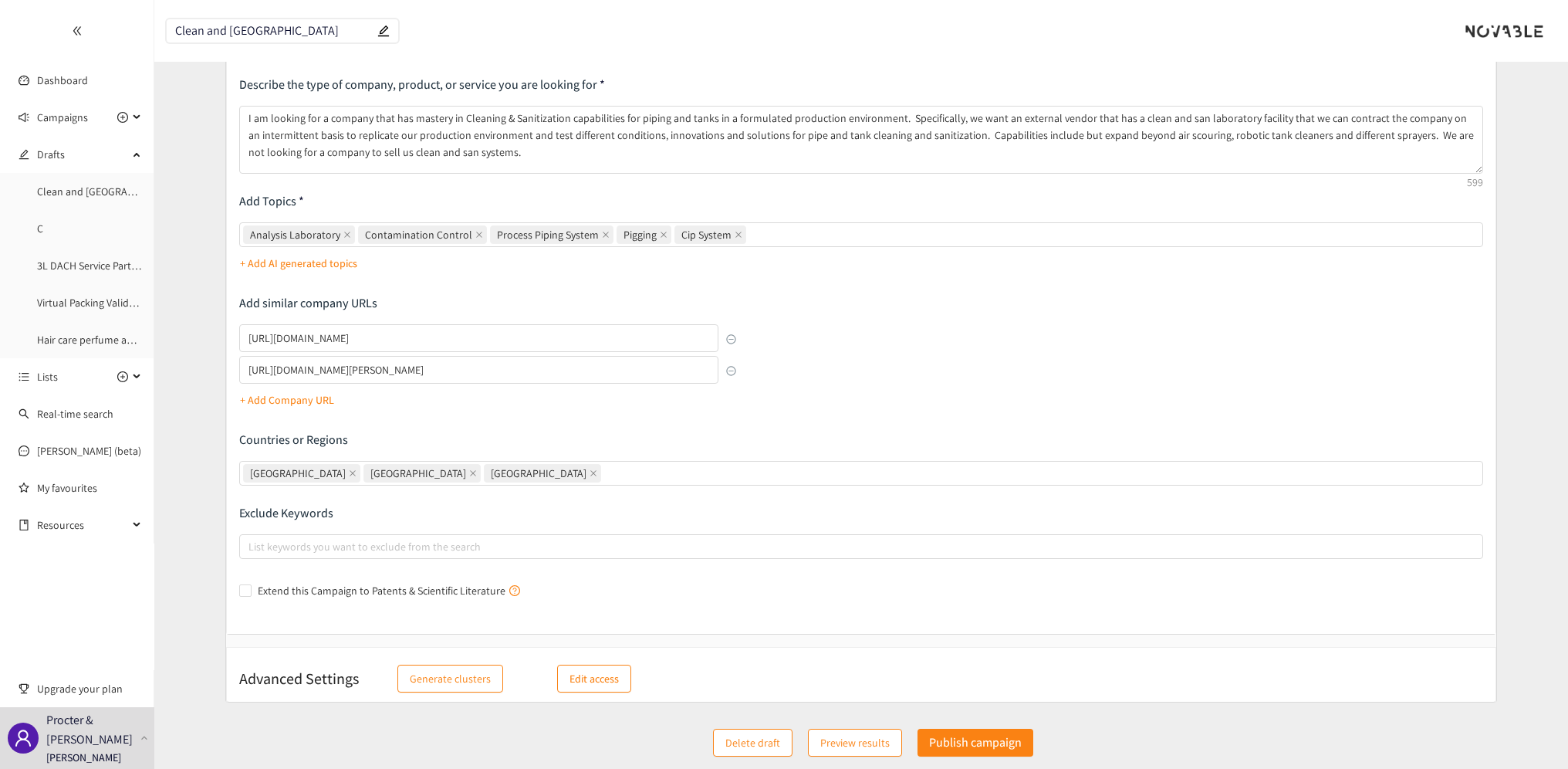
drag, startPoint x: 988, startPoint y: 744, endPoint x: 971, endPoint y: 583, distance: 161.9
click at [974, 592] on div "✅ Last autosave: [PERSON_NAME] on [DATE] 17:01:09 Campaign Briefing Describe th…" at bounding box center [861, 377] width 1414 height 787
click at [592, 683] on p "Edit access" at bounding box center [594, 679] width 50 height 17
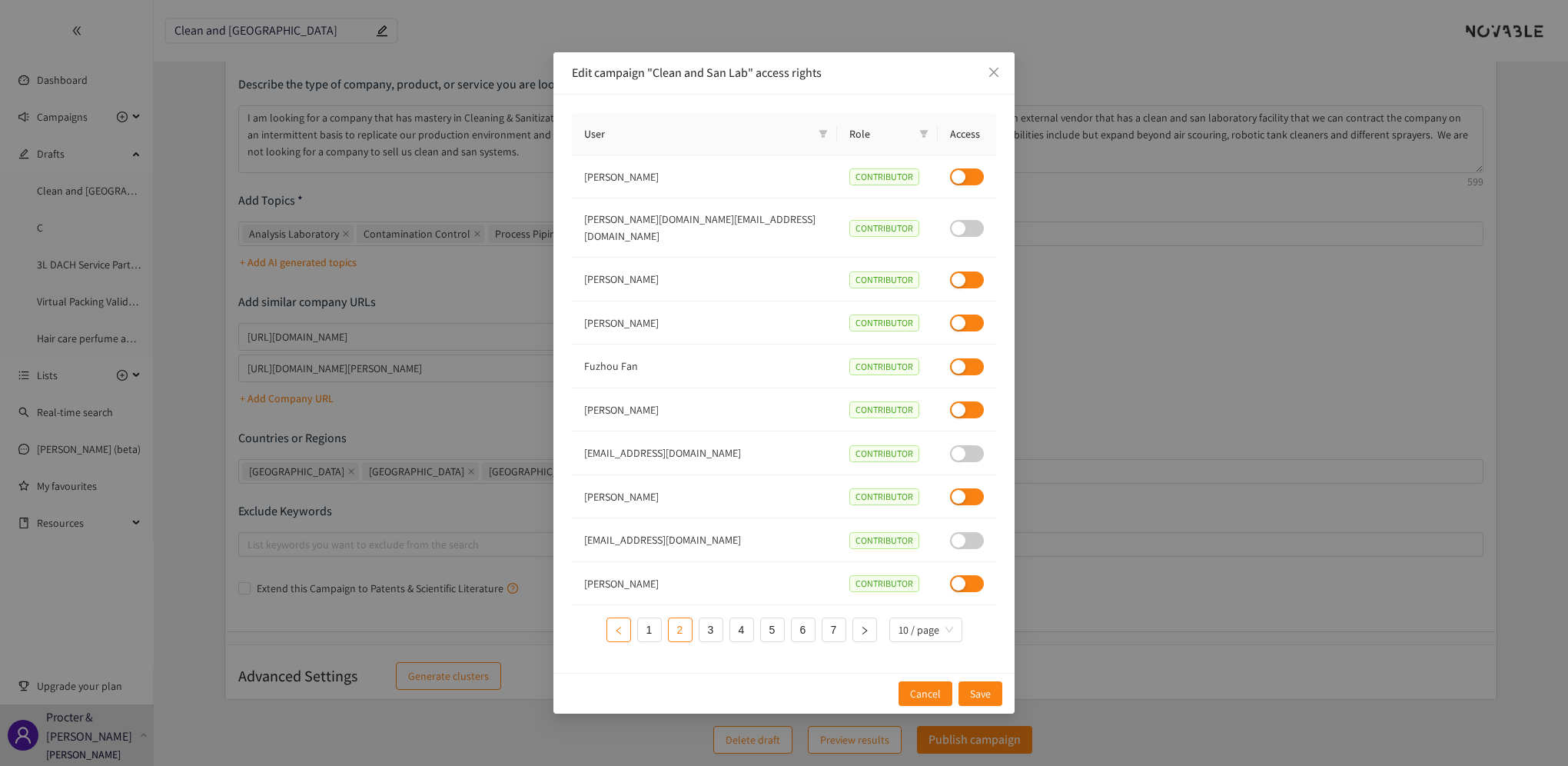
click at [611, 623] on button "button" at bounding box center [619, 629] width 24 height 24
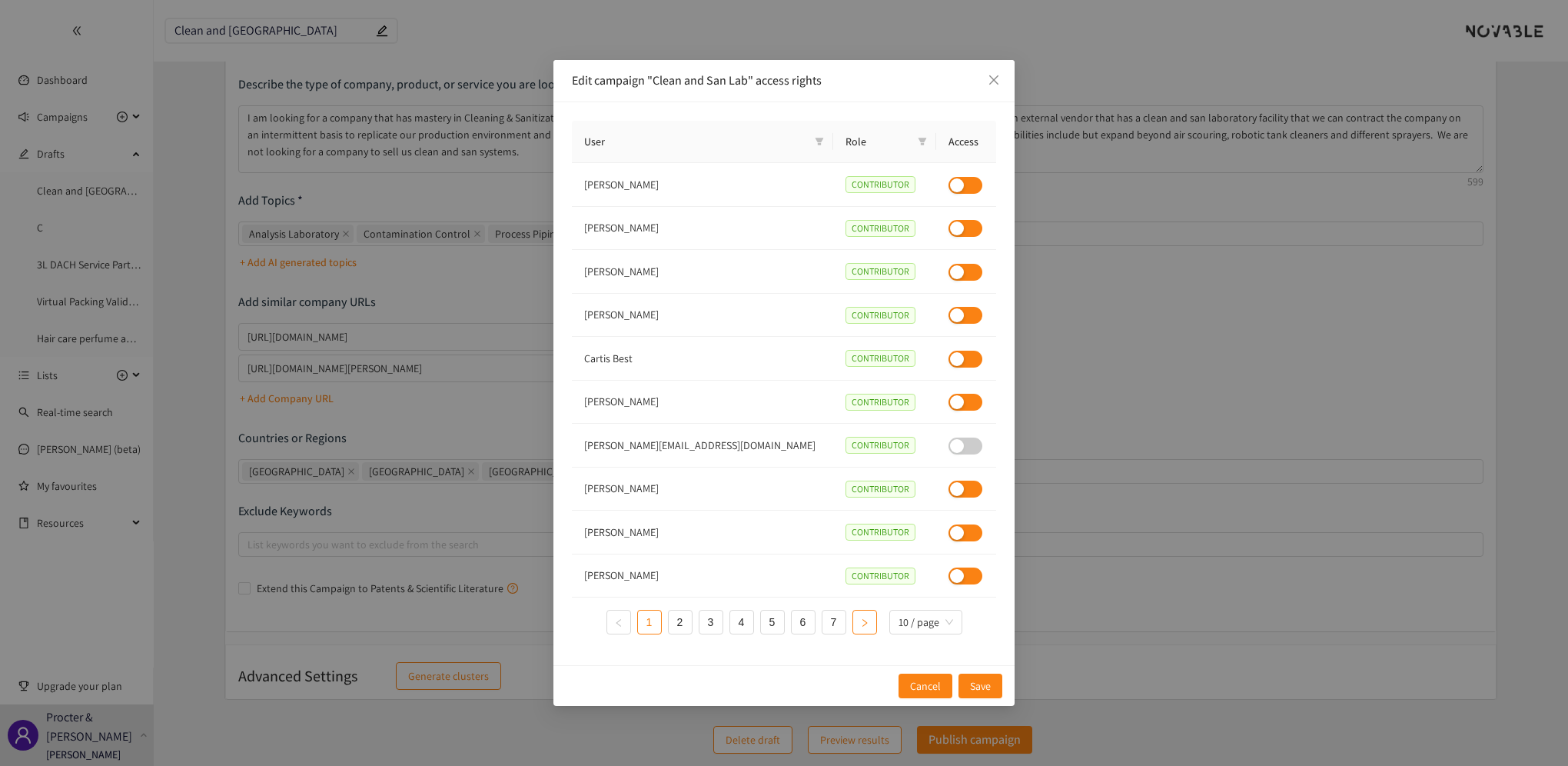
click at [861, 618] on icon "right" at bounding box center [865, 623] width 9 height 9
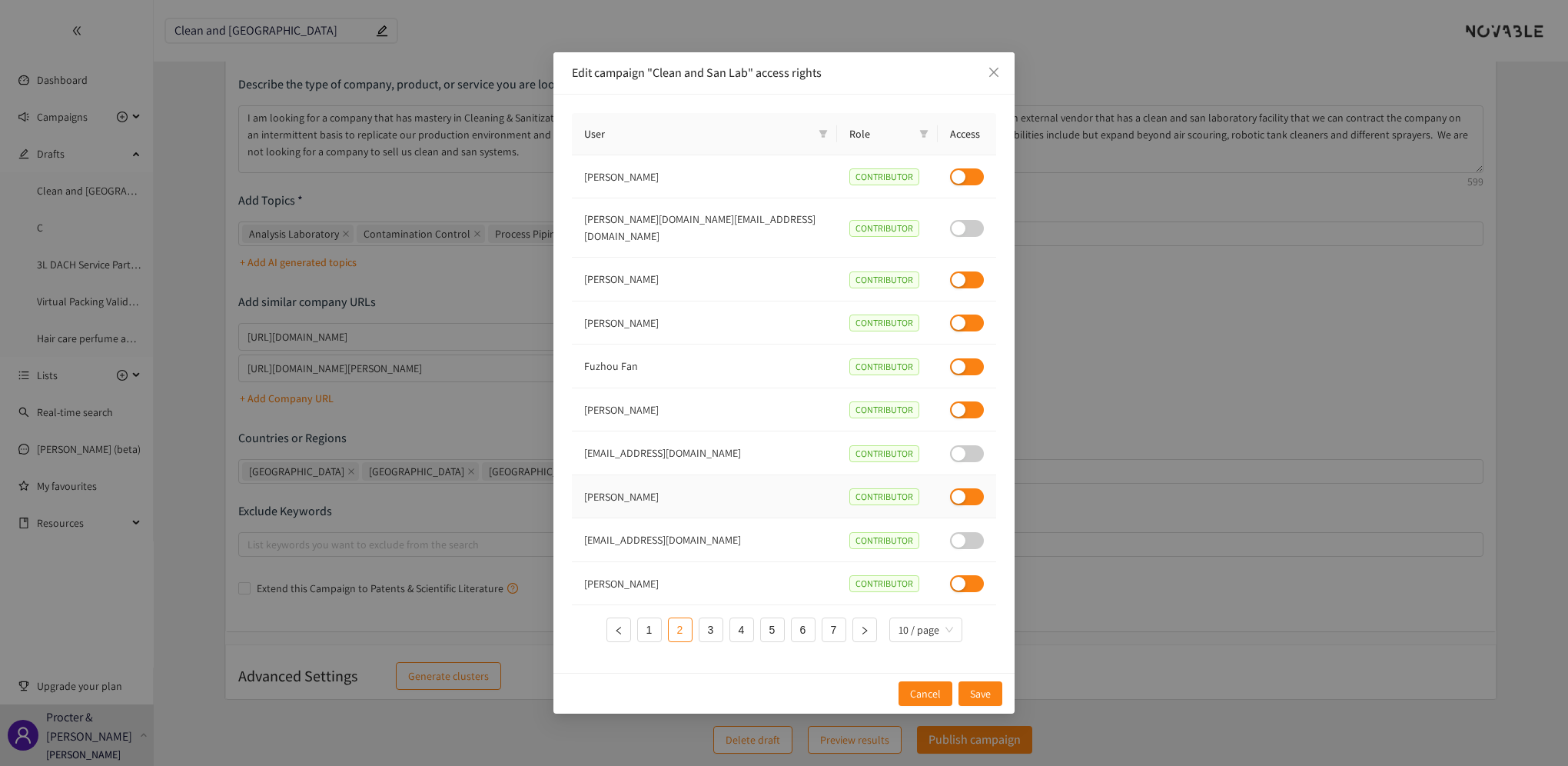
click at [849, 490] on span "CONTRIBUTOR" at bounding box center [884, 497] width 70 height 17
click at [984, 685] on span "Save" at bounding box center [980, 693] width 21 height 17
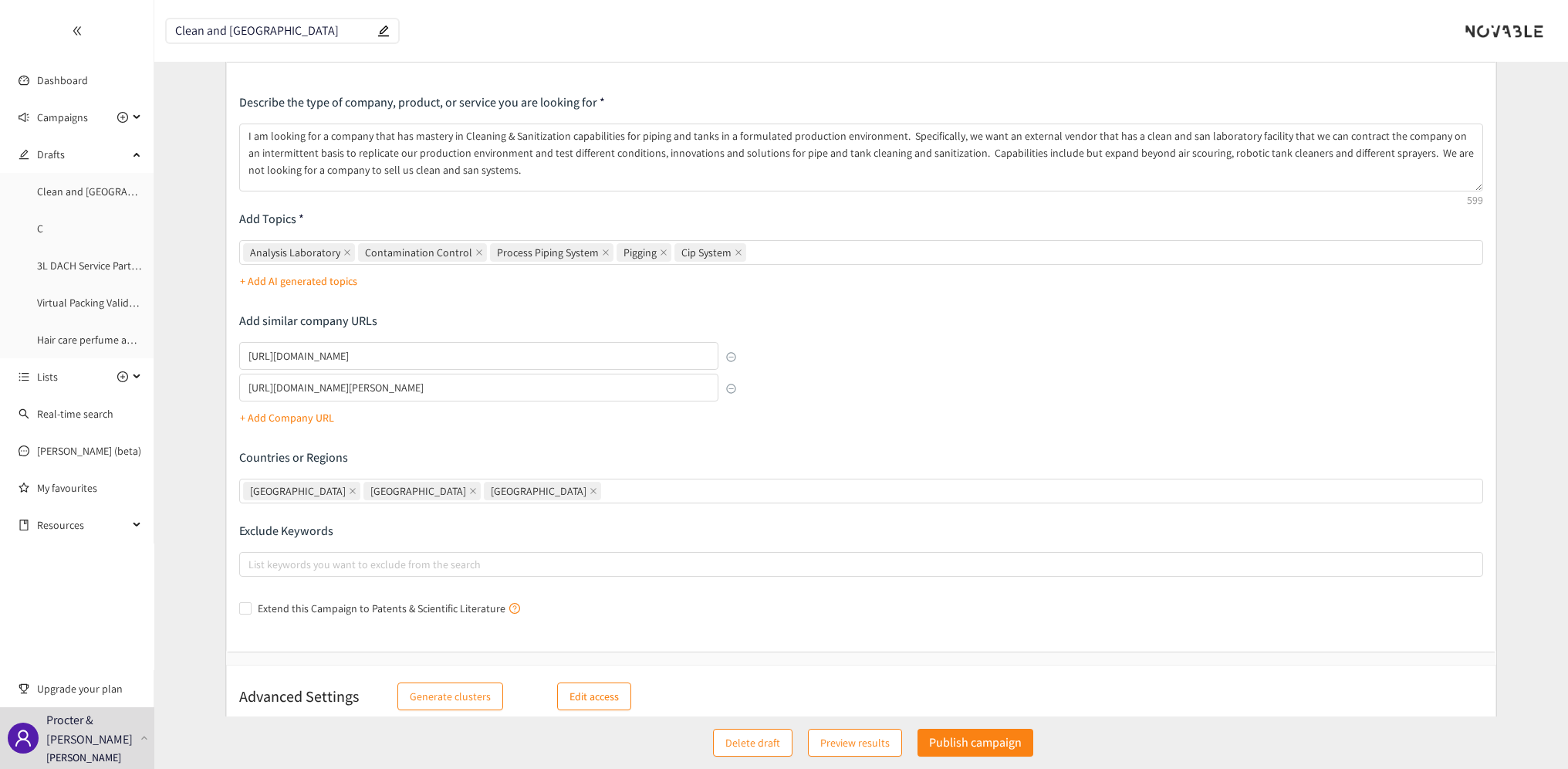
scroll to position [0, 0]
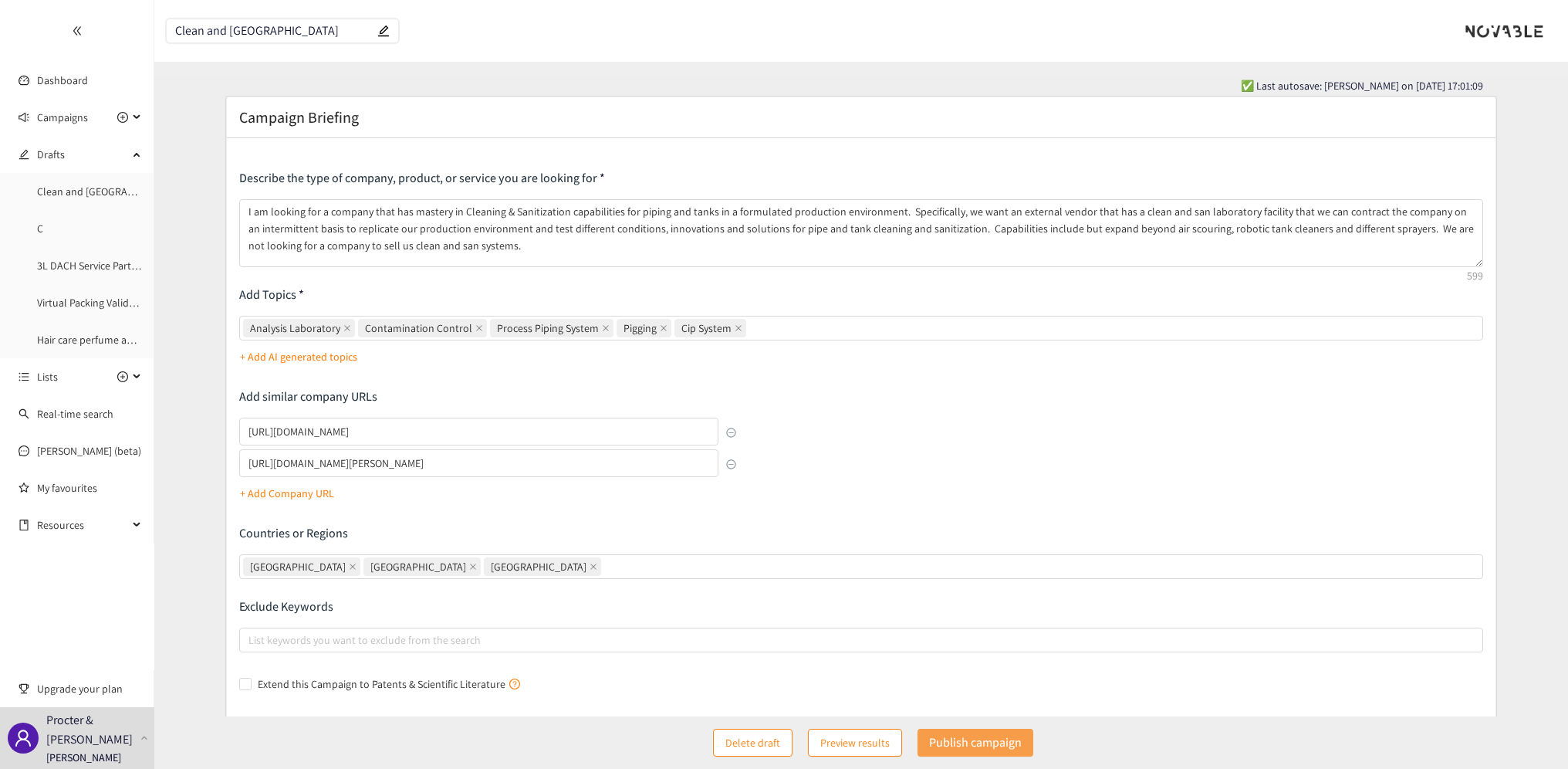
click at [970, 741] on p "Publish campaign" at bounding box center [976, 742] width 93 height 20
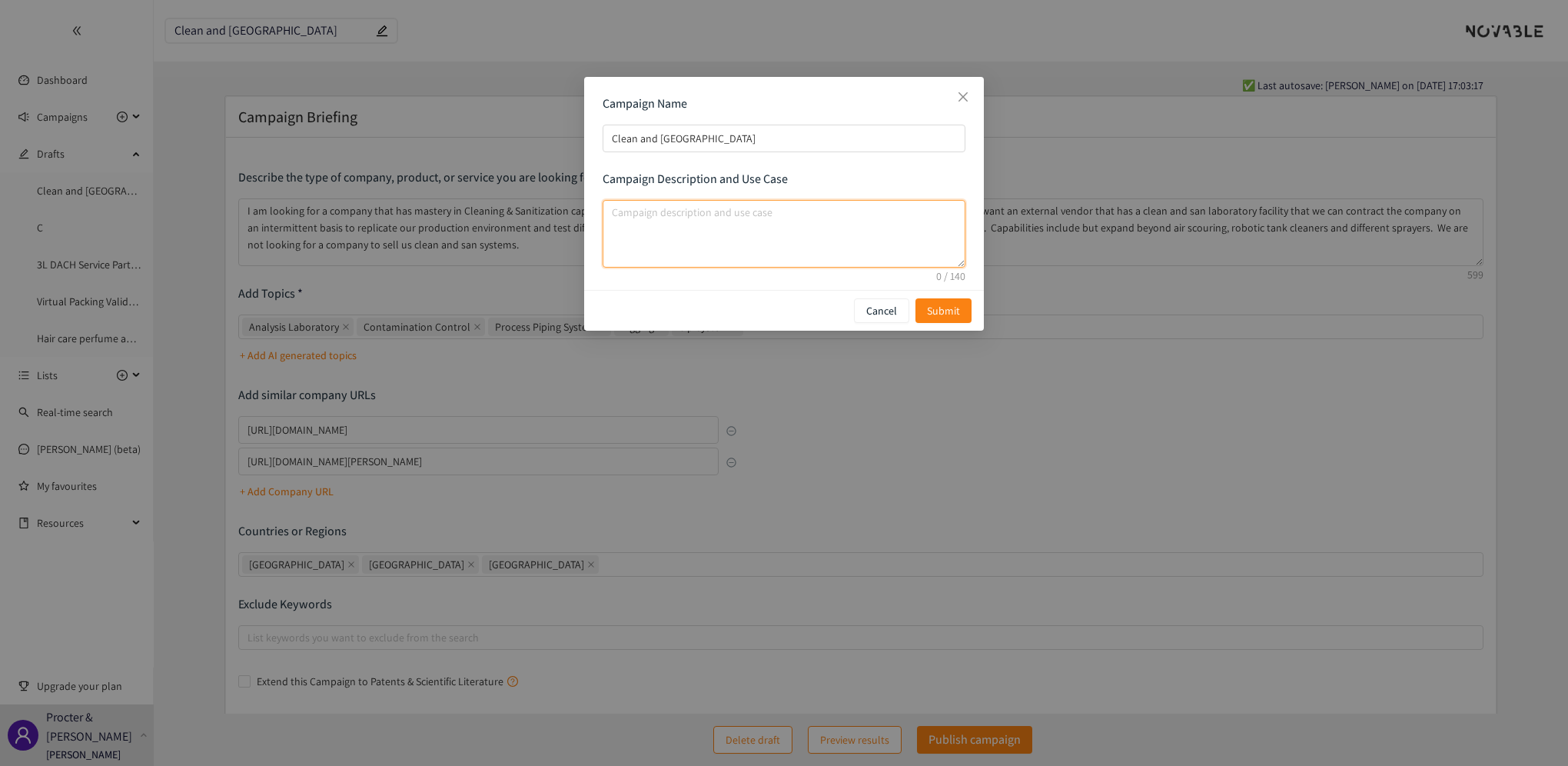
click at [675, 228] on textarea "campaign description and use case" at bounding box center [784, 234] width 363 height 67
drag, startPoint x: 953, startPoint y: 308, endPoint x: 683, endPoint y: 214, distance: 285.9
click at [683, 214] on div "Campaign Name Clean and San Lab Campaign Description and Use Case It is importa…" at bounding box center [784, 203] width 399 height 253
drag, startPoint x: 728, startPoint y: 212, endPoint x: 547, endPoint y: 208, distance: 181.0
click at [547, 208] on div "Campaign Name Clean and San Lab Campaign Description and Use Case It is importa…" at bounding box center [784, 383] width 1568 height 766
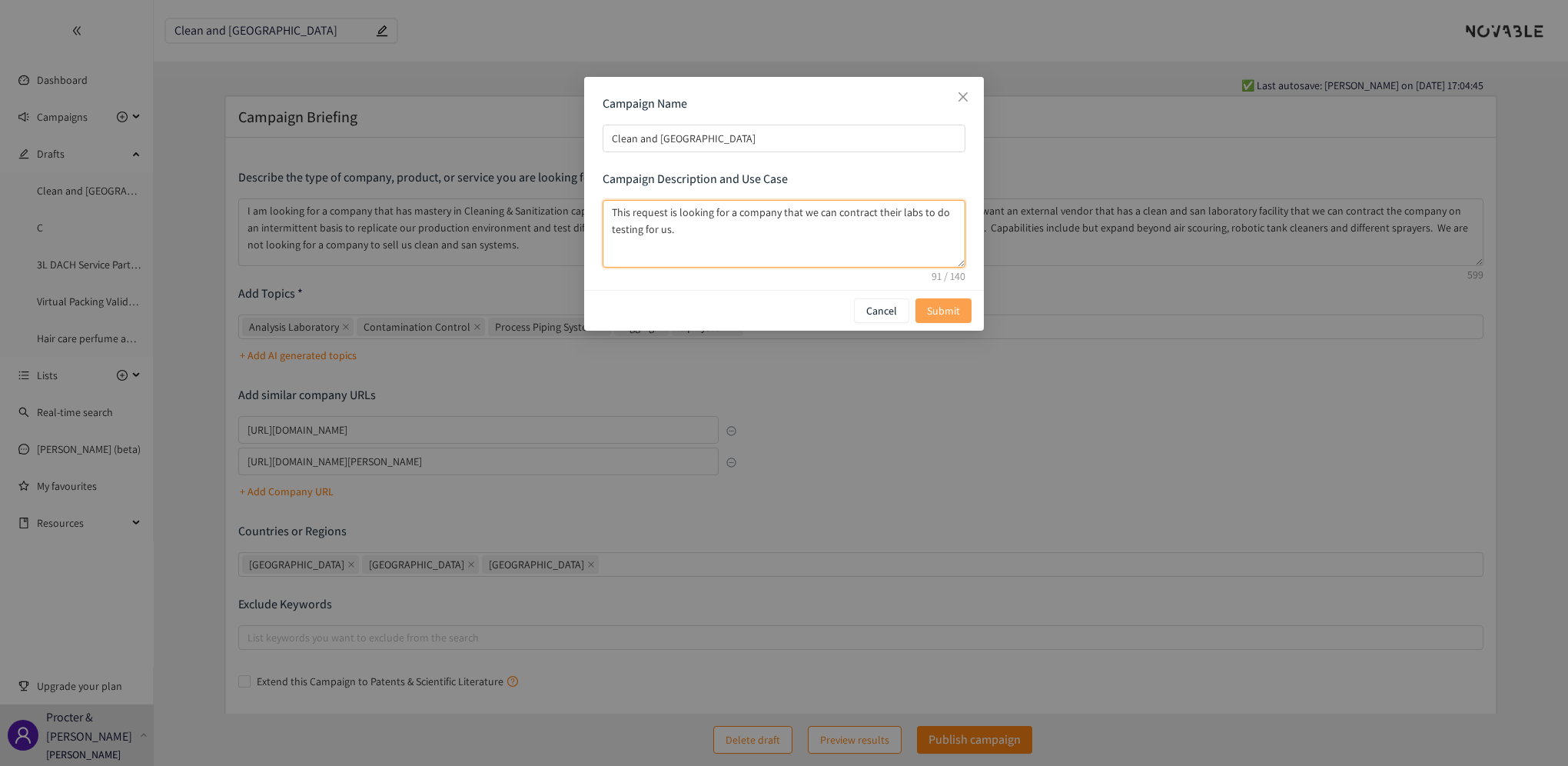
type textarea "This request is looking for a company that we can contract their labs to do tes…"
click at [944, 314] on span "Submit" at bounding box center [942, 311] width 33 height 17
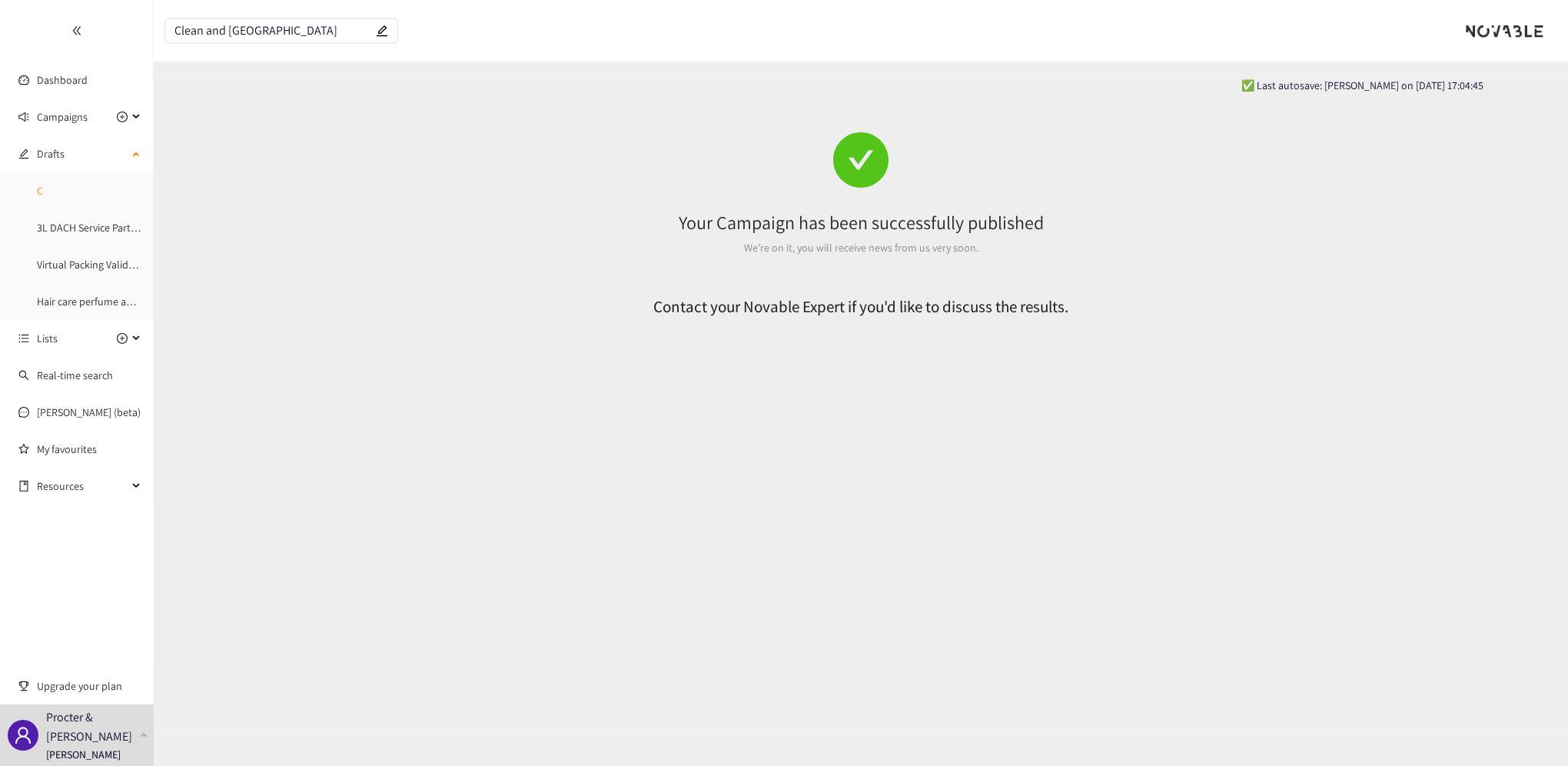
click at [43, 192] on link "C" at bounding box center [39, 190] width 7 height 14
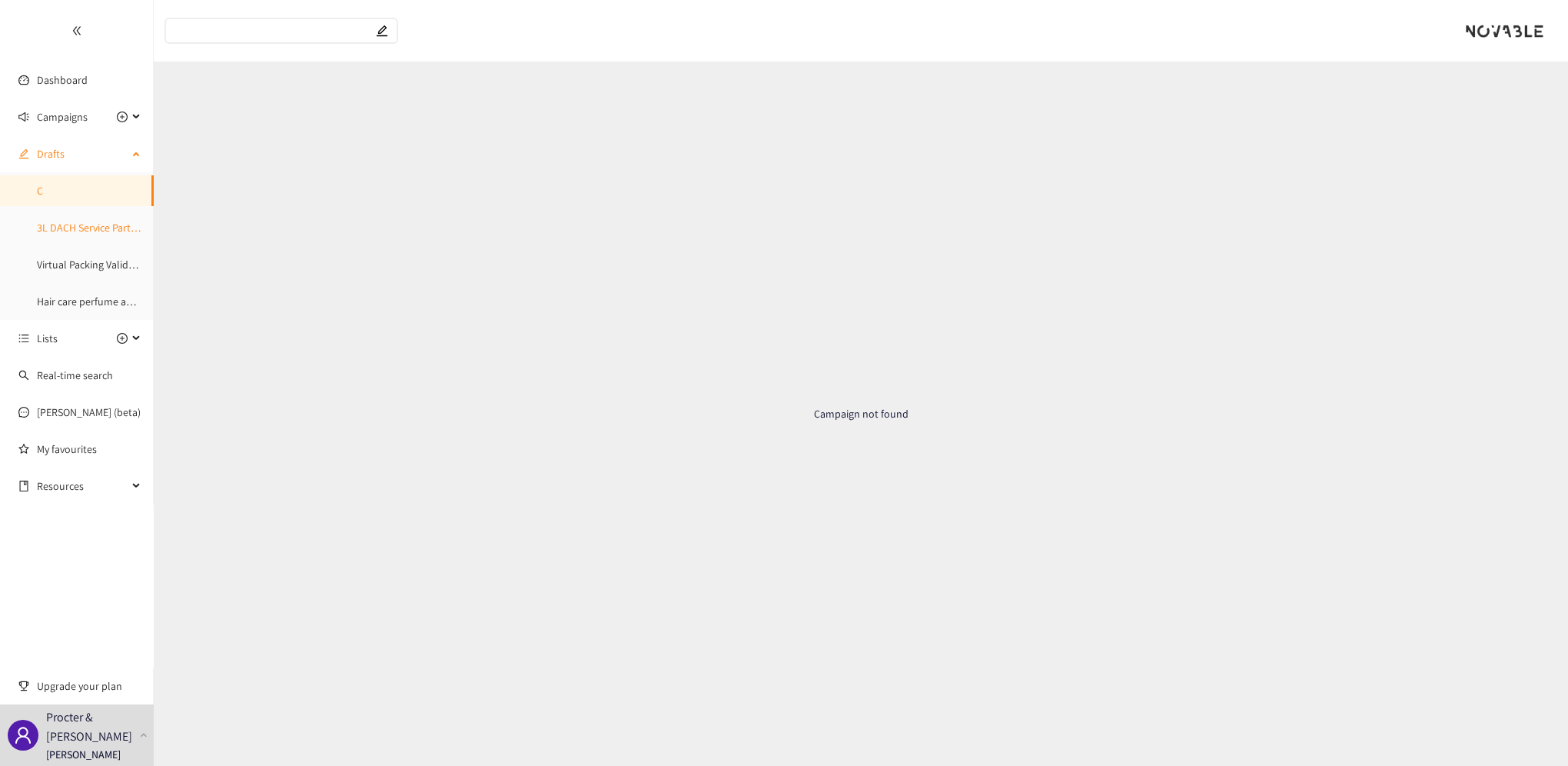
click at [55, 232] on link "3L DACH Service Partner Laundry" at bounding box center [110, 227] width 149 height 14
click at [66, 124] on span "Campaigns" at bounding box center [62, 117] width 50 height 31
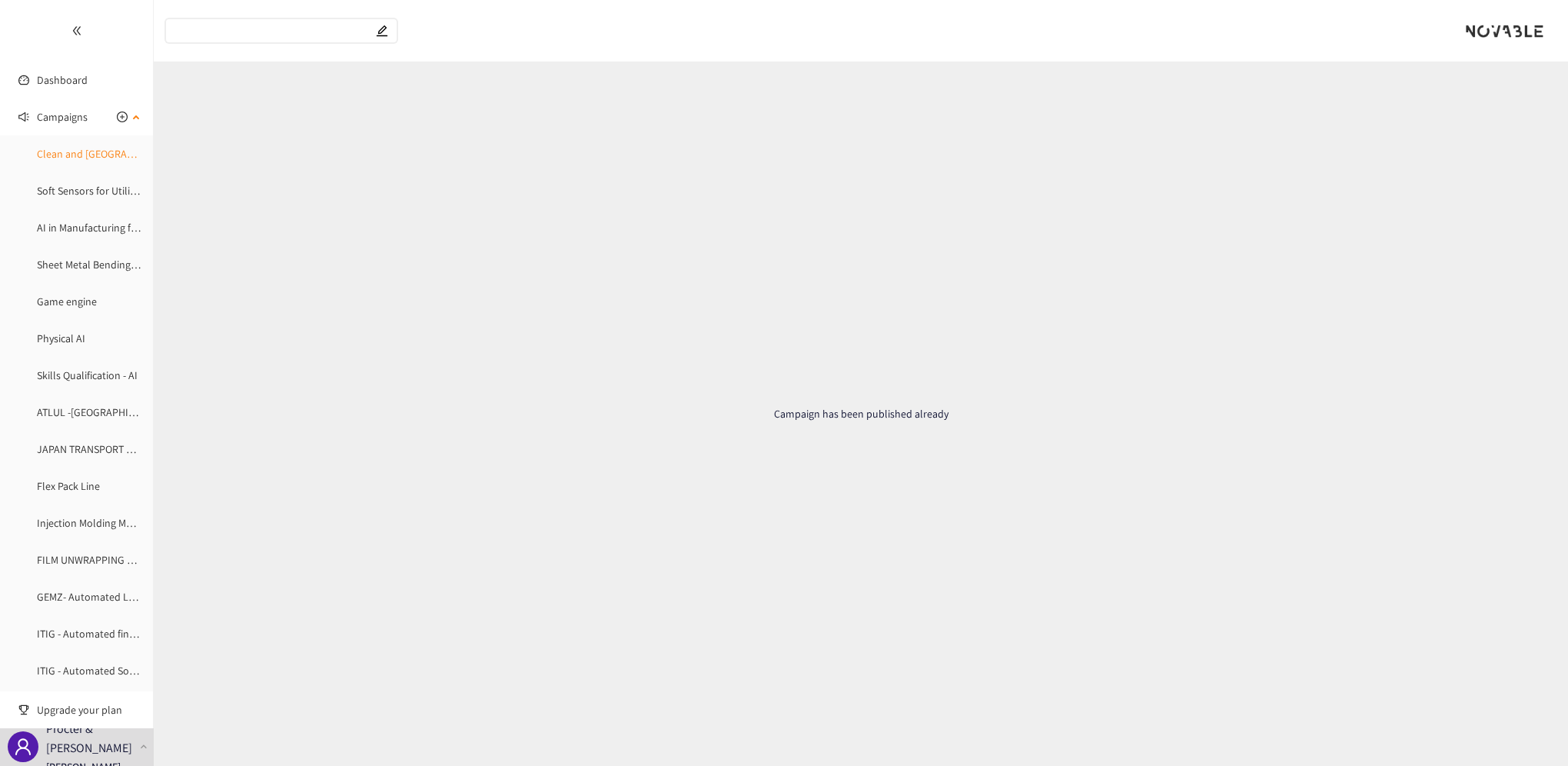
click at [66, 157] on link "Clean and [GEOGRAPHIC_DATA]" at bounding box center [108, 153] width 144 height 14
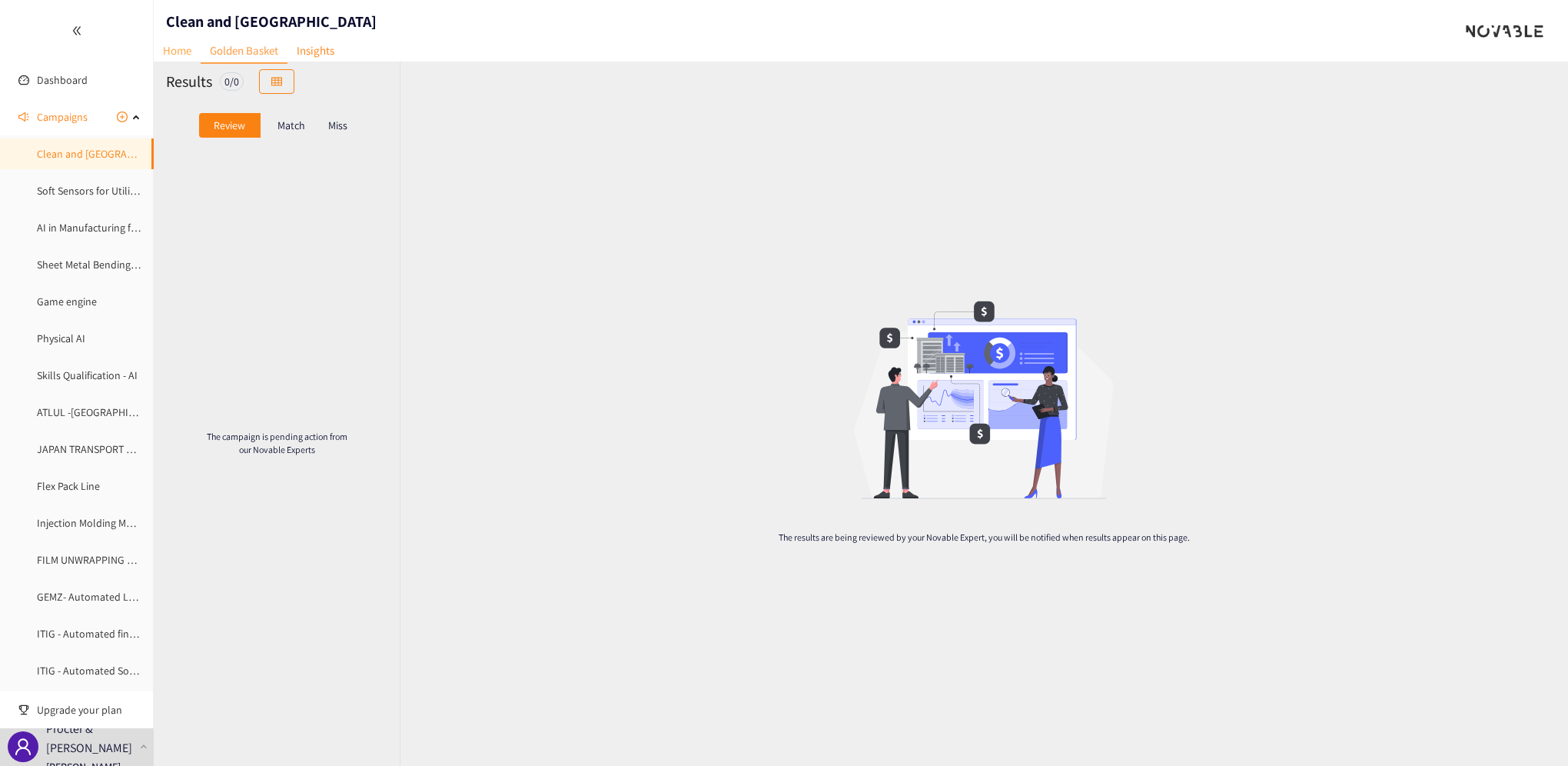
click at [181, 47] on link "Home" at bounding box center [177, 50] width 47 height 23
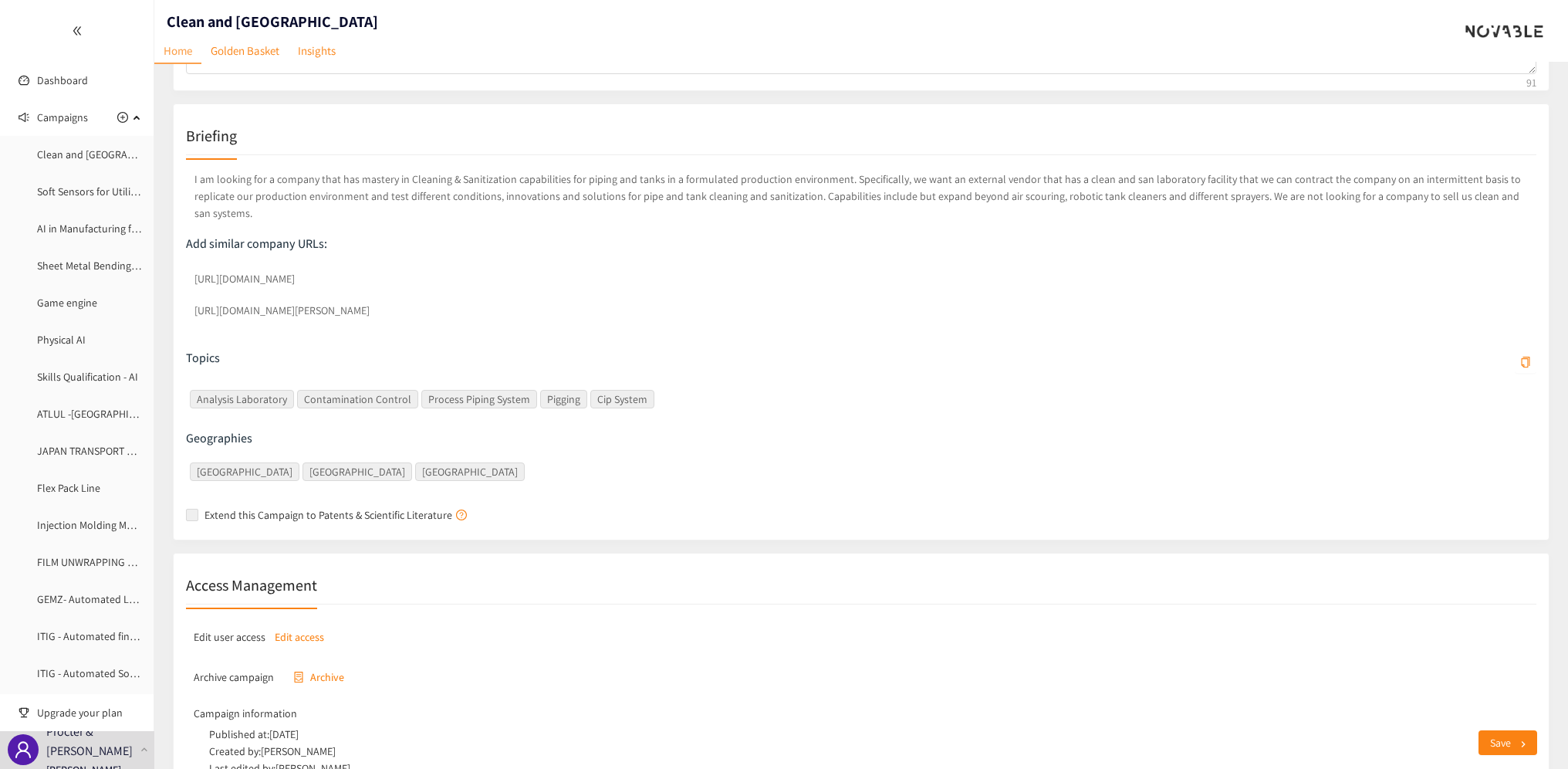
scroll to position [303, 0]
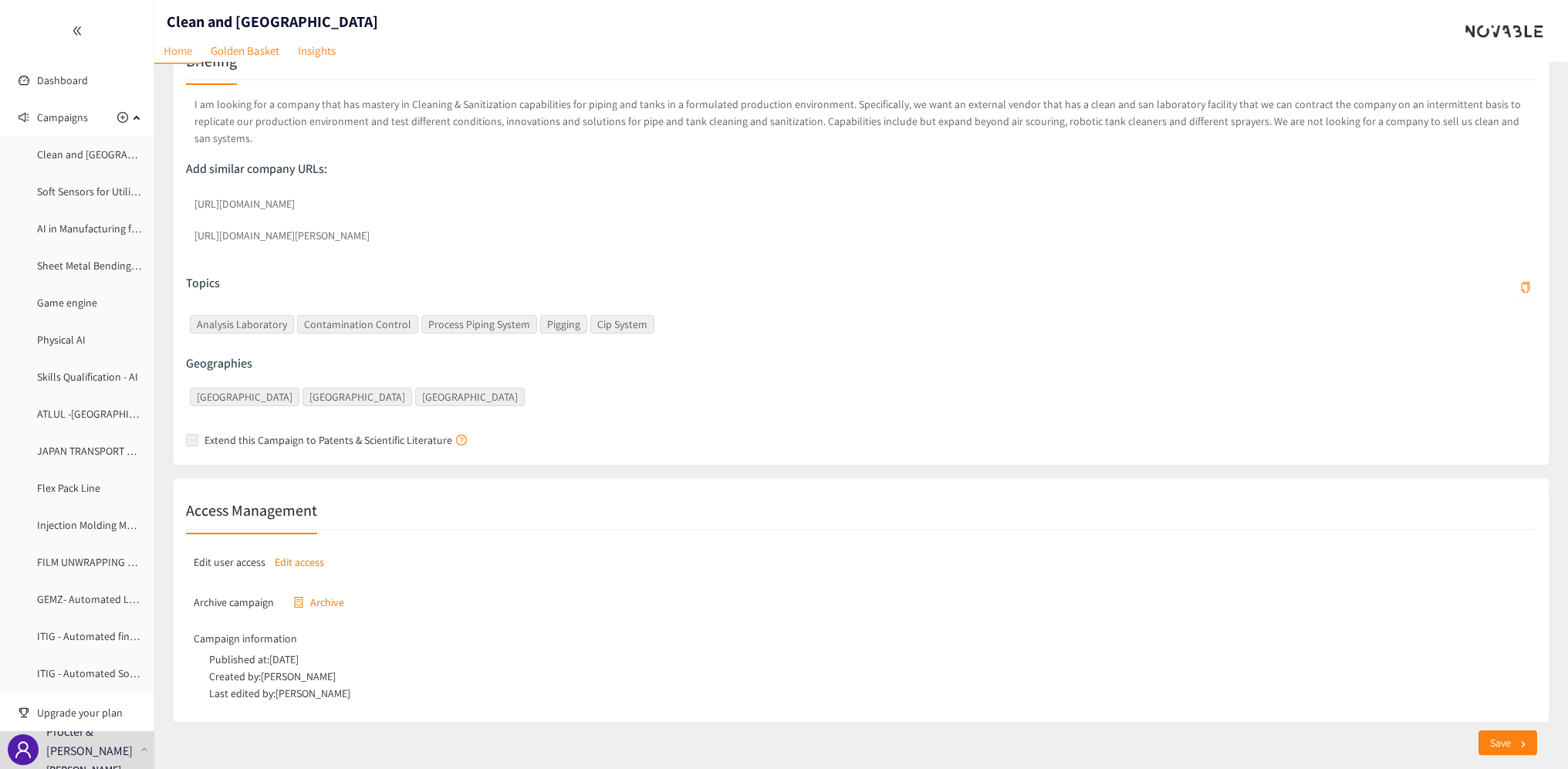
click at [307, 553] on p "Edit access" at bounding box center [300, 561] width 50 height 17
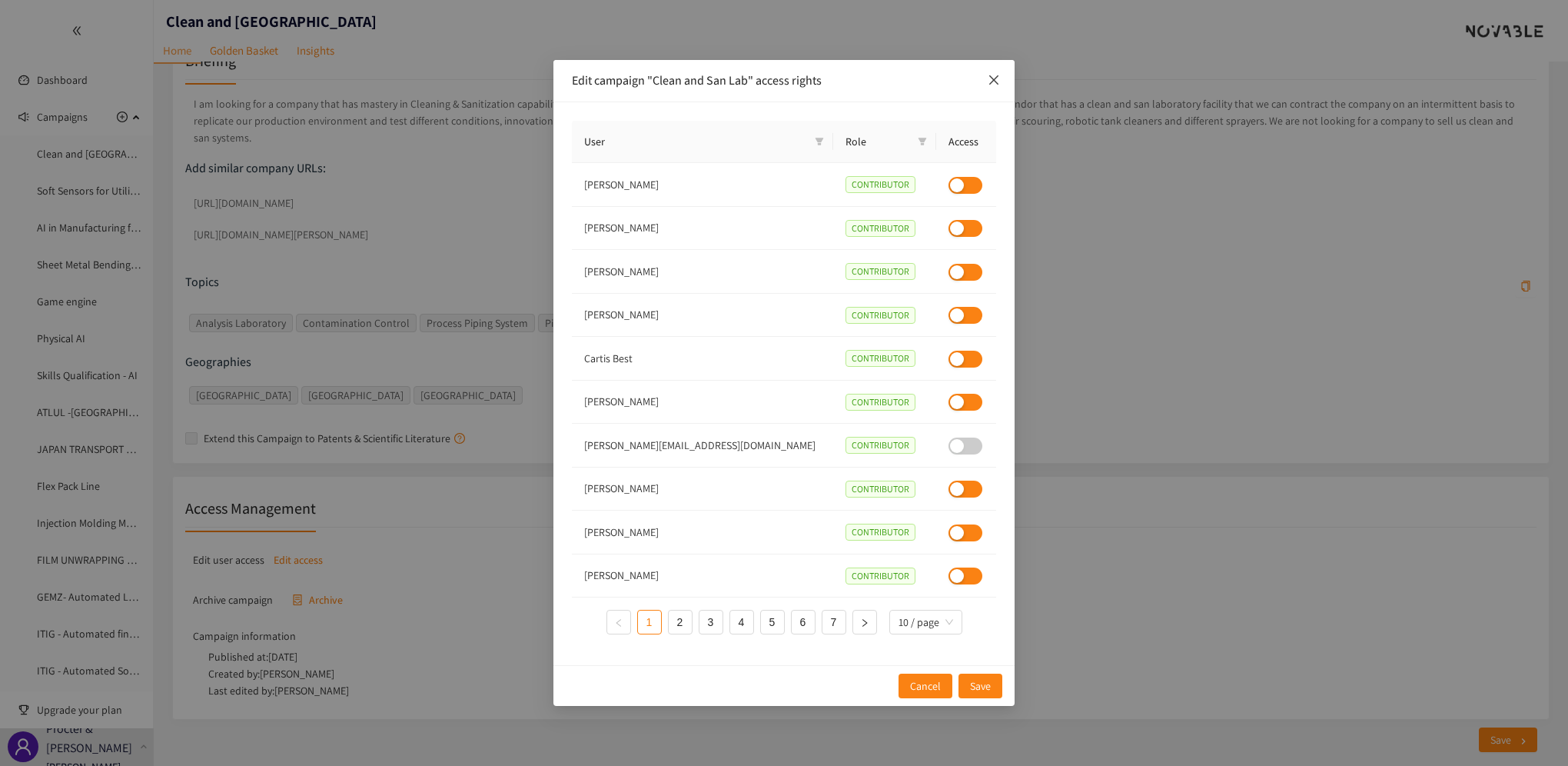
click at [996, 74] on icon "close" at bounding box center [993, 79] width 12 height 12
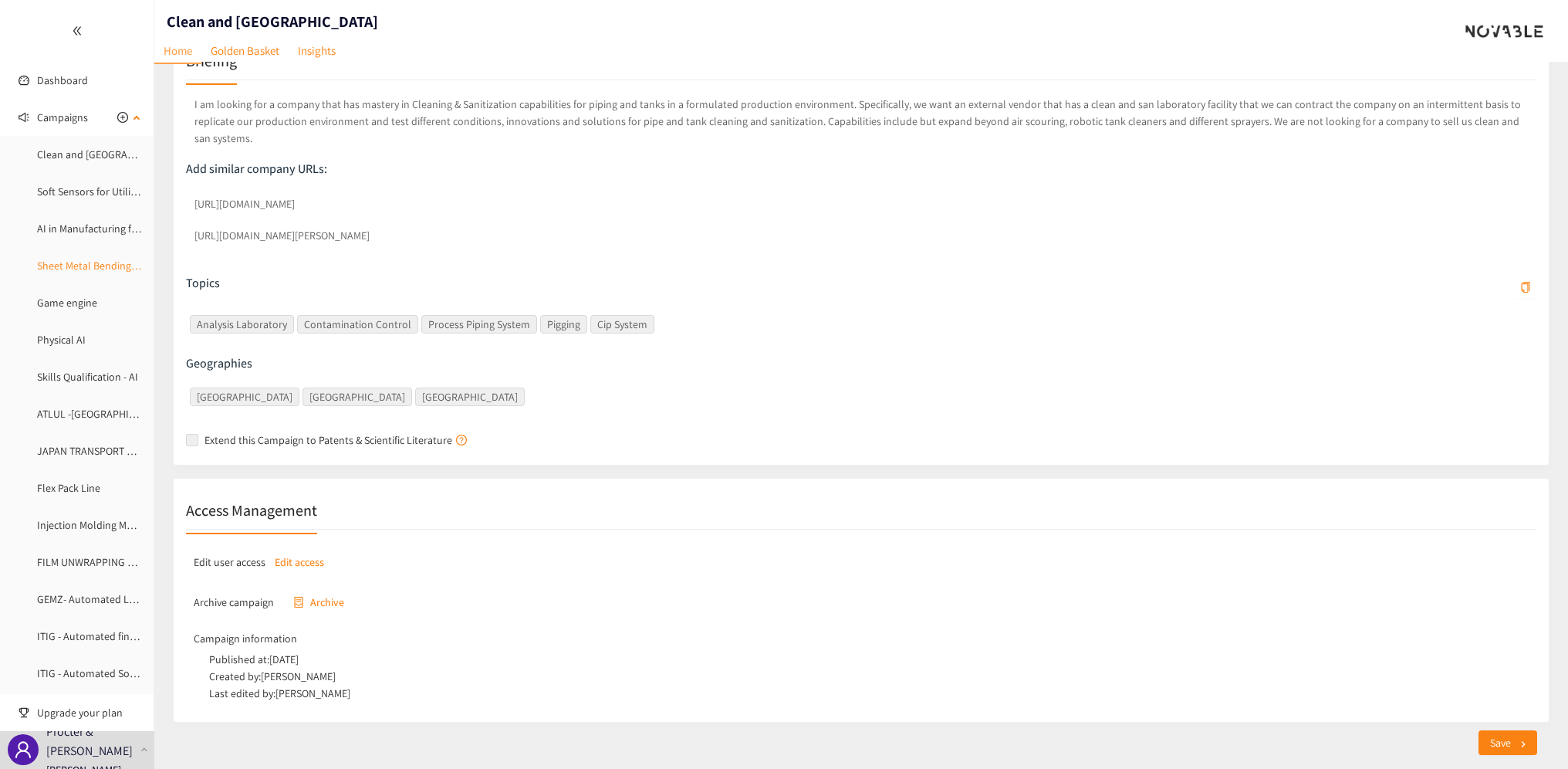
click at [73, 258] on link "Sheet Metal Bending Prototyping" at bounding box center [112, 265] width 151 height 14
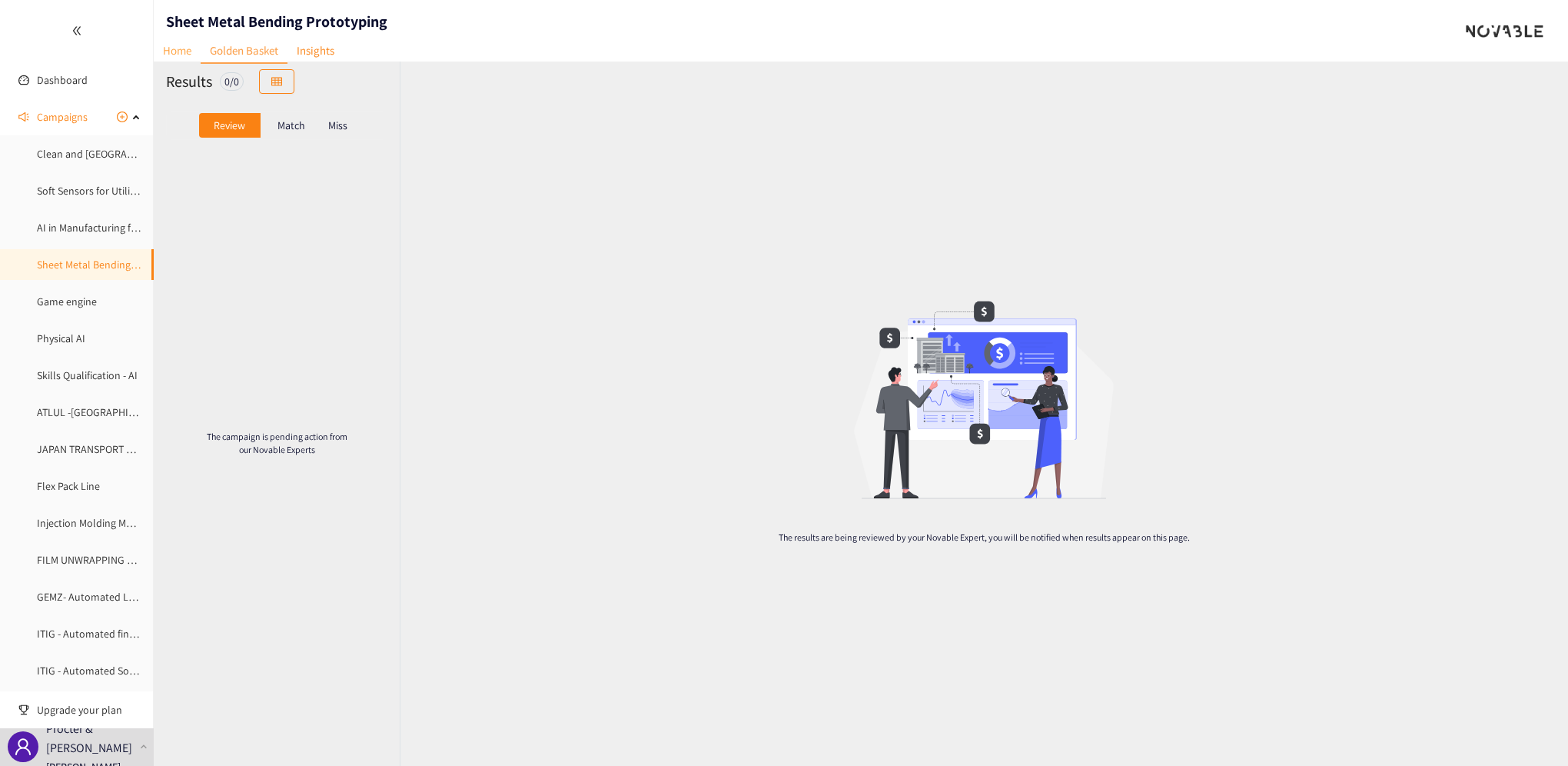
click at [165, 46] on link "Home" at bounding box center [177, 50] width 47 height 23
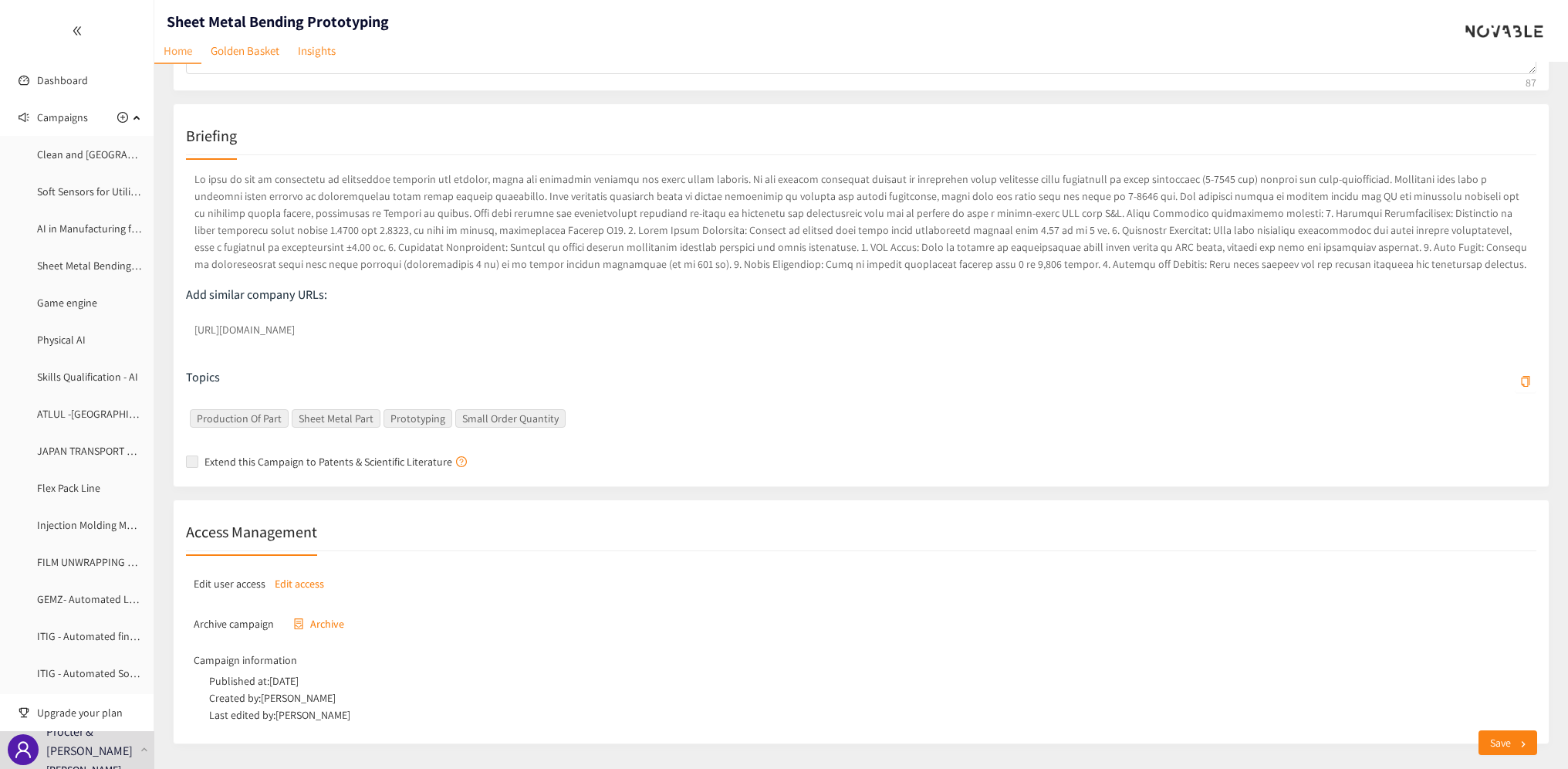
scroll to position [267, 0]
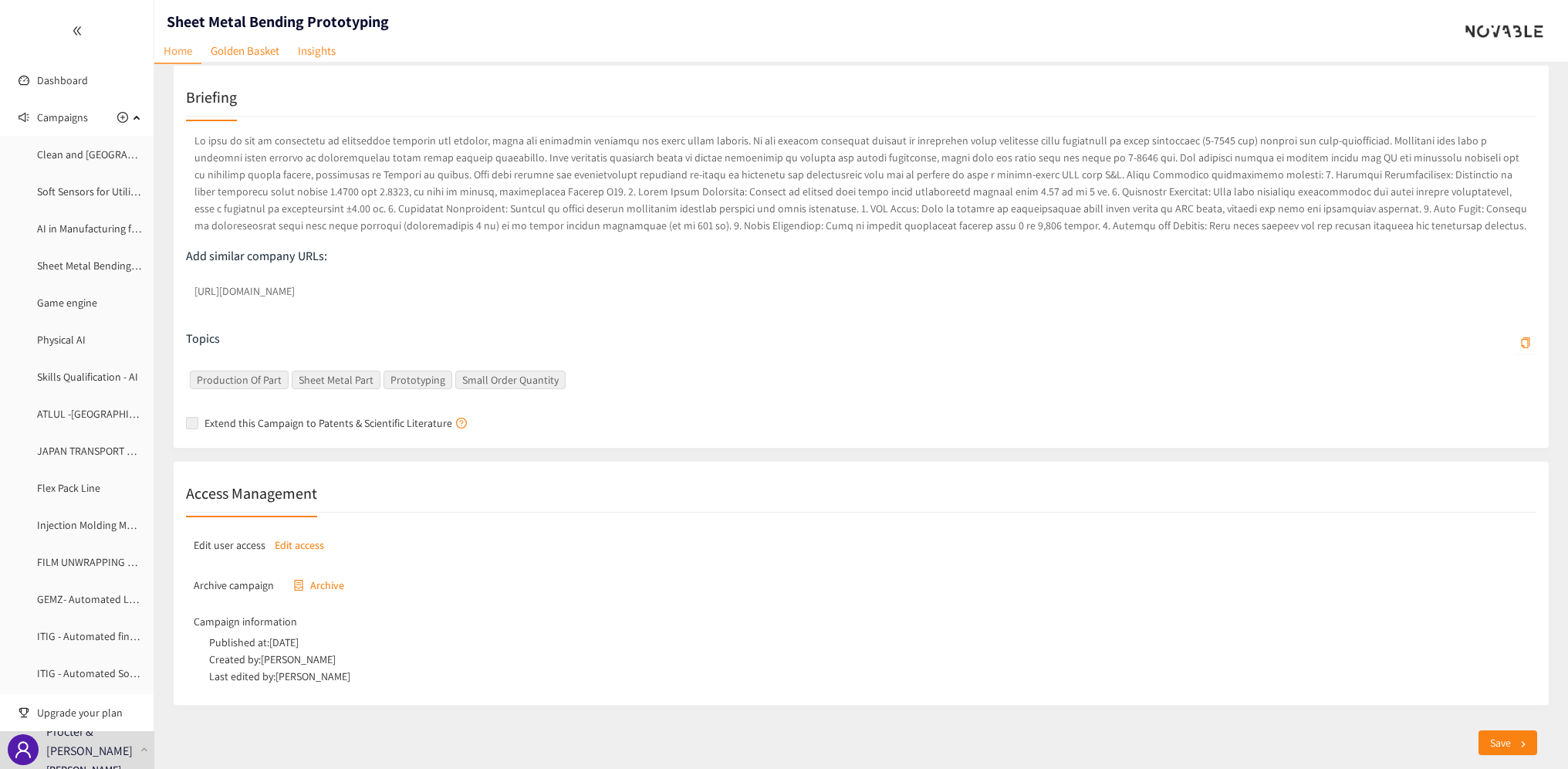
click at [293, 546] on p "Edit access" at bounding box center [300, 545] width 50 height 17
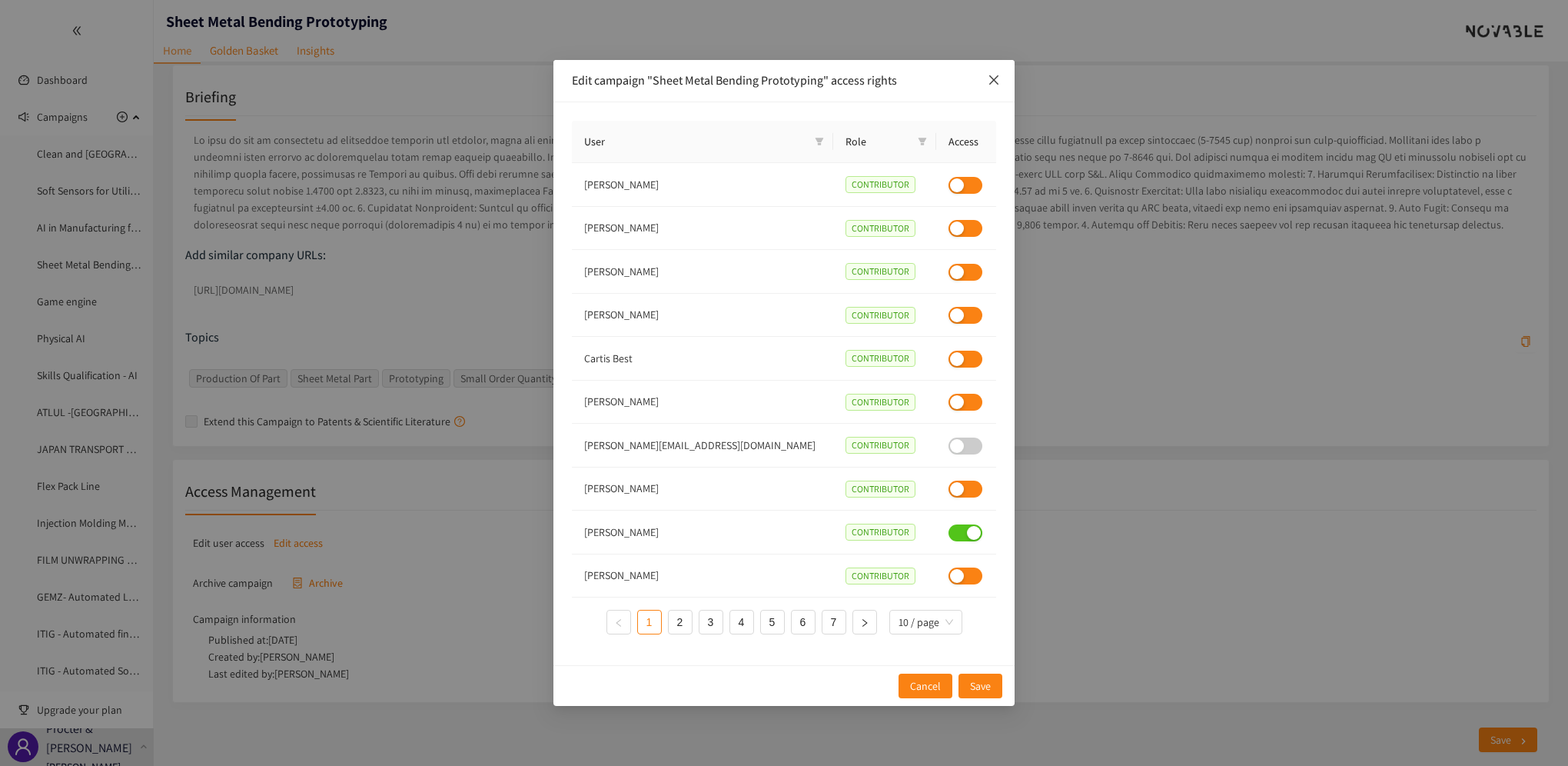
click at [996, 77] on icon "close" at bounding box center [993, 79] width 12 height 12
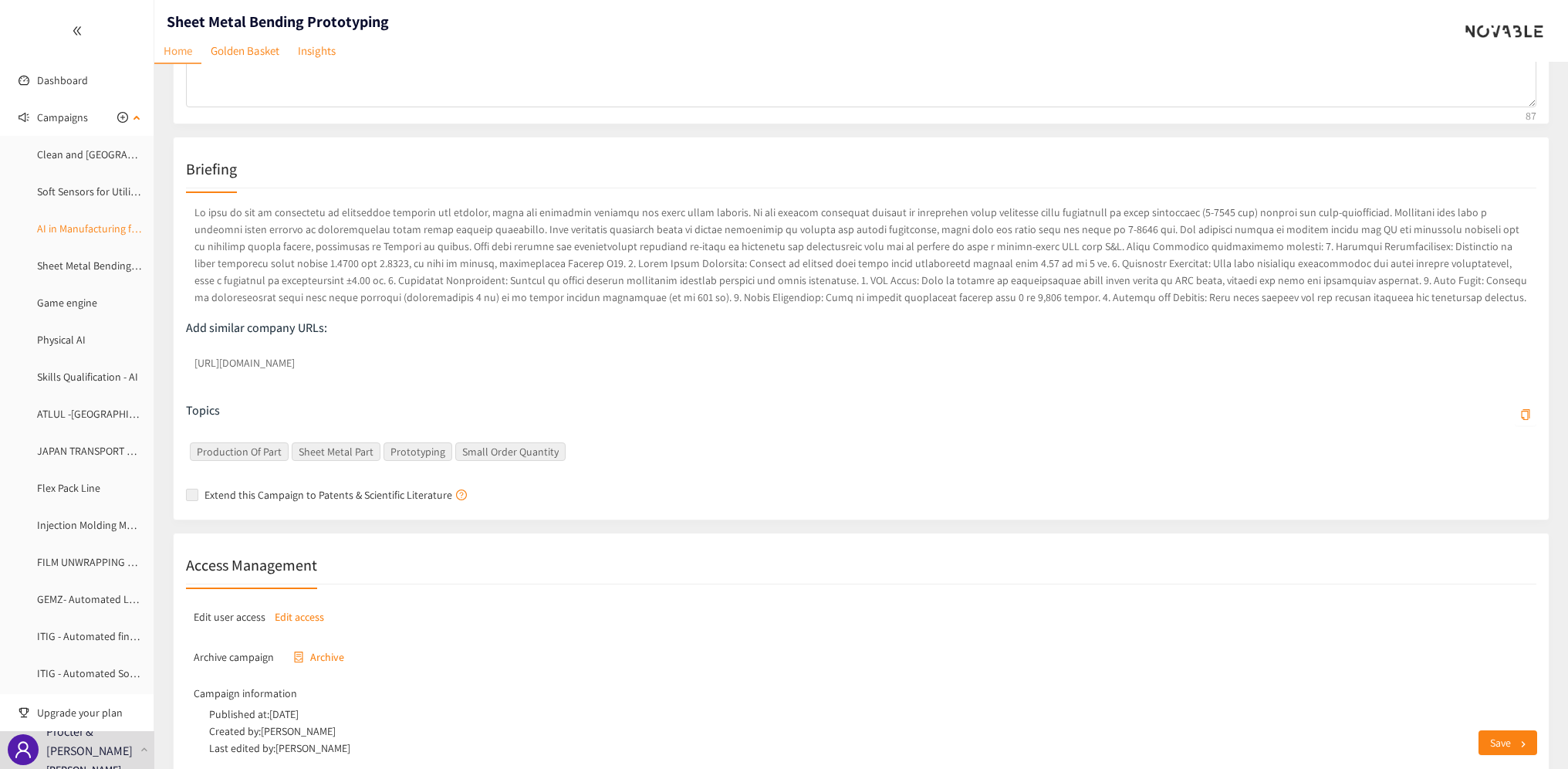
scroll to position [113, 0]
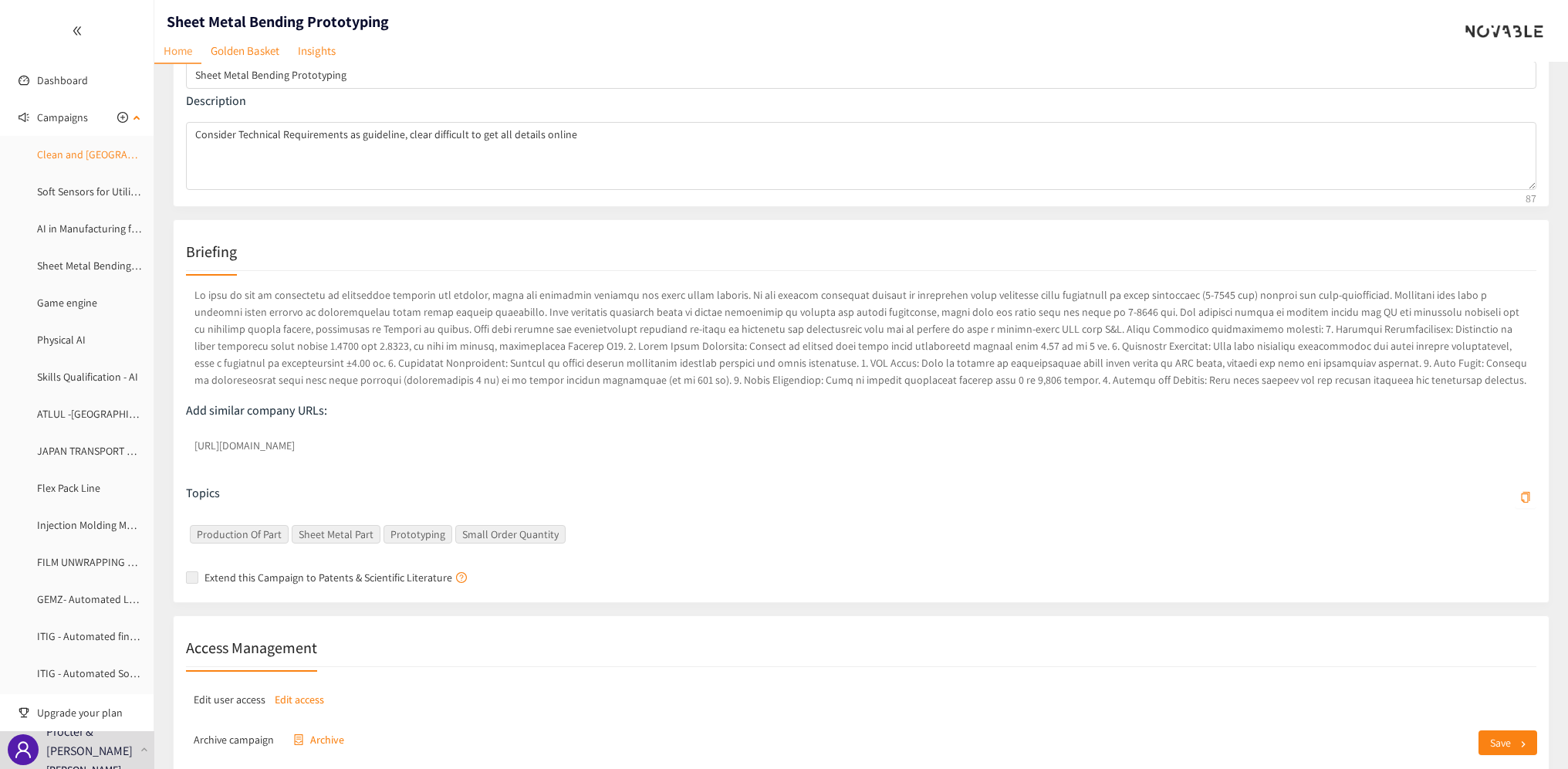
click at [67, 156] on link "Clean and [GEOGRAPHIC_DATA]" at bounding box center [109, 154] width 145 height 14
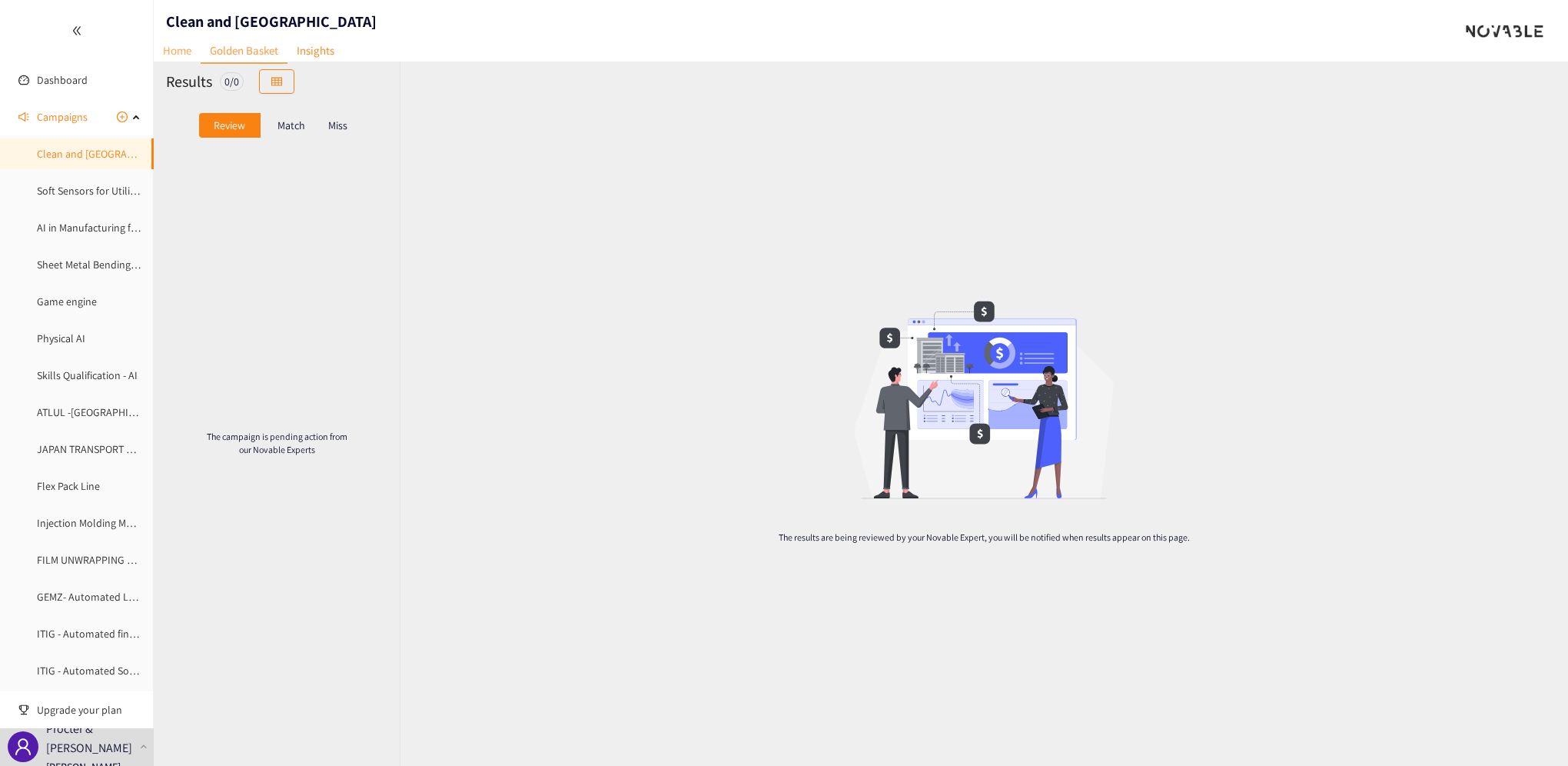
click at [175, 55] on link "Home" at bounding box center [177, 50] width 47 height 23
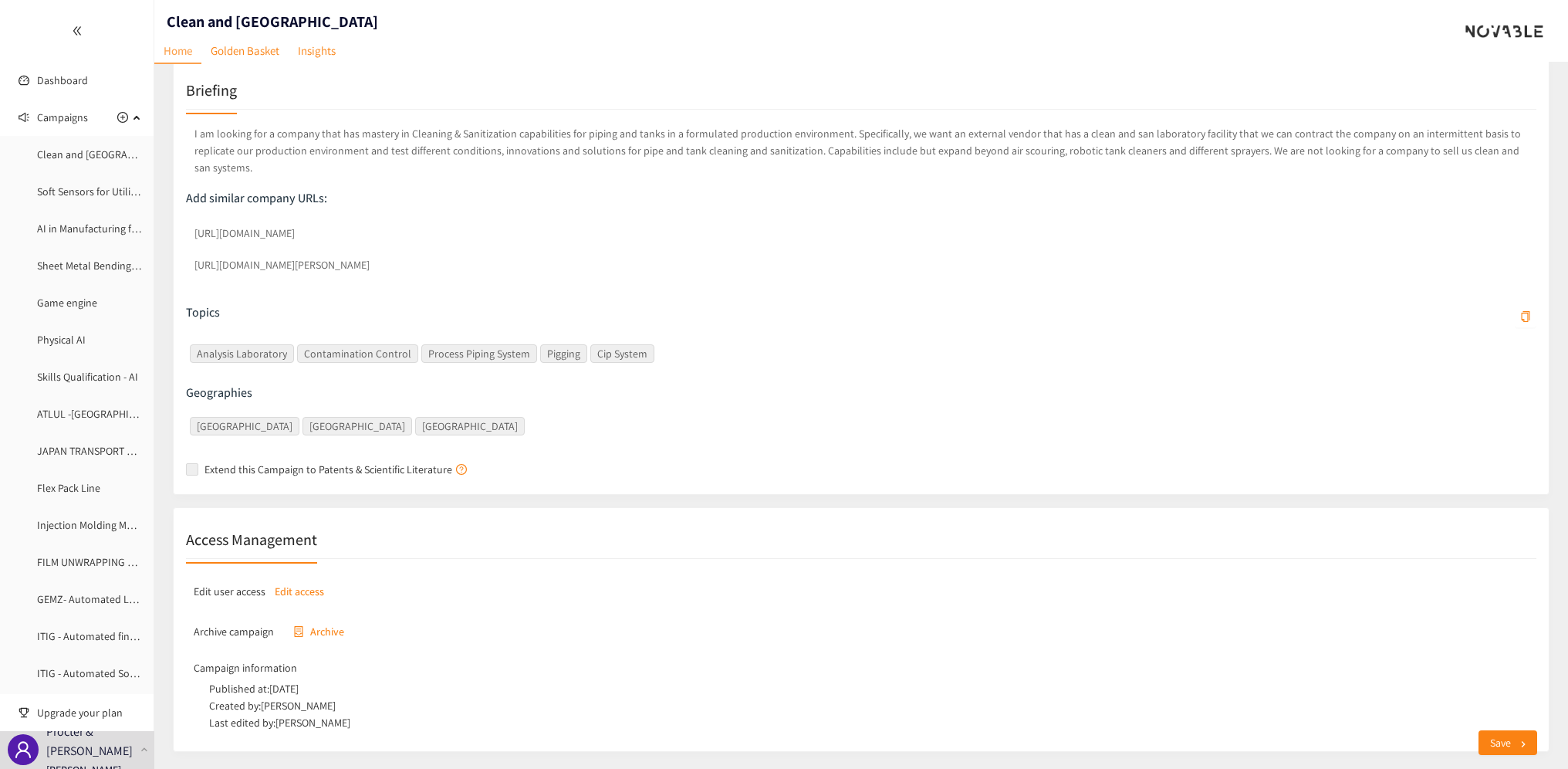
scroll to position [303, 0]
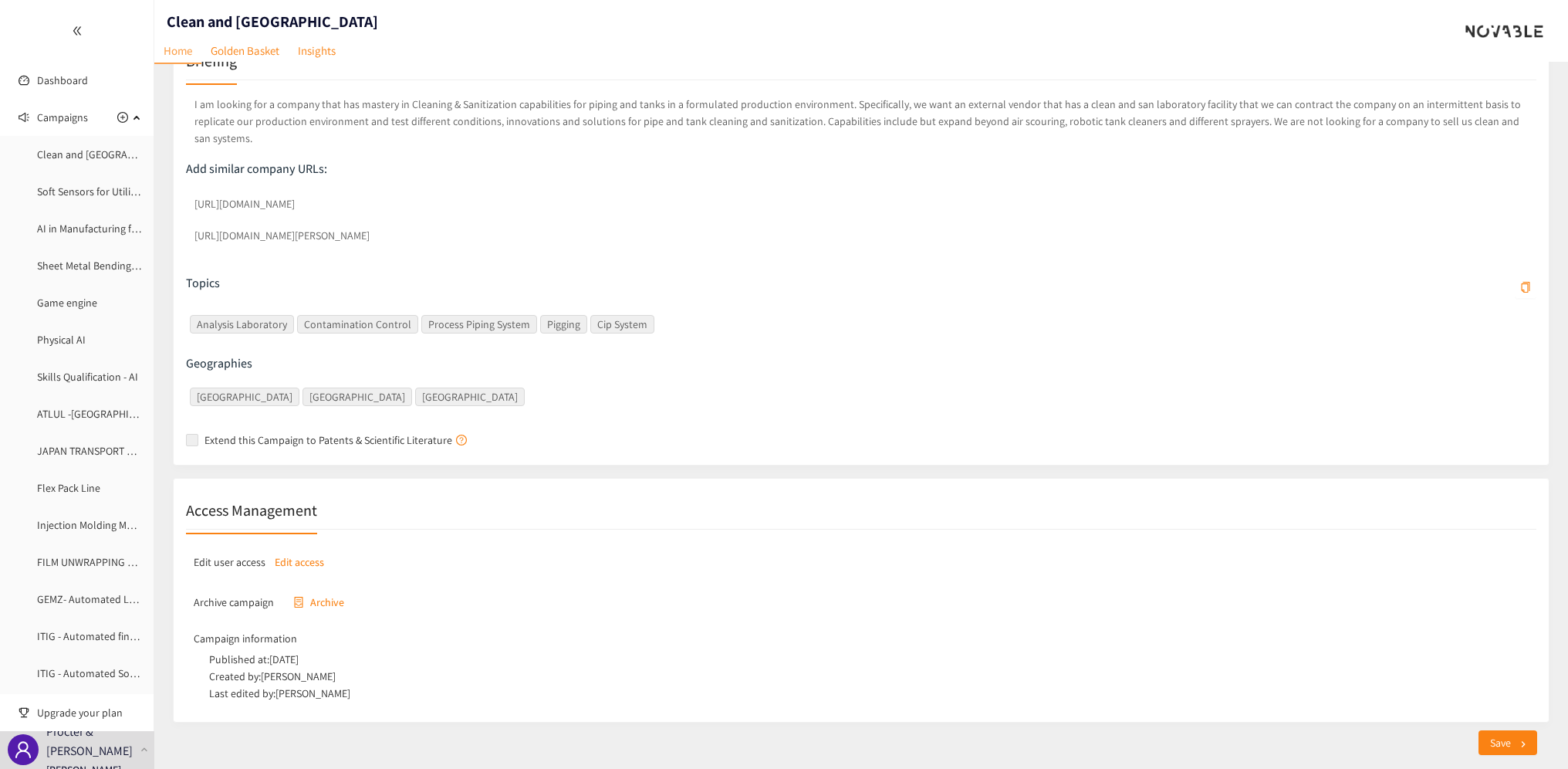
click at [306, 553] on p "Edit access" at bounding box center [300, 561] width 50 height 17
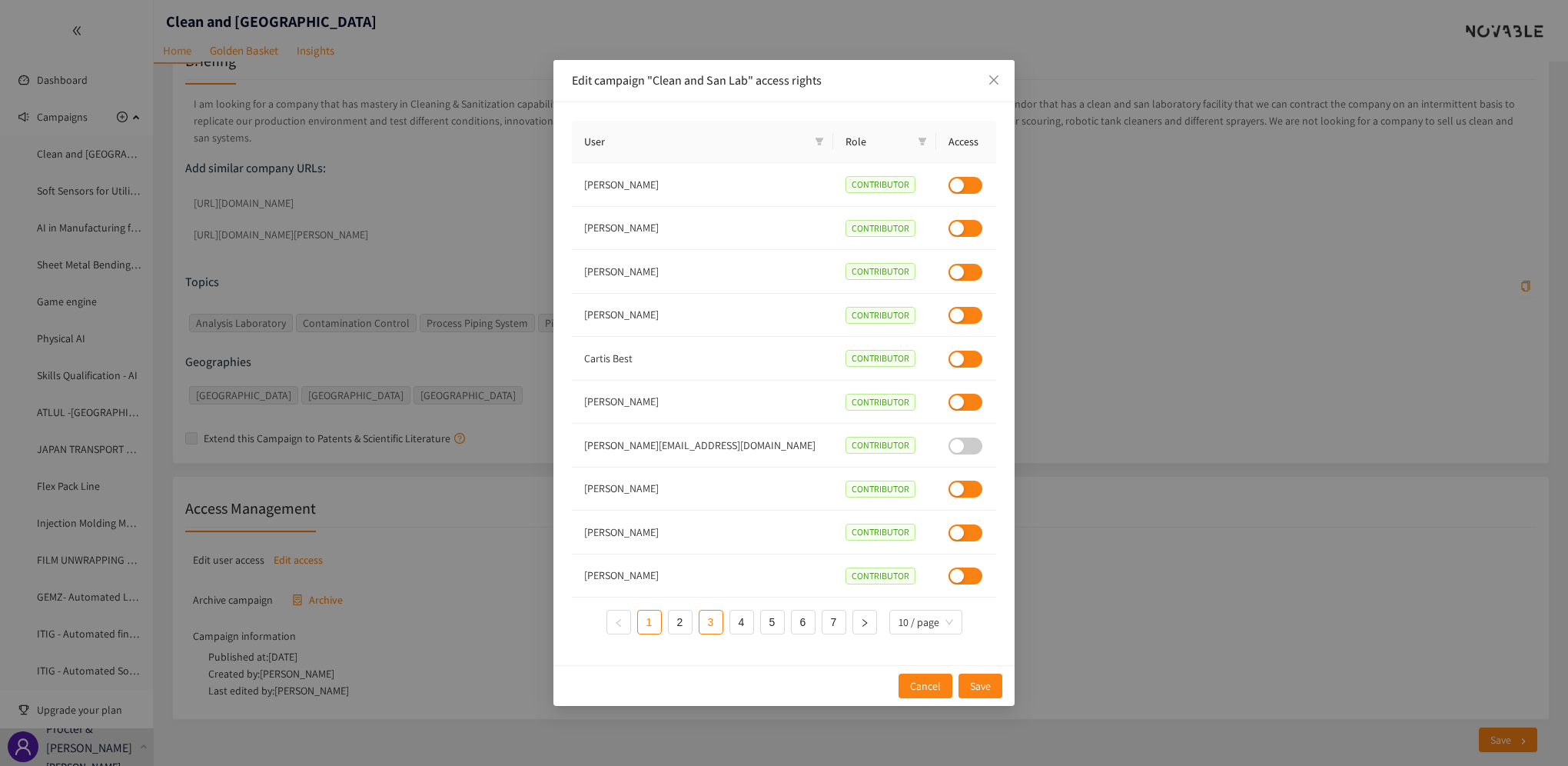
click at [707, 619] on link "3" at bounding box center [711, 622] width 23 height 23
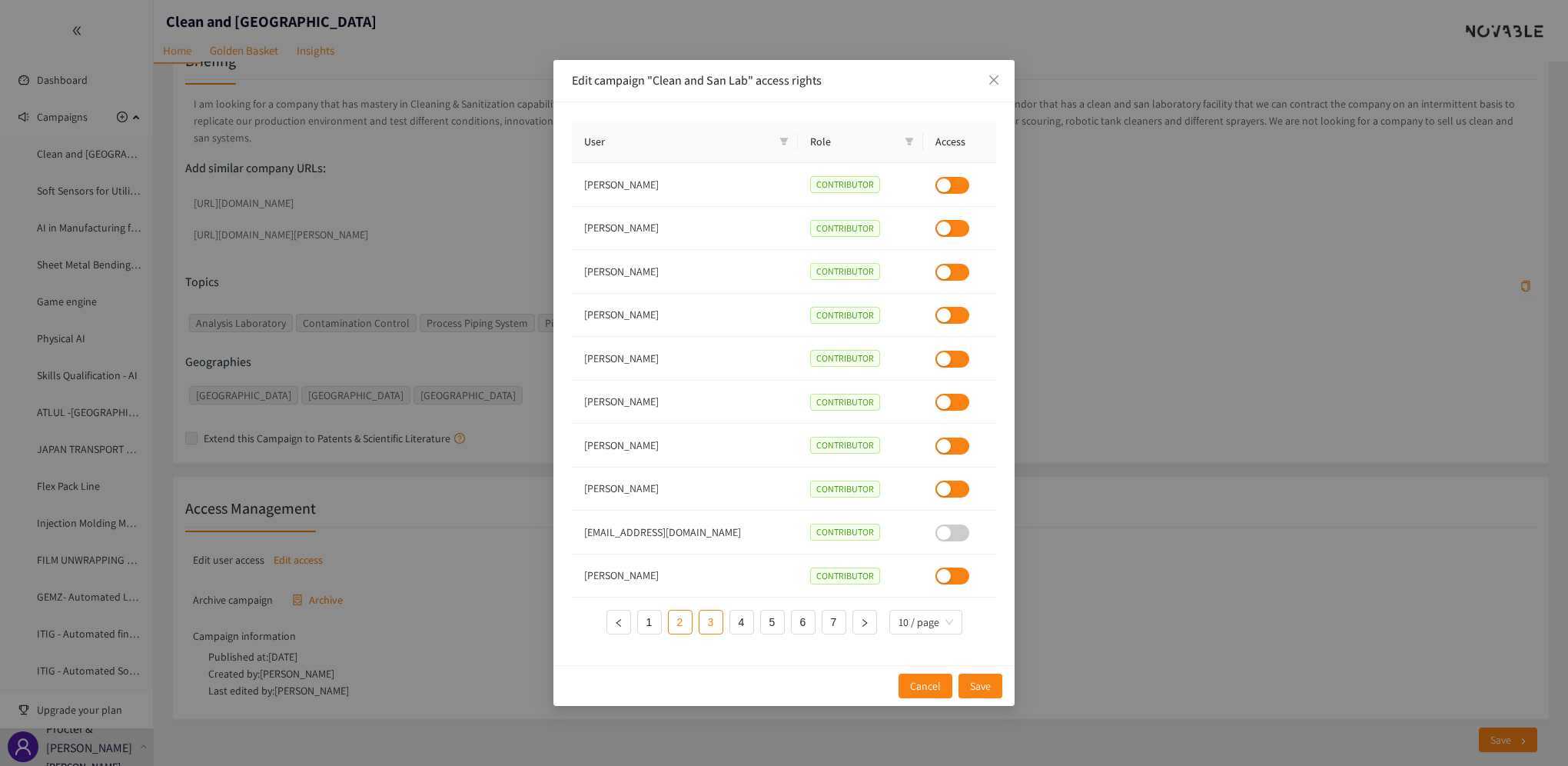
click at [672, 629] on link "2" at bounding box center [680, 622] width 23 height 23
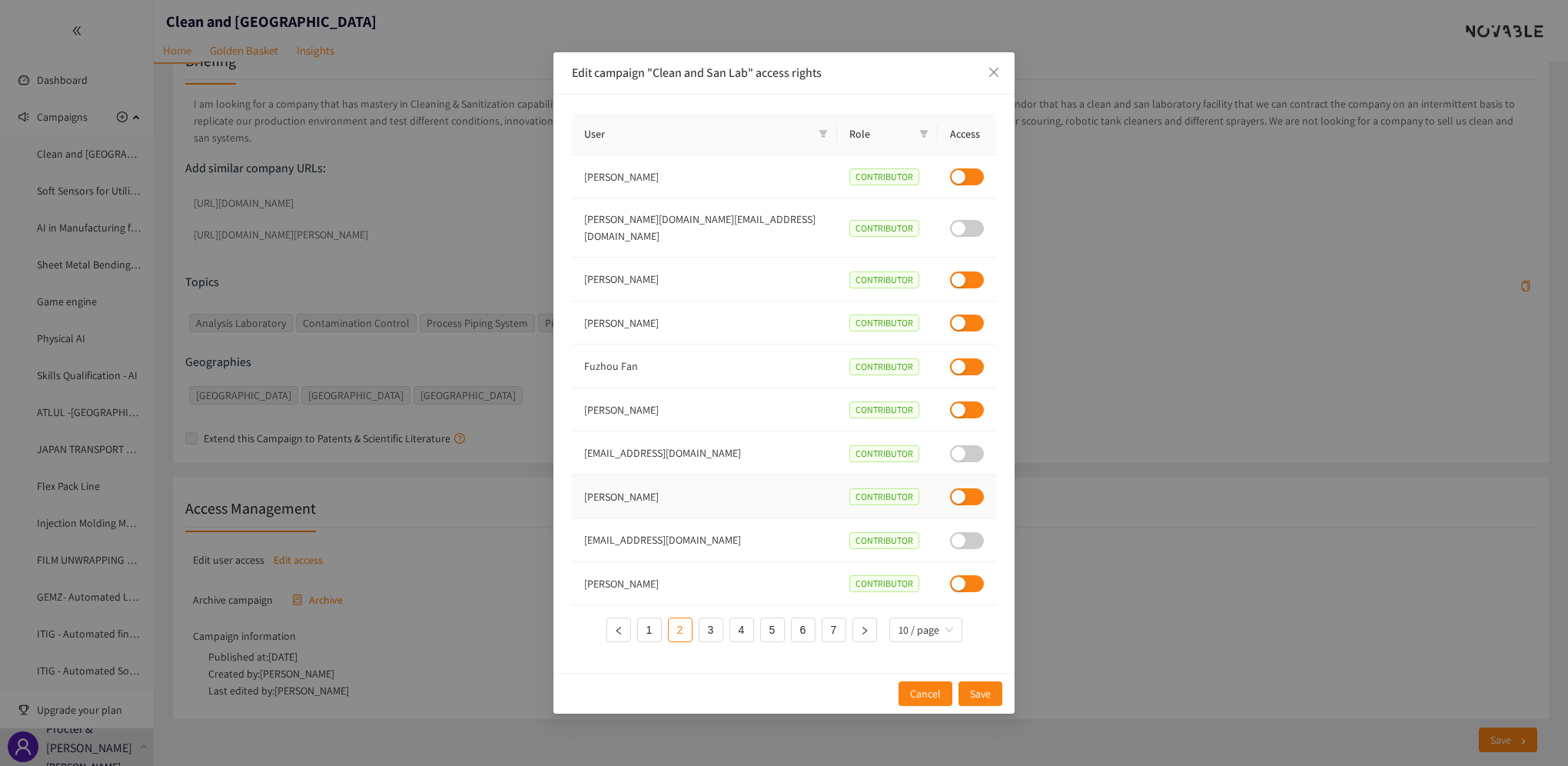
click at [952, 490] on div "button" at bounding box center [958, 497] width 14 height 14
click at [974, 685] on span "Save" at bounding box center [980, 693] width 21 height 17
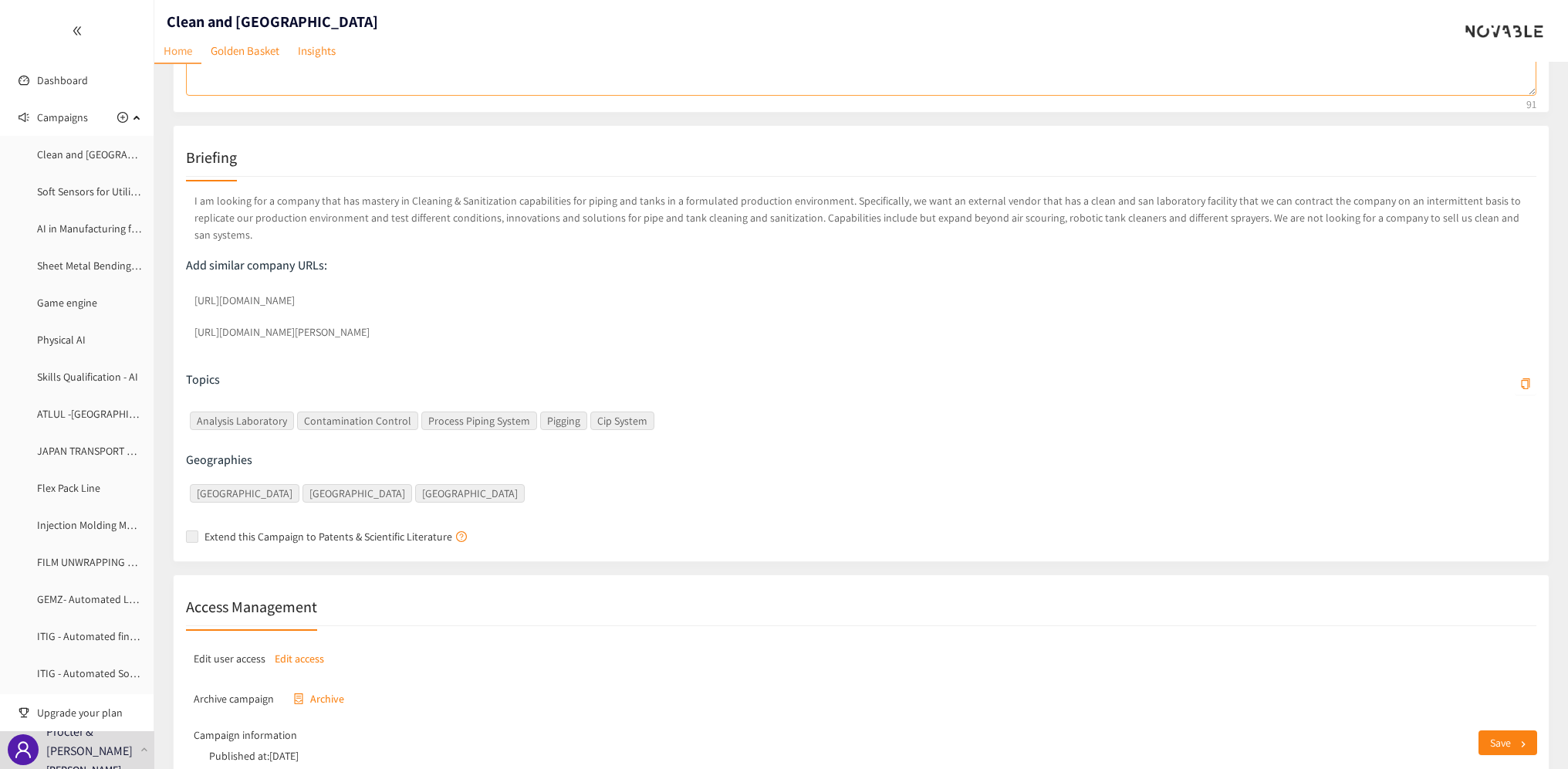
scroll to position [0, 0]
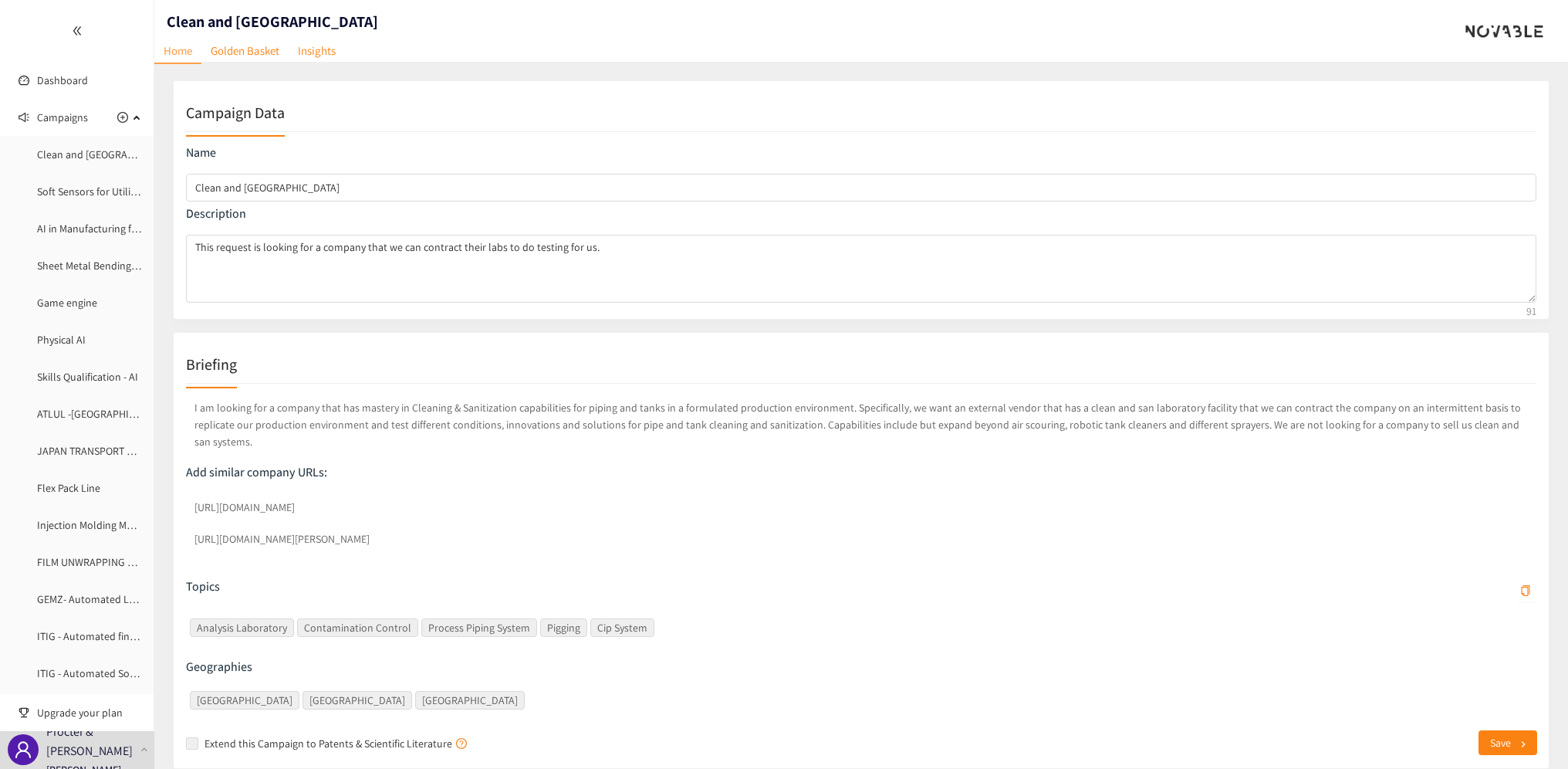
click at [215, 413] on p "I am looking for a company that has mastery in Cleaning & Sanitization capabili…" at bounding box center [861, 424] width 1351 height 57
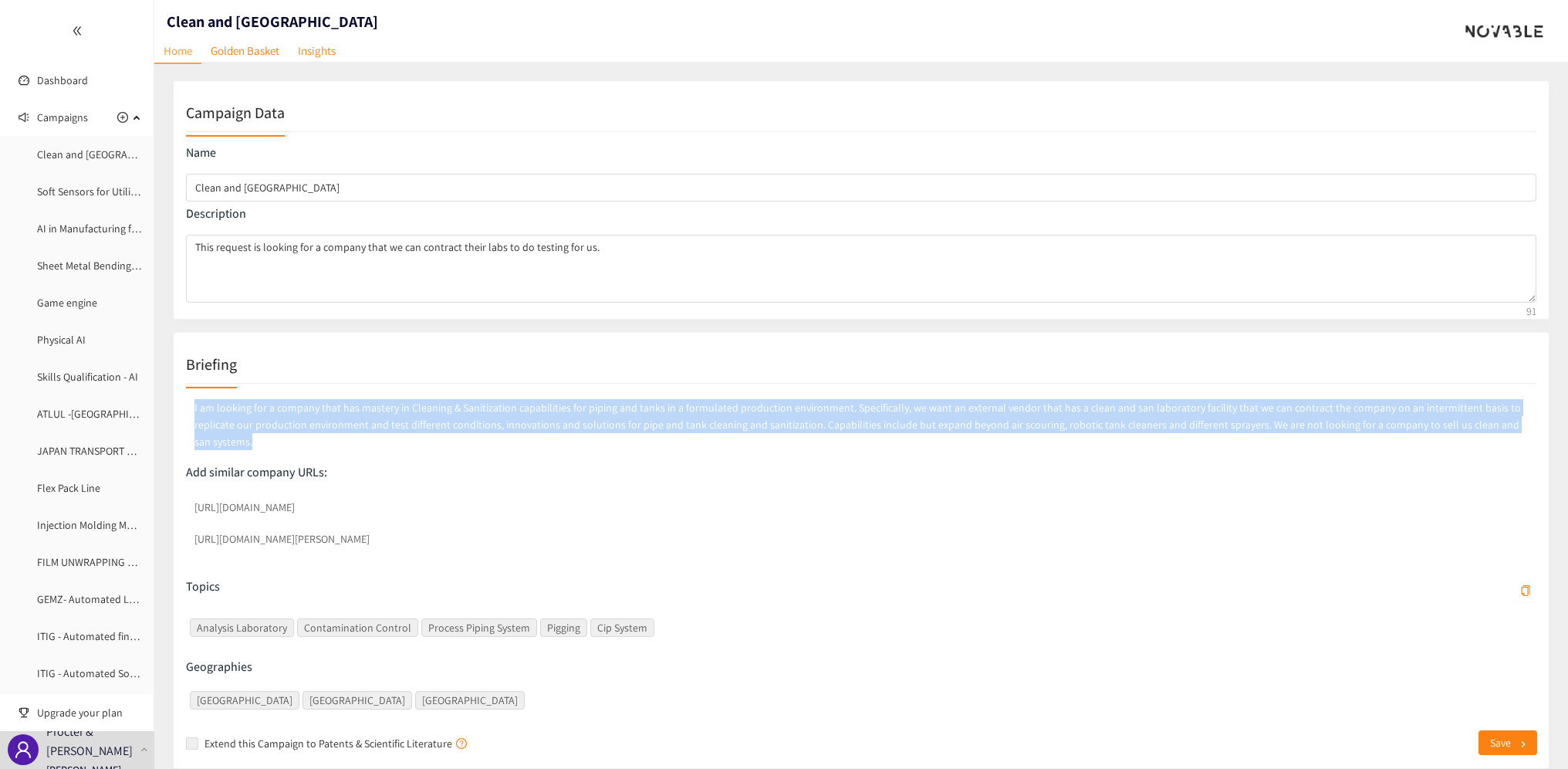
drag, startPoint x: 191, startPoint y: 406, endPoint x: 1505, endPoint y: 426, distance: 1314.2
click at [1505, 426] on p "I am looking for a company that has mastery in Cleaning & Sanitization capabili…" at bounding box center [861, 424] width 1351 height 57
copy p "I am looking for a company that has mastery in Cleaning & Sanitization capabili…"
